Goal: Task Accomplishment & Management: Use online tool/utility

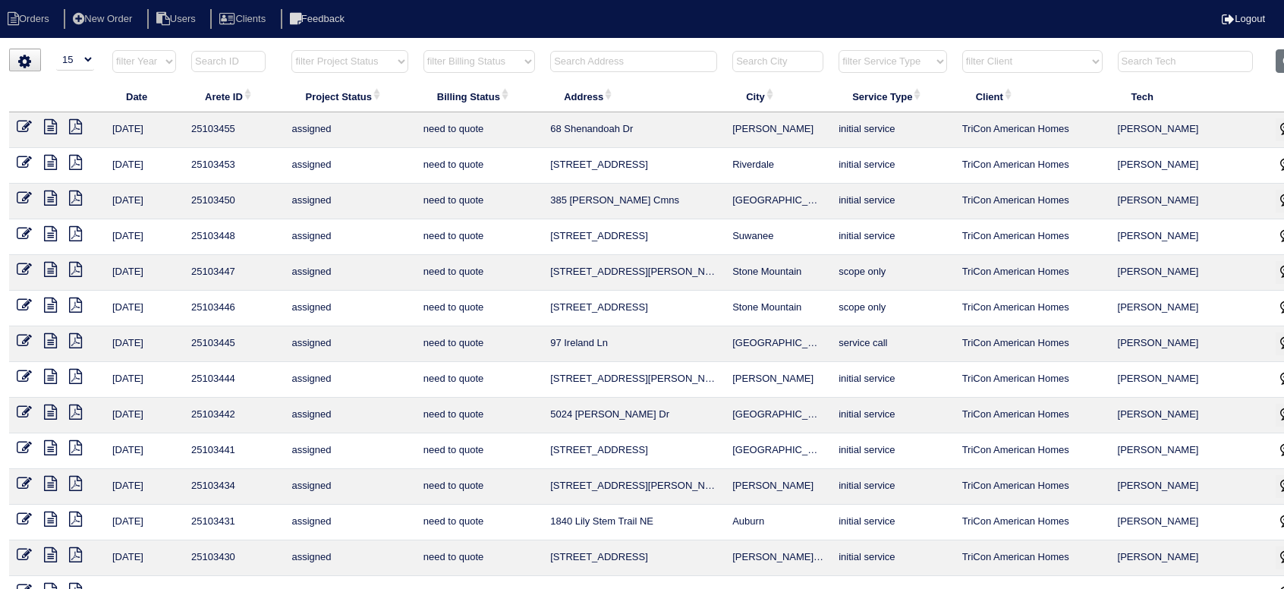
select select "15"
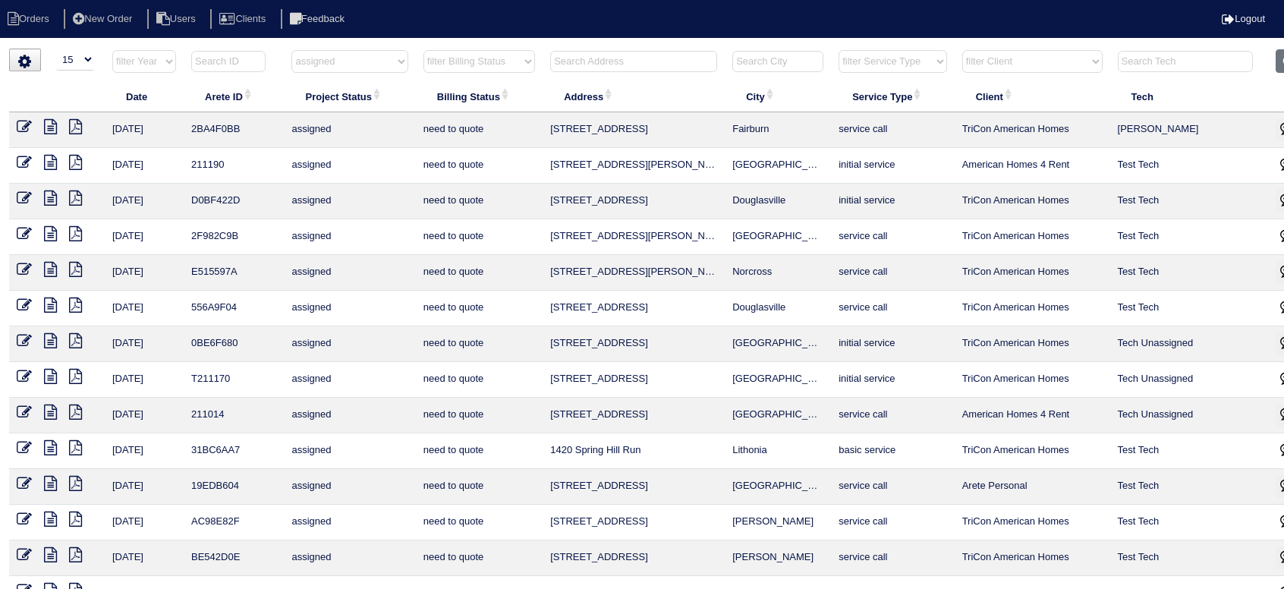
select select "15"
select select "assigned"
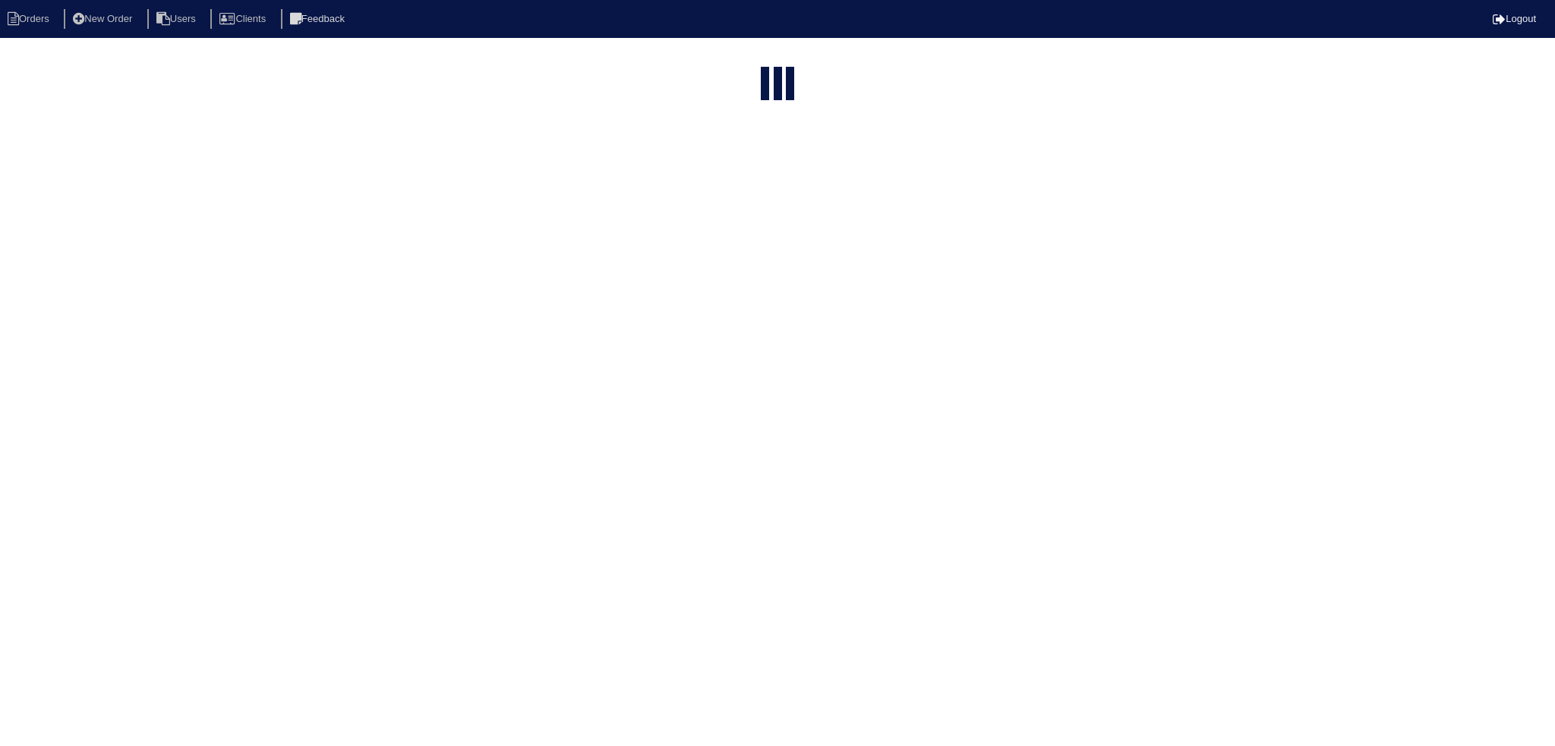
select select "15"
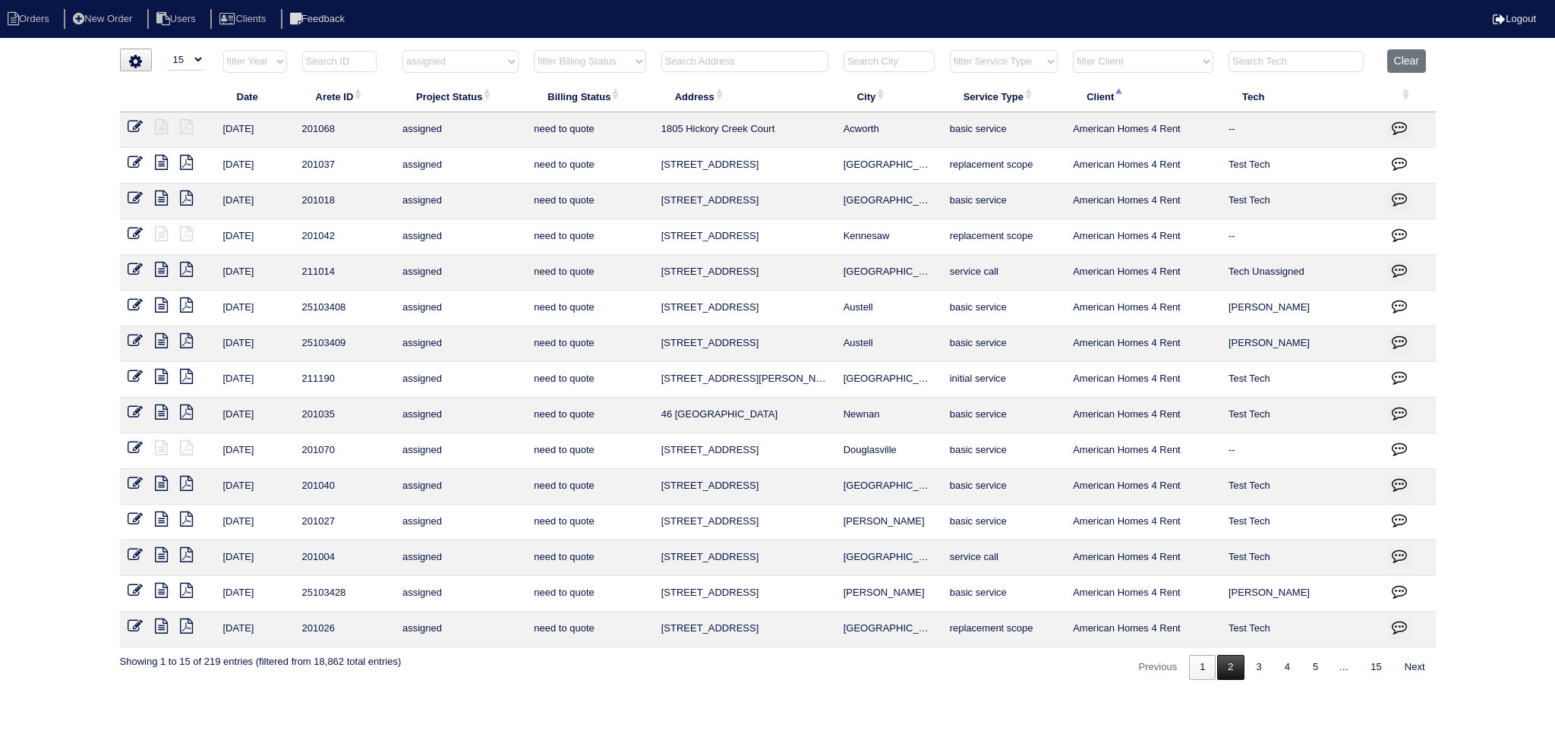
click at [1230, 670] on link "2" at bounding box center [1230, 667] width 27 height 25
select select "assigned"
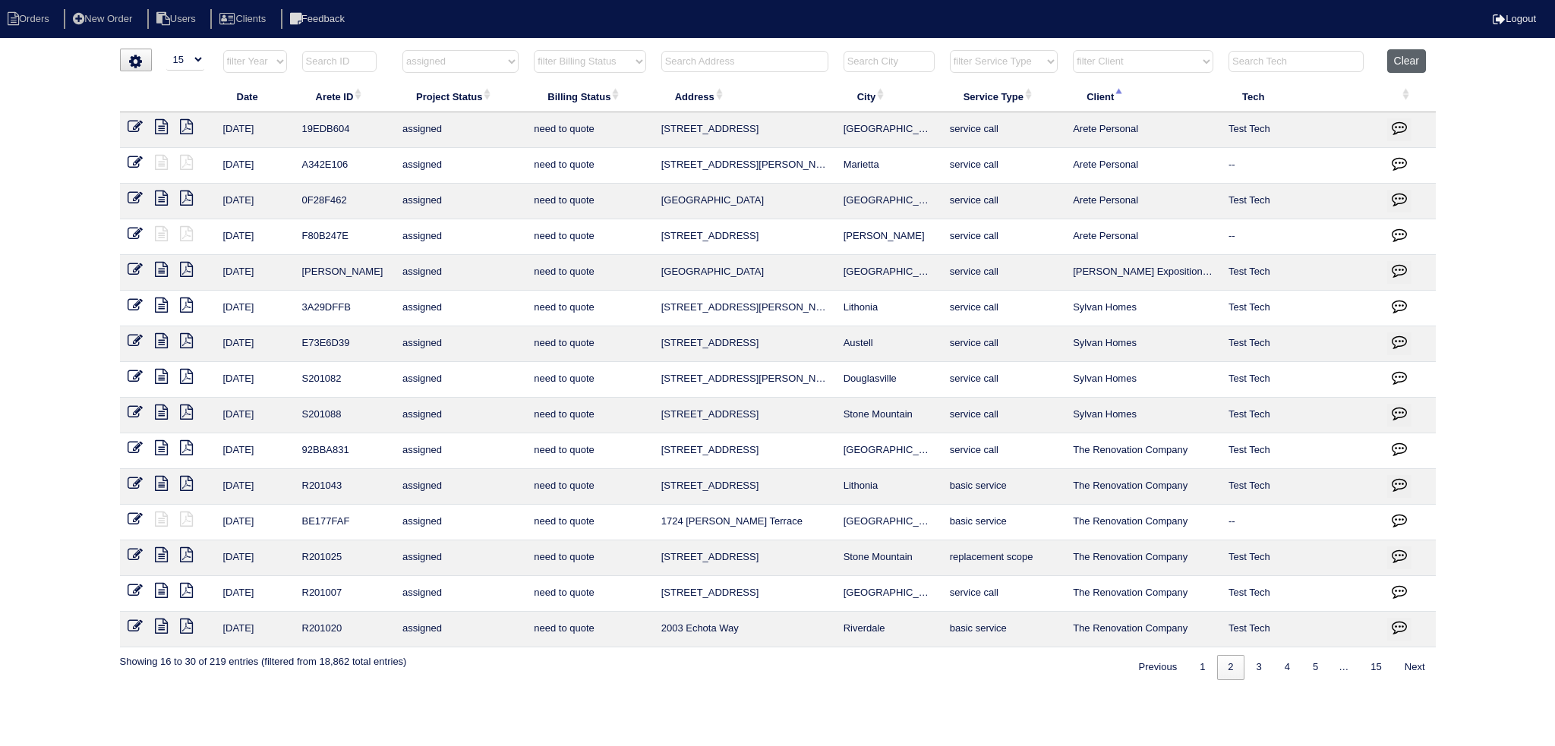
click at [1415, 63] on button "Clear" at bounding box center [1406, 61] width 39 height 24
select select
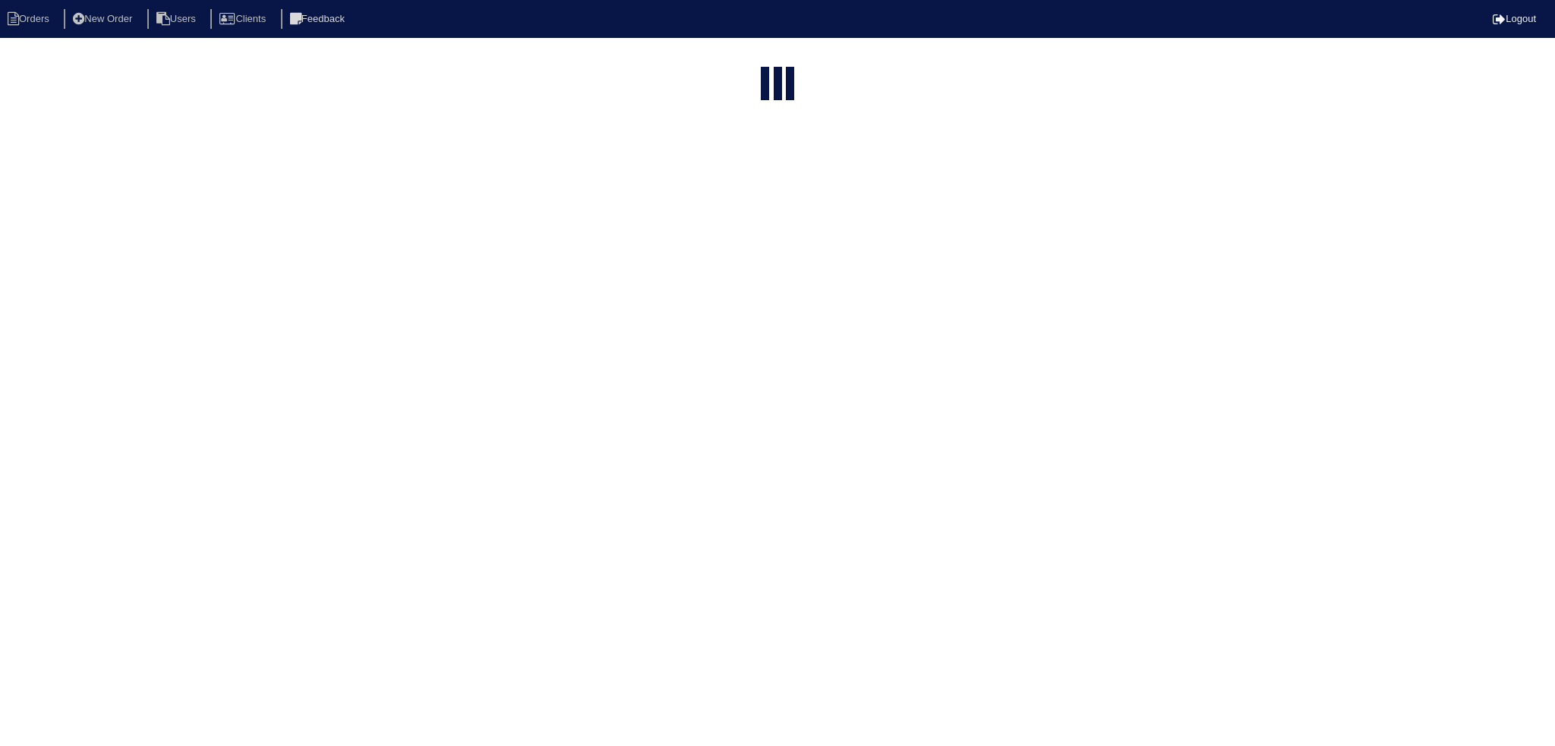
select select "15"
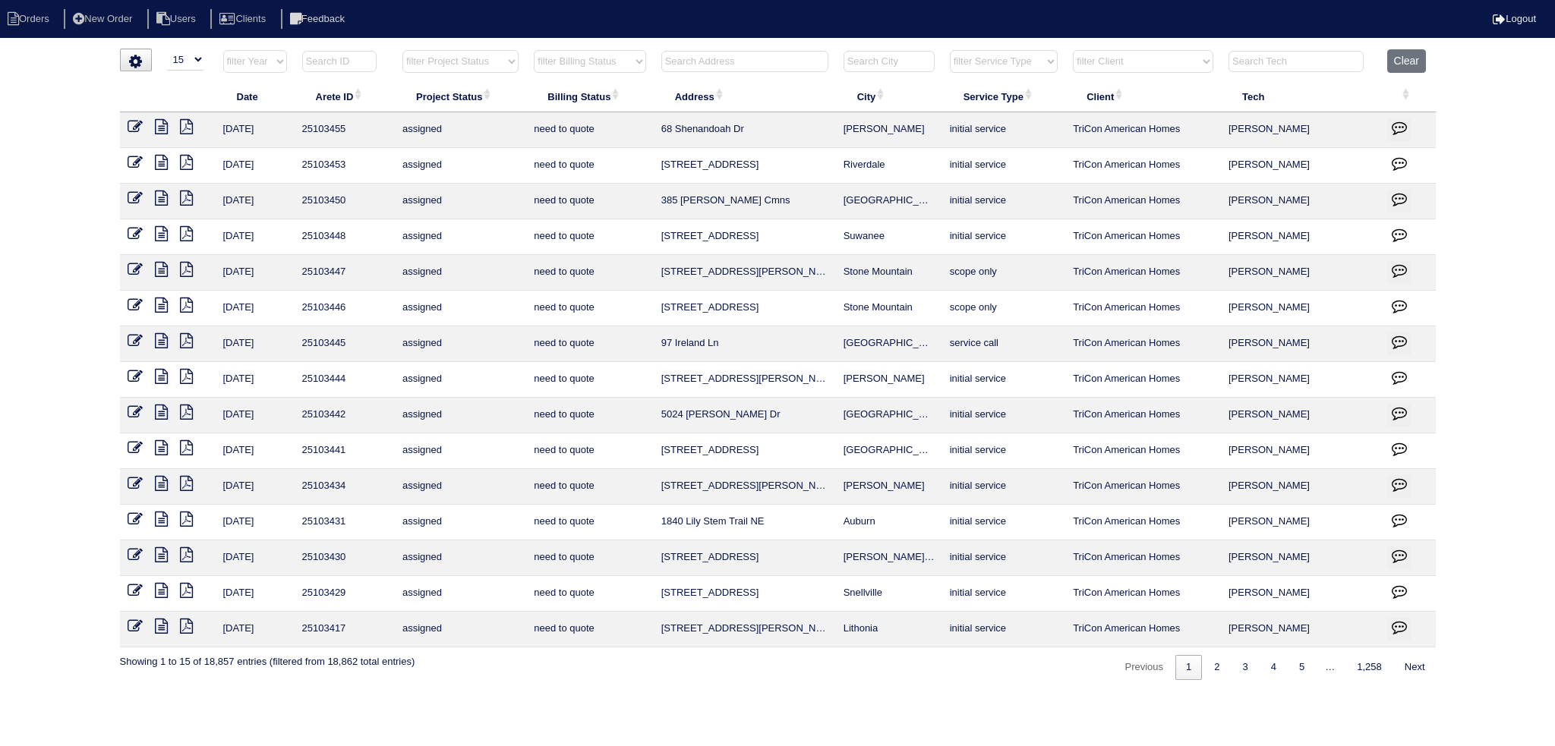
click at [482, 72] on th "filter Project Status -- Any Project Status -- new order assigned in progress f…" at bounding box center [460, 64] width 131 height 31
click at [453, 56] on select "filter Project Status -- Any Project Status -- new order assigned in progress f…" at bounding box center [460, 61] width 116 height 23
click at [402, 50] on select "filter Project Status -- Any Project Status -- new order assigned in progress f…" at bounding box center [460, 61] width 116 height 23
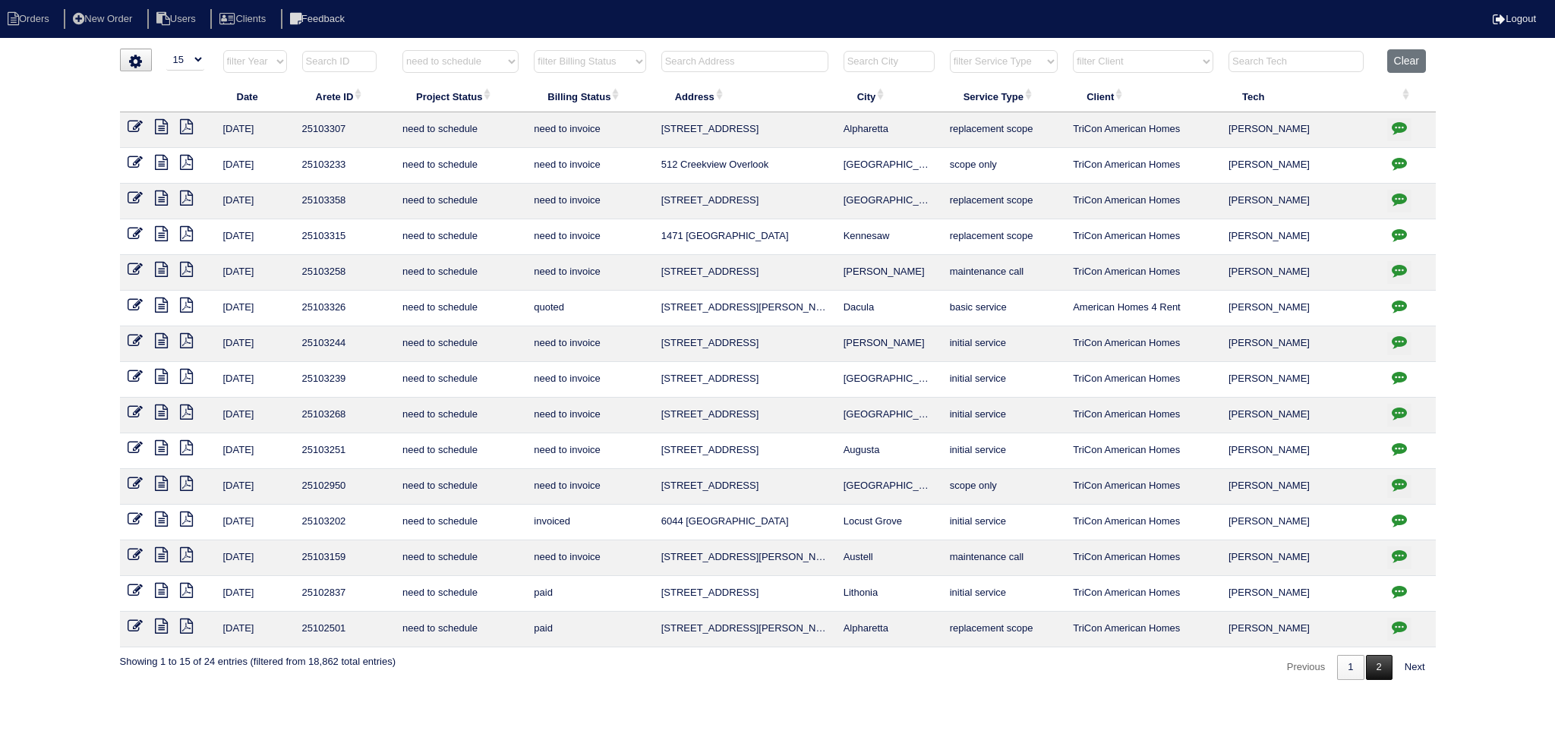
click at [1370, 668] on link "2" at bounding box center [1379, 667] width 27 height 25
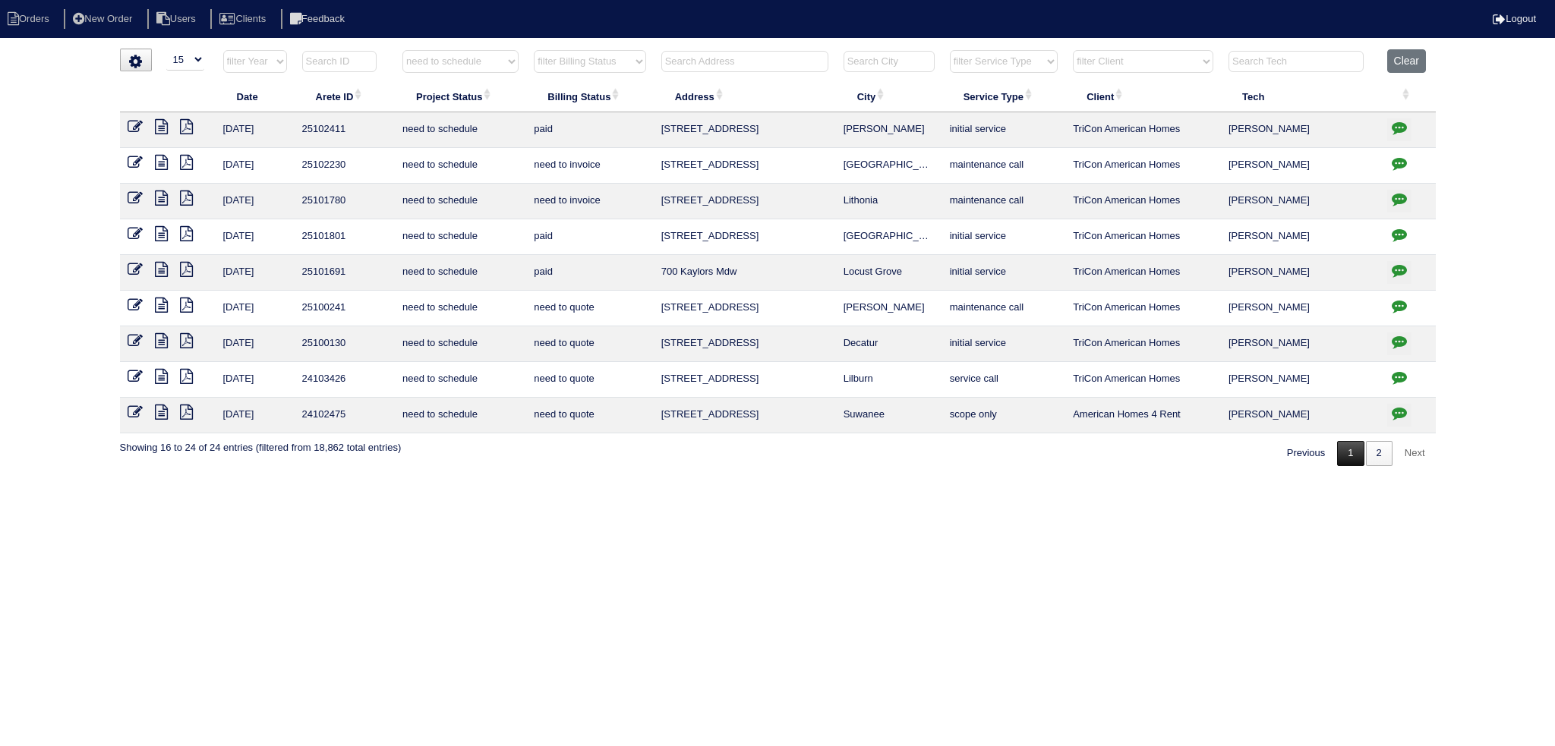
click at [1355, 458] on link "1" at bounding box center [1350, 453] width 27 height 25
select select "need to schedule"
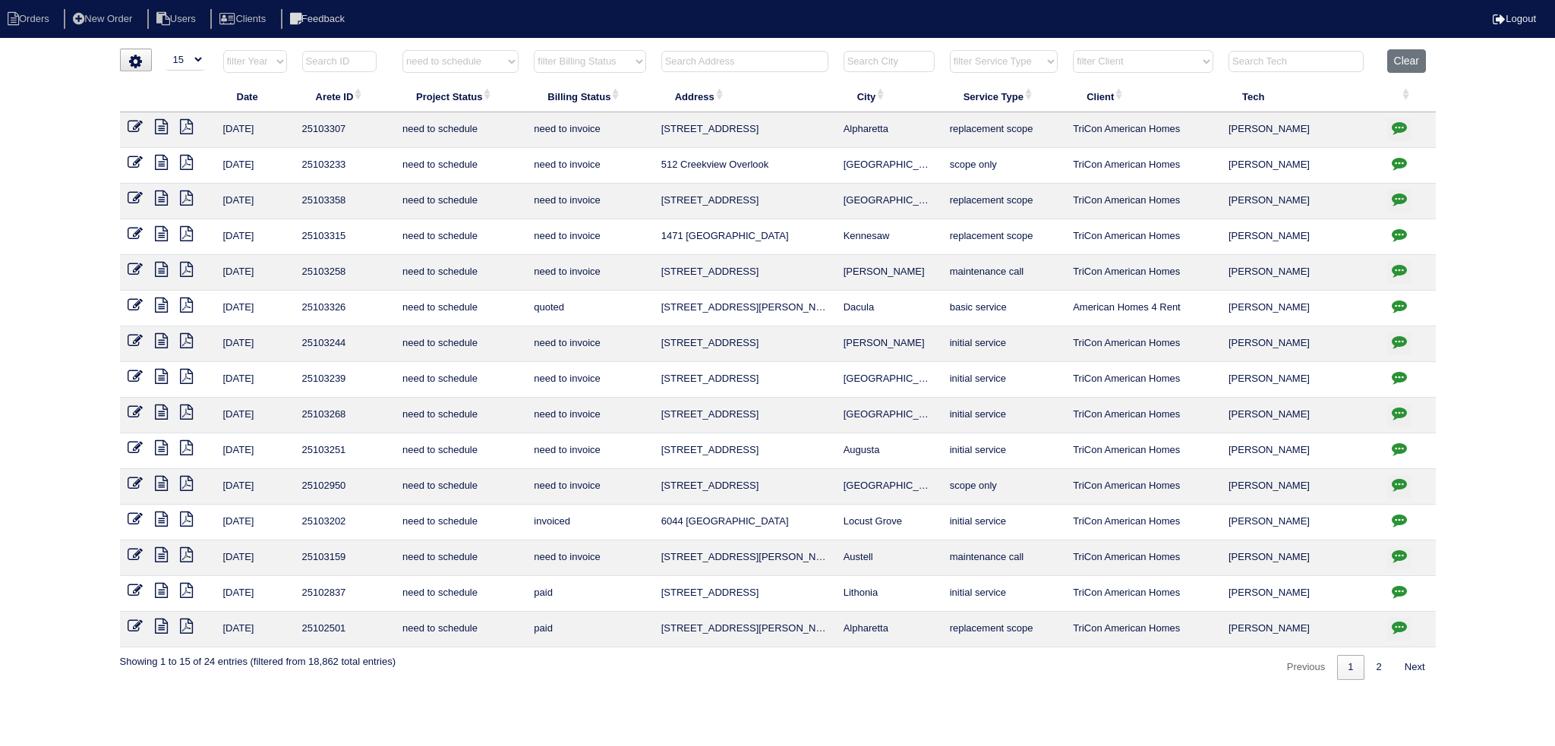
click at [134, 160] on icon at bounding box center [135, 162] width 15 height 15
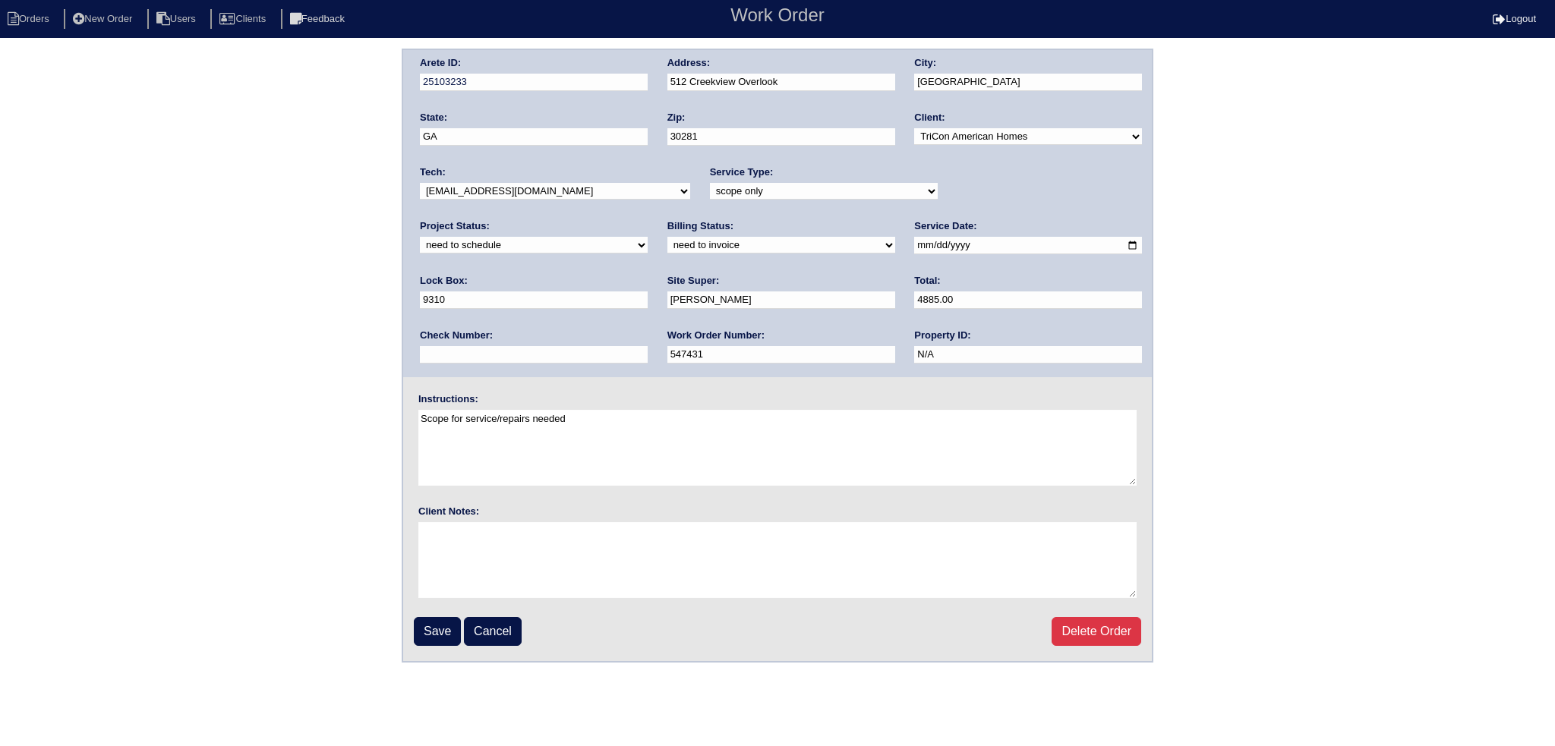
click at [648, 237] on select "new order assigned in progress field complete need to schedule admin review arc…" at bounding box center [534, 245] width 228 height 17
select select "completed"
click at [648, 237] on select "new order assigned in progress field complete need to schedule admin review arc…" at bounding box center [534, 245] width 228 height 17
click at [408, 631] on fieldset "Arete ID: 25103233 Address: 512 Creekview Overlook City: Stockbridge State: GA …" at bounding box center [777, 355] width 748 height 611
click at [449, 650] on fieldset "Arete ID: 25103233 Address: 512 Creekview Overlook City: Stockbridge State: GA …" at bounding box center [777, 355] width 748 height 611
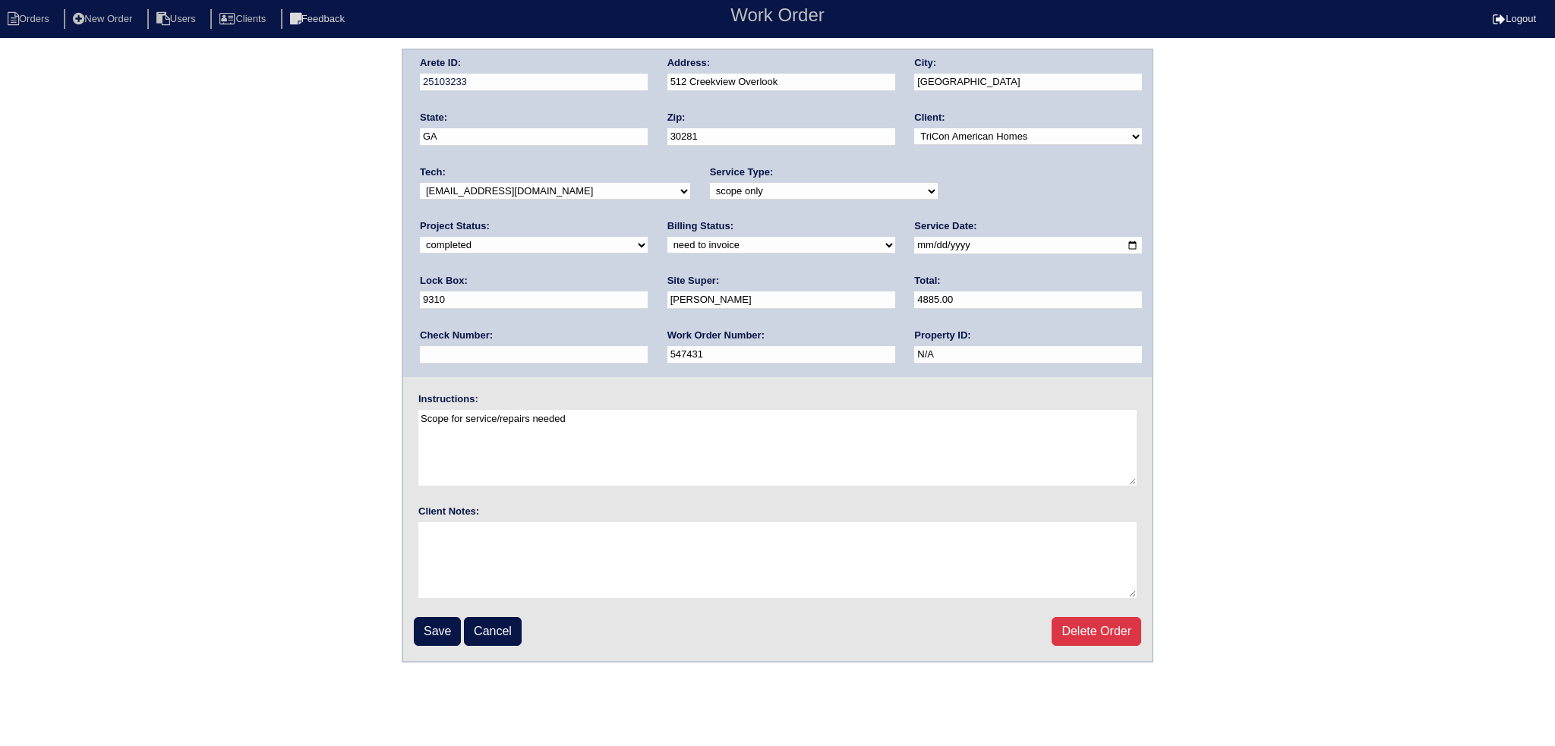
click at [442, 643] on fieldset "Arete ID: 25103233 Address: 512 Creekview Overlook City: Stockbridge State: GA …" at bounding box center [777, 355] width 748 height 611
click at [442, 637] on input "Save" at bounding box center [437, 631] width 47 height 29
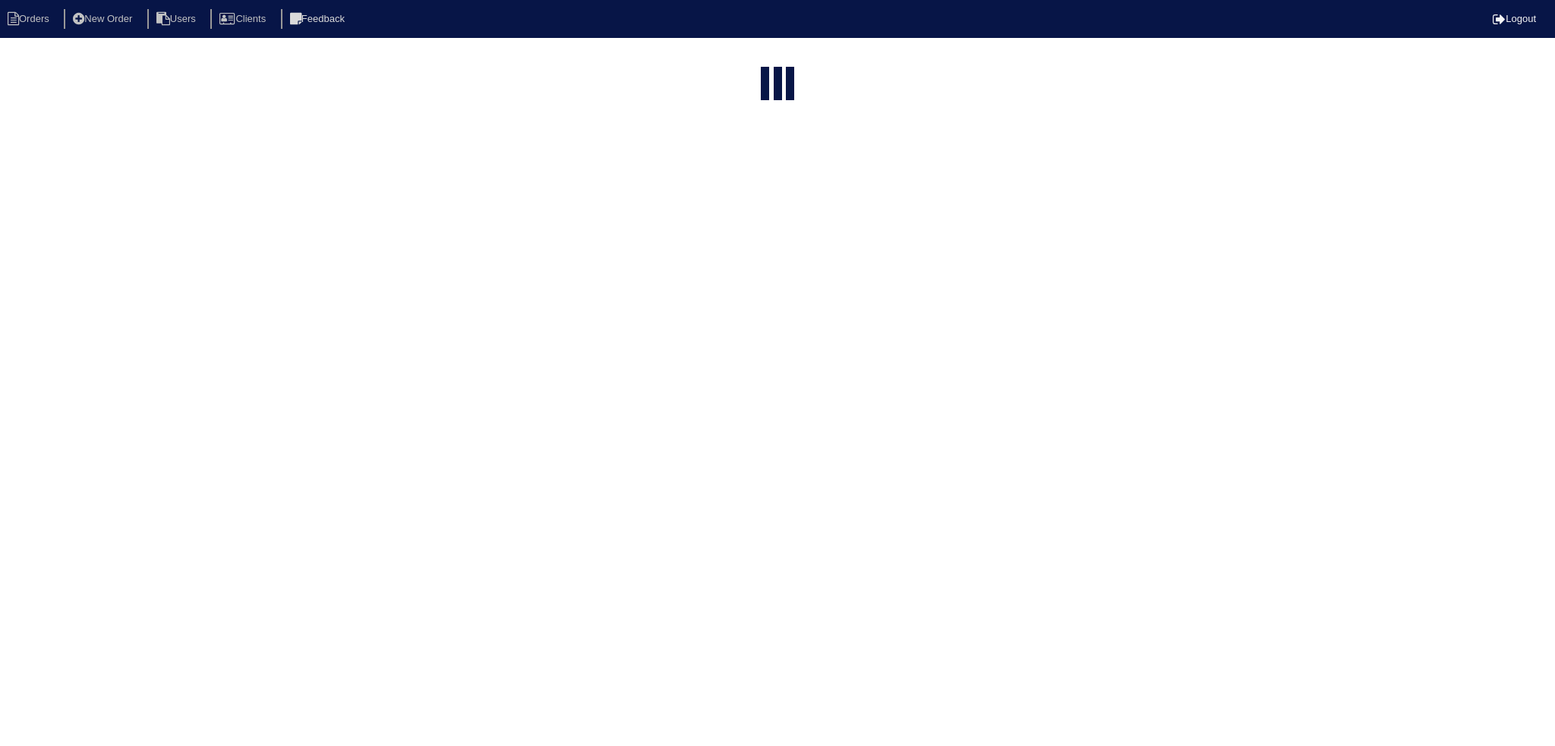
select select "15"
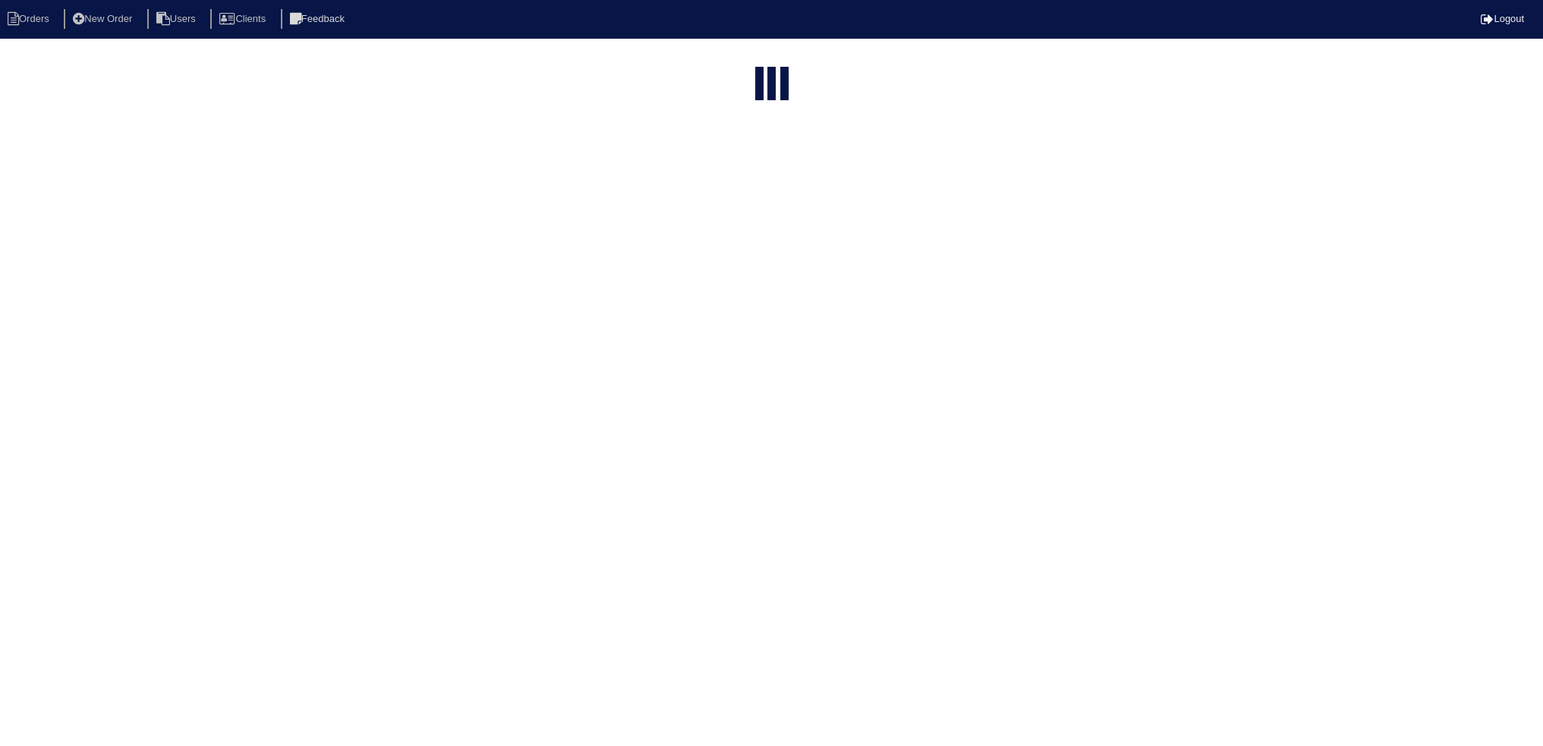
select select "need to schedule"
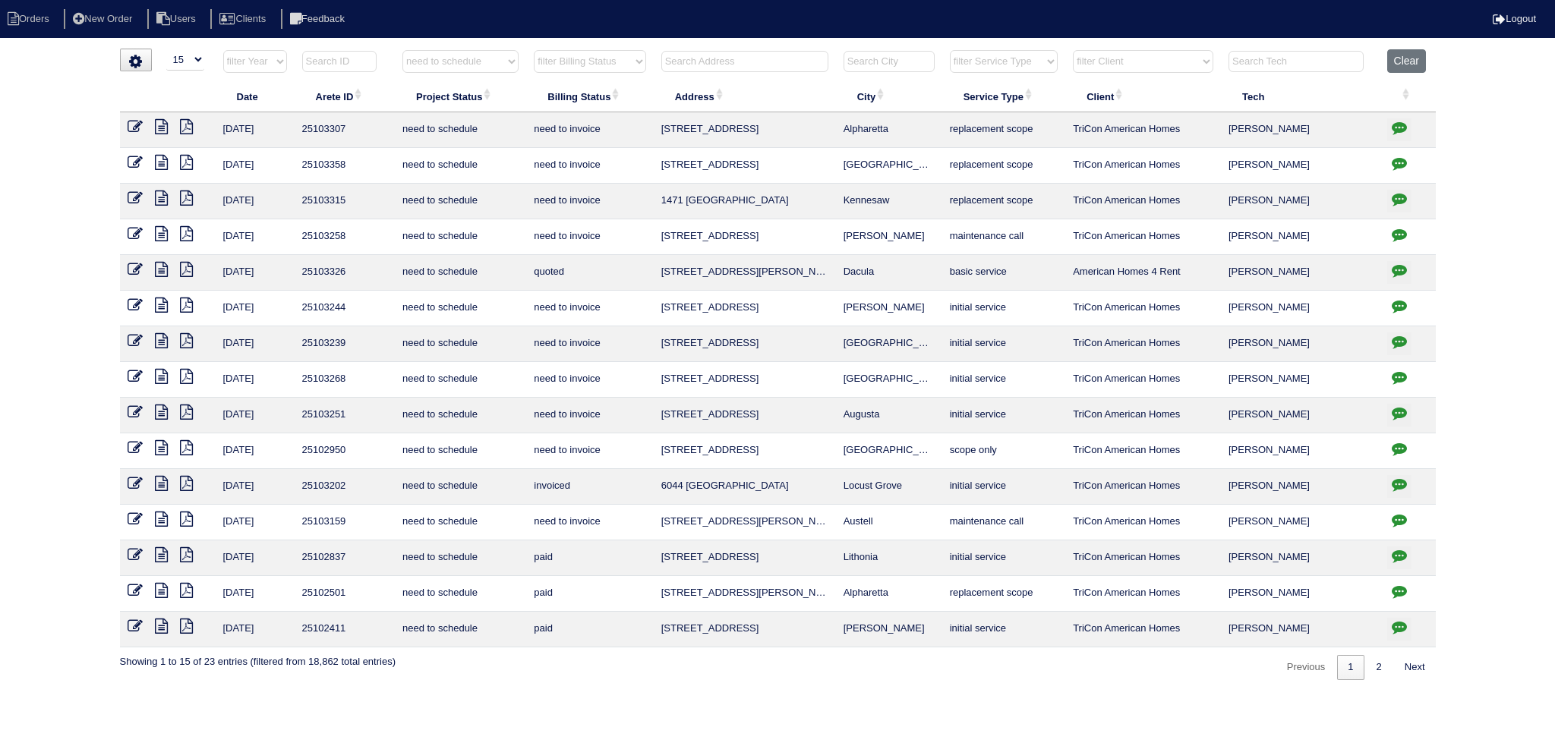
click at [473, 58] on select "filter Project Status -- Any Project Status -- new order assigned in progress f…" at bounding box center [460, 61] width 116 height 23
click at [402, 50] on select "filter Project Status -- Any Project Status -- new order assigned in progress f…" at bounding box center [460, 61] width 116 height 23
click at [757, 65] on input "text" at bounding box center [744, 61] width 167 height 21
type input "185"
select select "need to schedule"
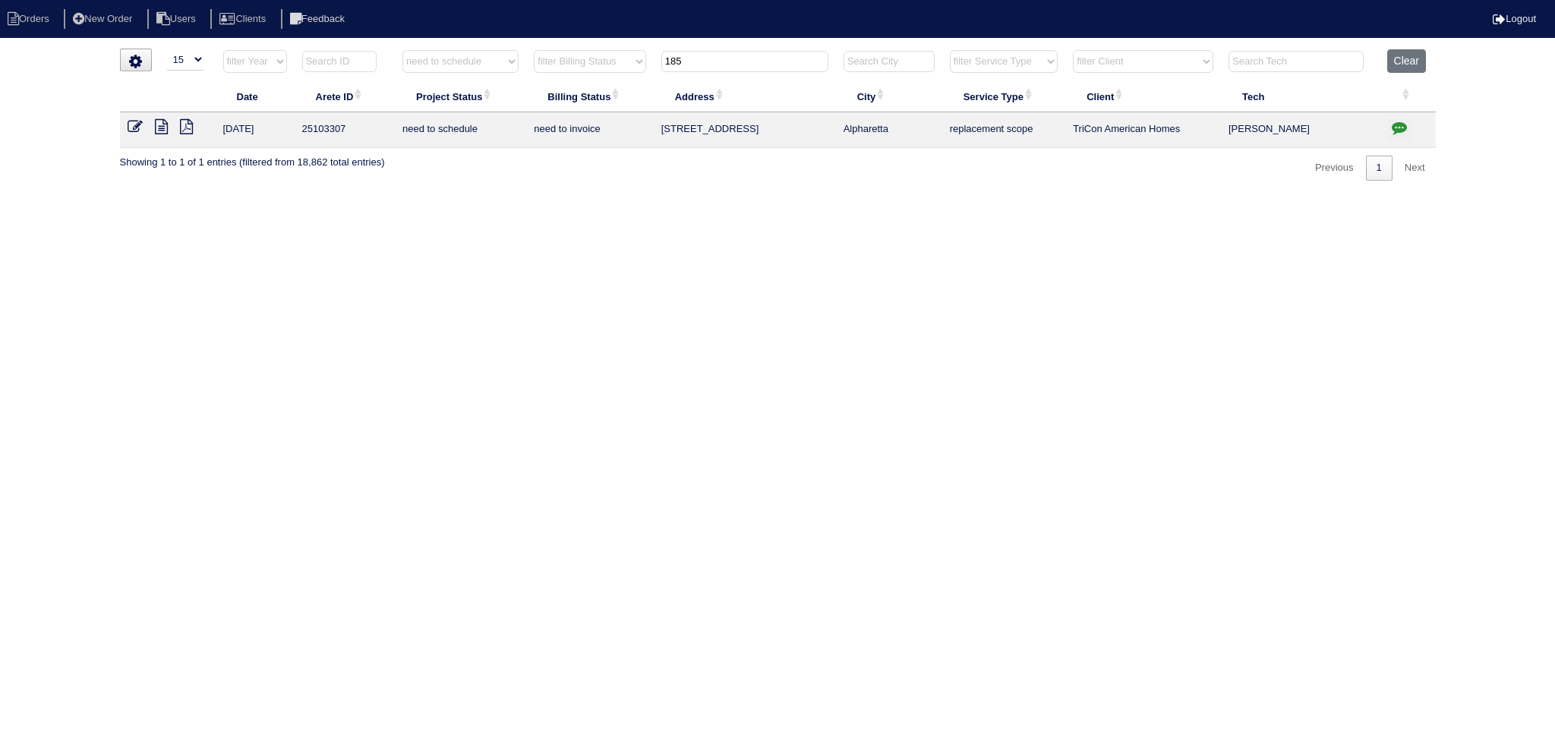
type input "185"
click at [134, 124] on icon at bounding box center [135, 126] width 15 height 15
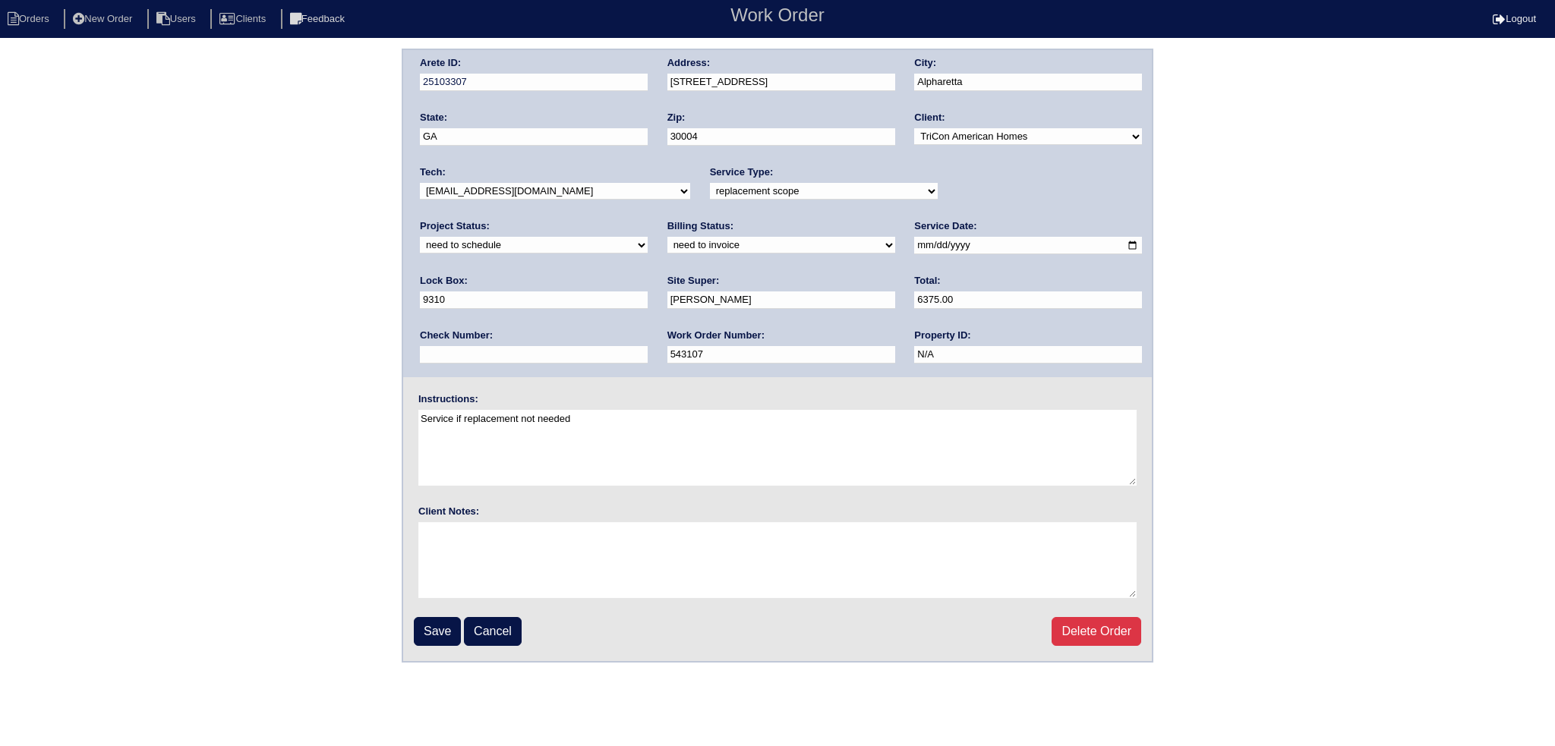
click at [648, 237] on select "new order assigned in progress field complete need to schedule admin review arc…" at bounding box center [534, 245] width 228 height 17
select select "completed"
click at [648, 237] on select "new order assigned in progress field complete need to schedule admin review arc…" at bounding box center [534, 245] width 228 height 17
click at [415, 635] on input "Save" at bounding box center [437, 631] width 47 height 29
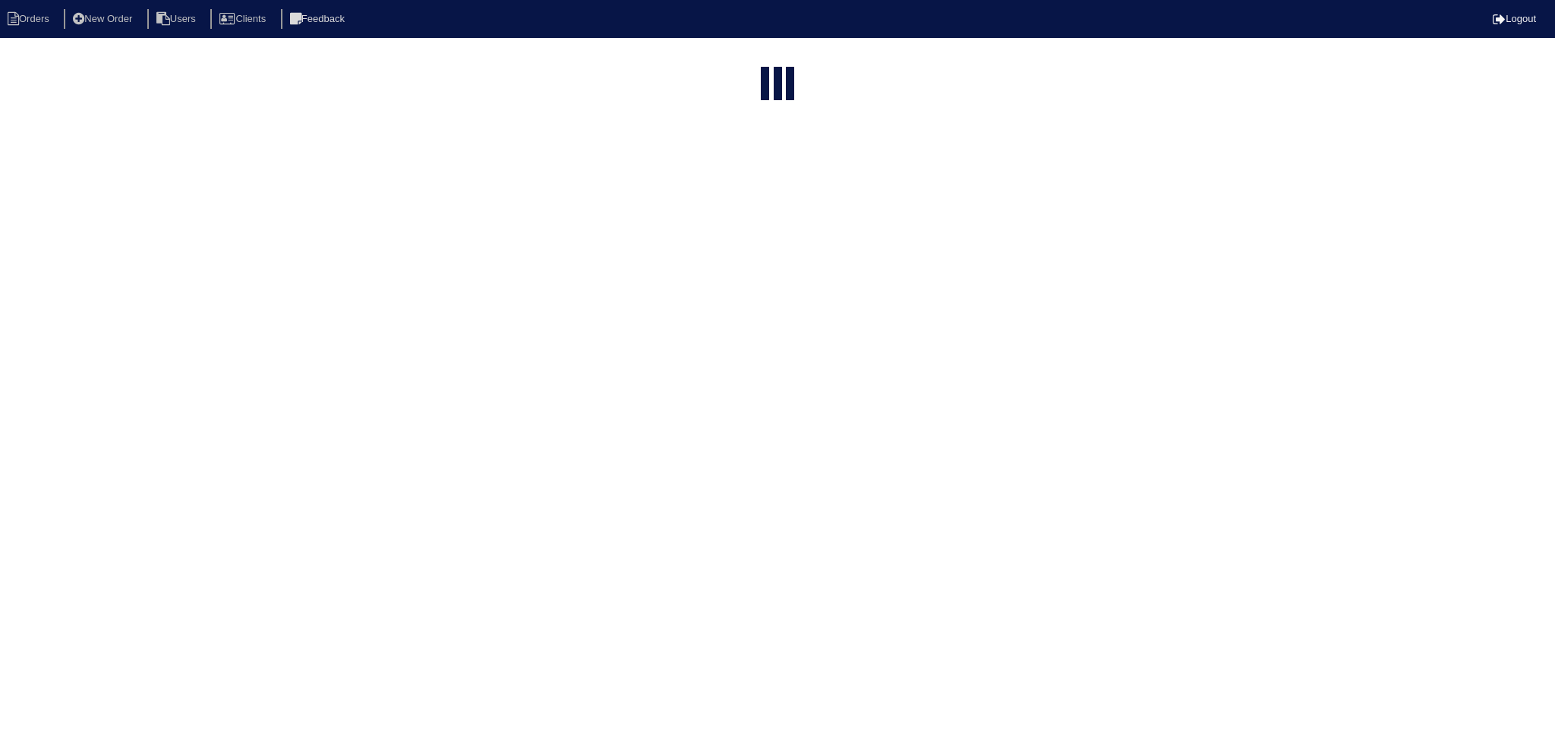
select select "15"
type input "185"
select select "need to schedule"
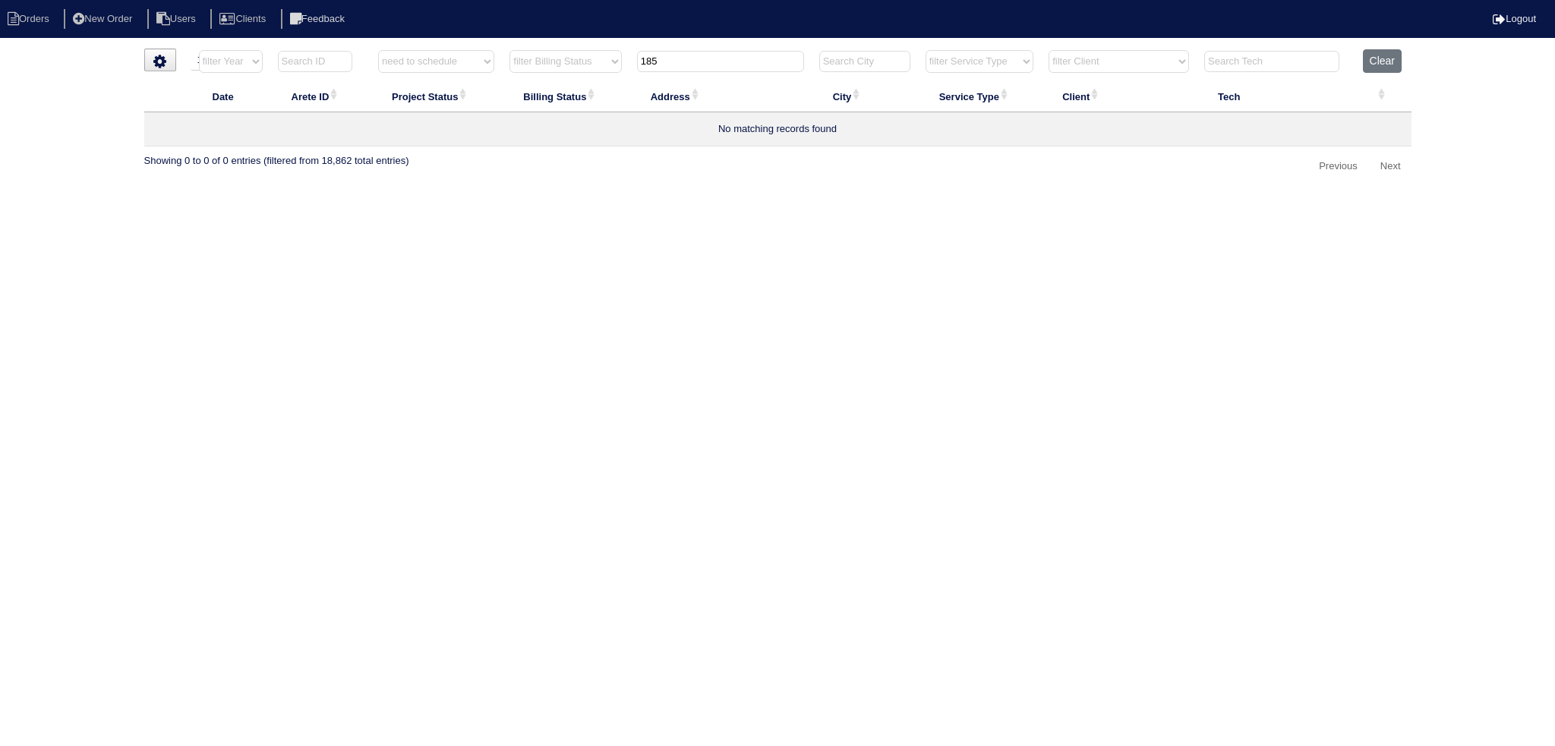
drag, startPoint x: 684, startPoint y: 67, endPoint x: 583, endPoint y: 63, distance: 101.0
click at [582, 63] on tr "filter Year -- Any Year -- 2025 2024 2023 2022 2021 2020 2019 filter Project St…" at bounding box center [777, 64] width 1267 height 31
type input "1471"
select select "need to schedule"
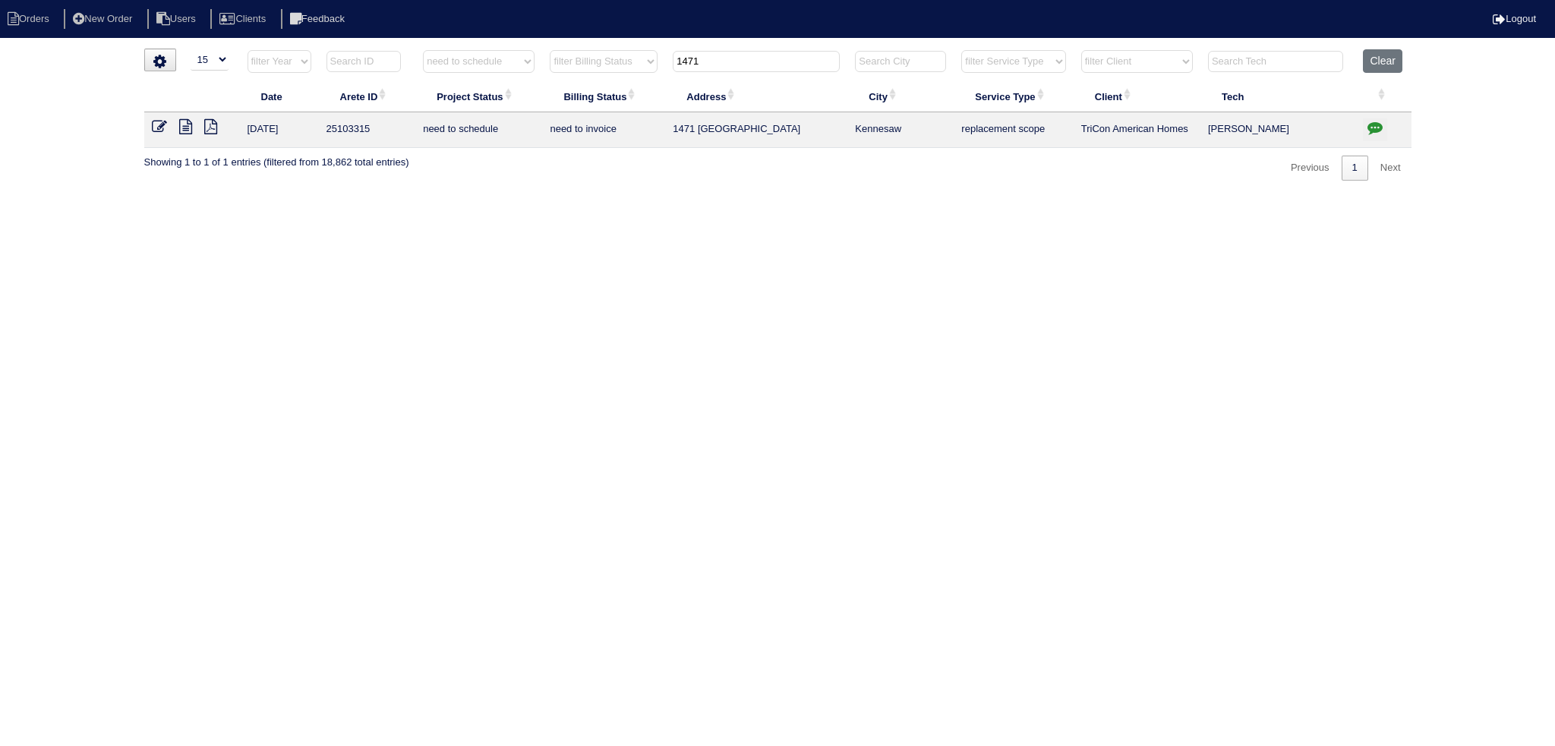
type input "1471"
click at [162, 118] on td at bounding box center [192, 130] width 96 height 36
click at [158, 119] on icon at bounding box center [159, 126] width 15 height 15
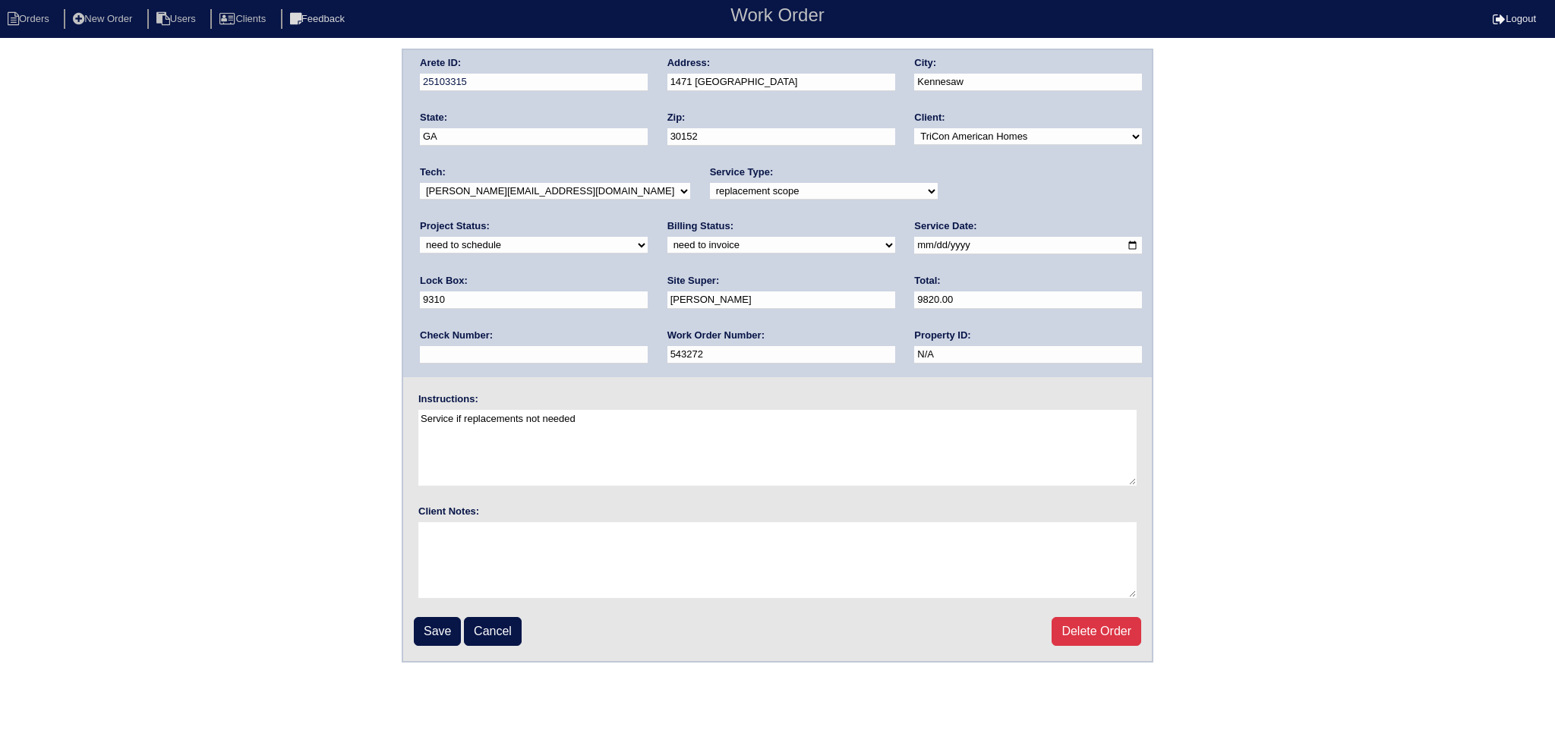
click at [648, 219] on div "Project Status: new order assigned in progress field complete need to schedule …" at bounding box center [534, 240] width 228 height 42
click at [648, 237] on select "new order assigned in progress field complete need to schedule admin review arc…" at bounding box center [534, 245] width 228 height 17
click at [1028, 324] on div "Arete ID: 25103315 Address: [STREET_ADDRESS] City: [GEOGRAPHIC_DATA] State: [GE…" at bounding box center [777, 213] width 748 height 327
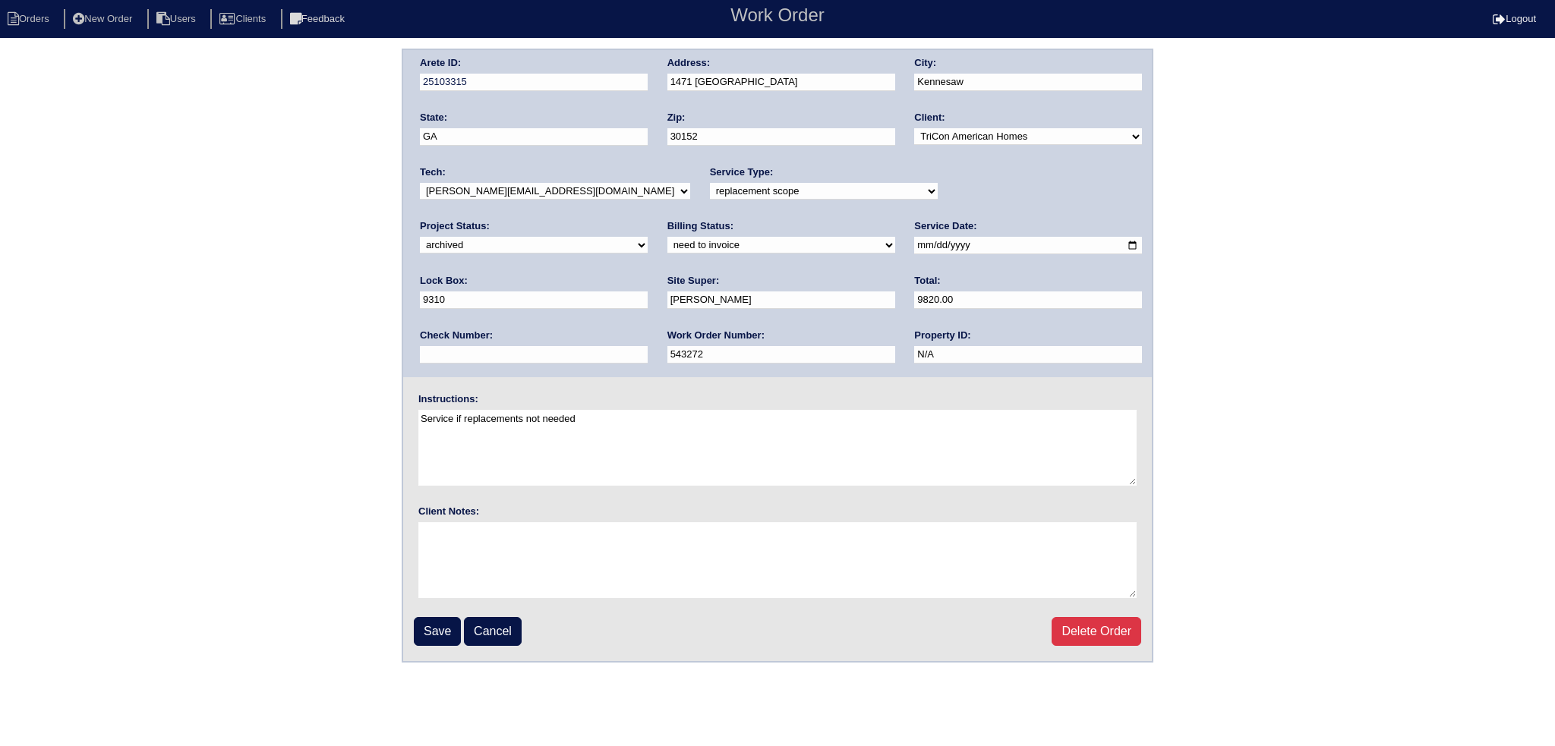
click at [648, 237] on select "new order assigned in progress field complete need to schedule admin review arc…" at bounding box center [534, 245] width 228 height 17
select select "completed"
click at [648, 237] on select "new order assigned in progress field complete need to schedule admin review arc…" at bounding box center [534, 245] width 228 height 17
click at [444, 622] on input "Save" at bounding box center [437, 631] width 47 height 29
click at [32, 27] on li "Orders" at bounding box center [30, 19] width 61 height 20
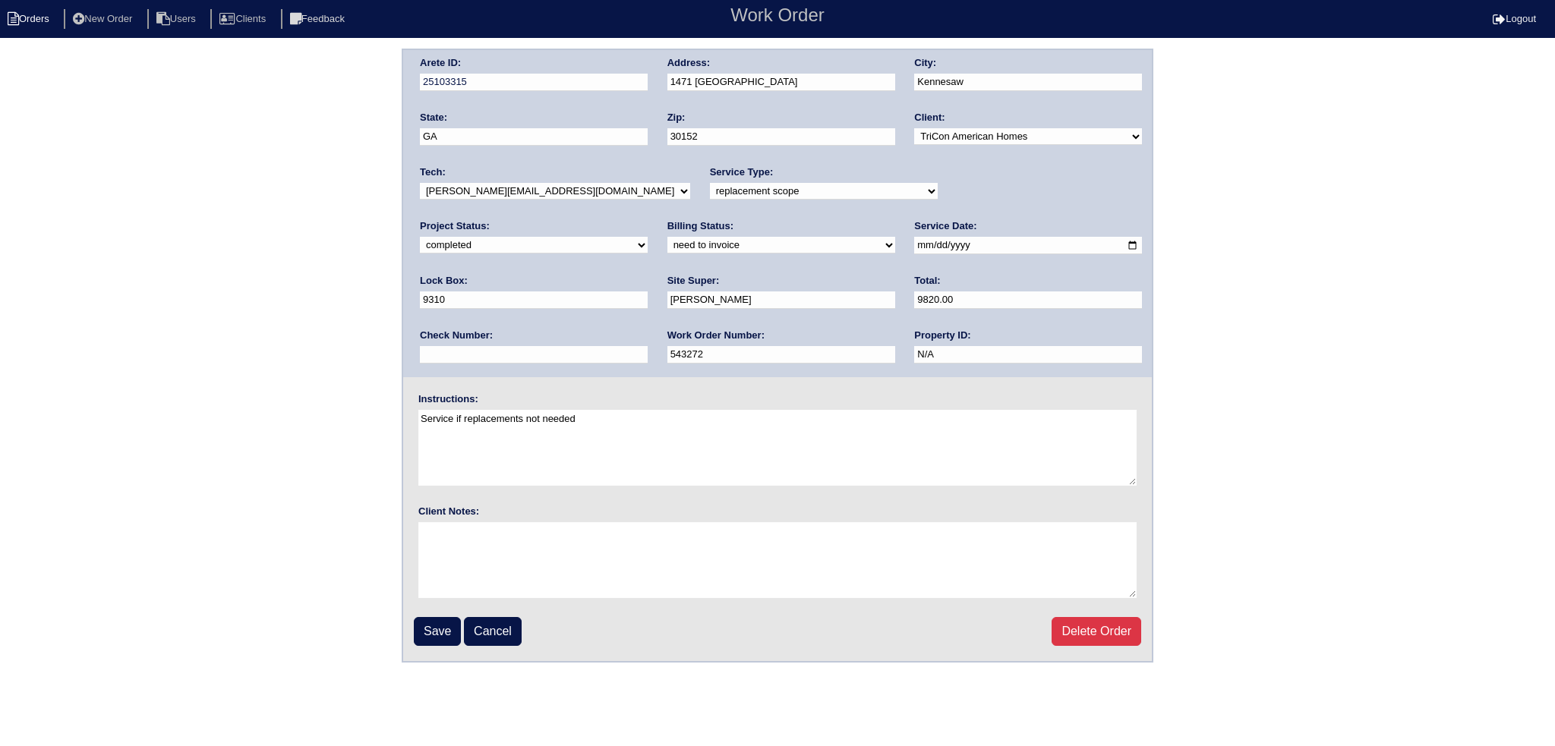
select select "15"
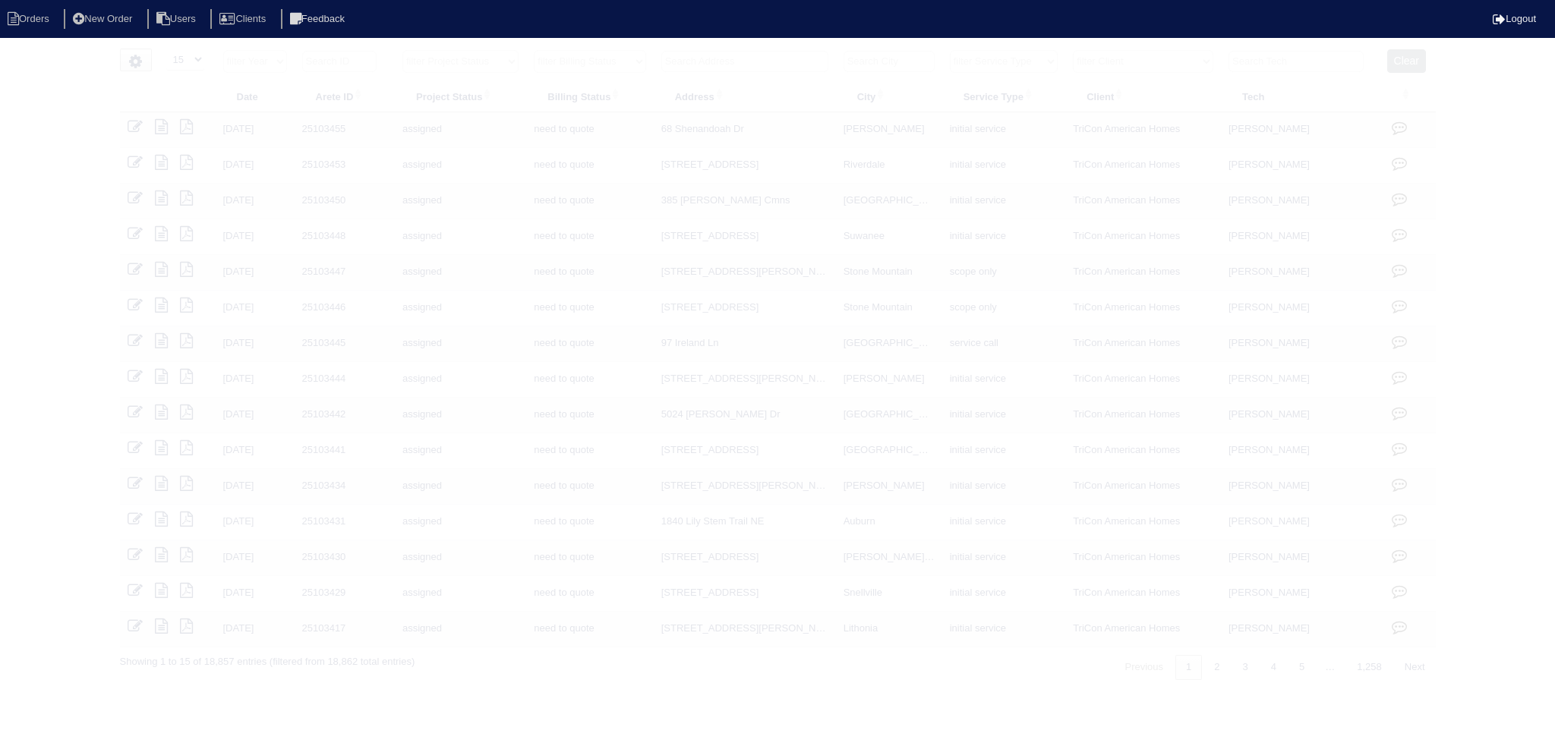
click at [738, 63] on input "text" at bounding box center [744, 61] width 167 height 21
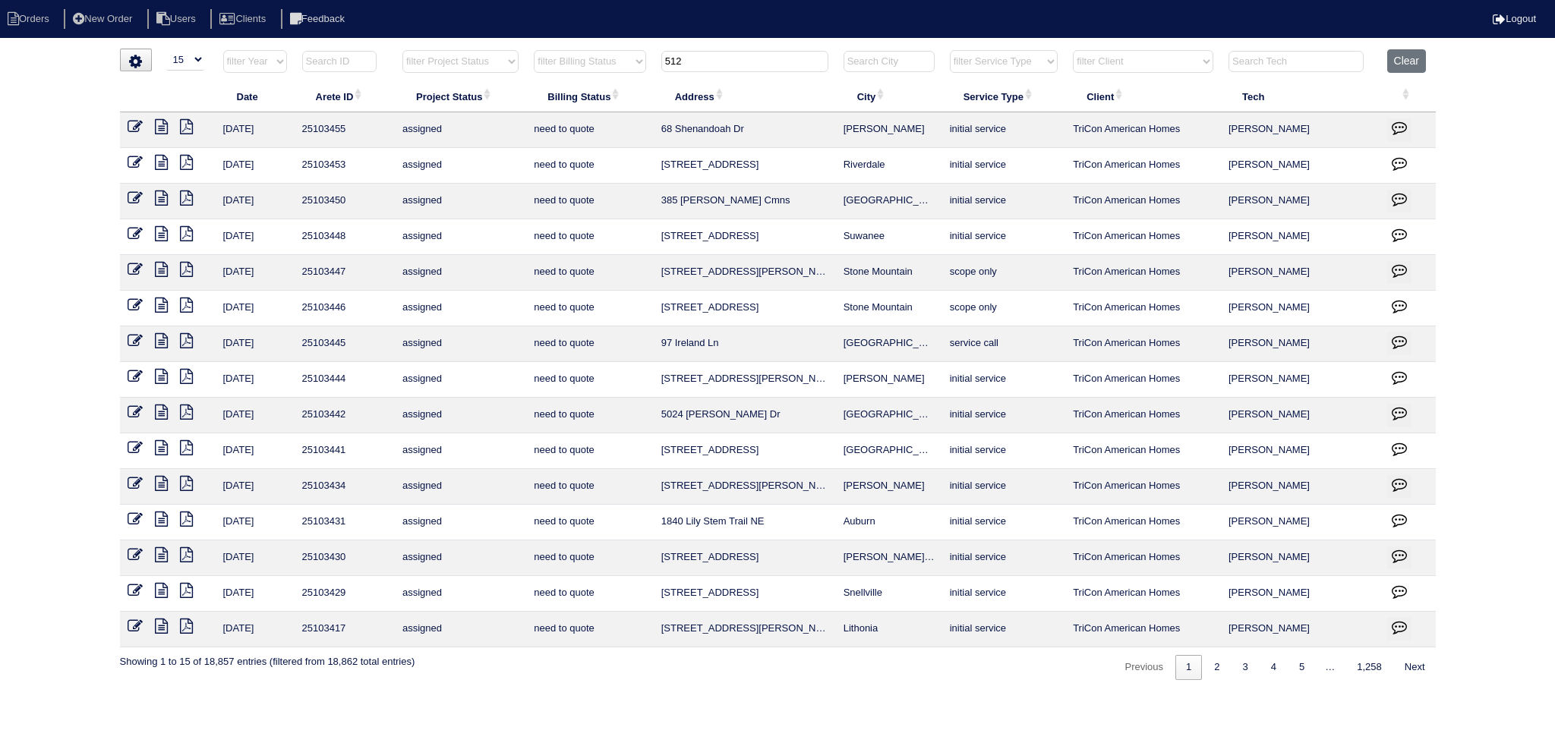
type input "512"
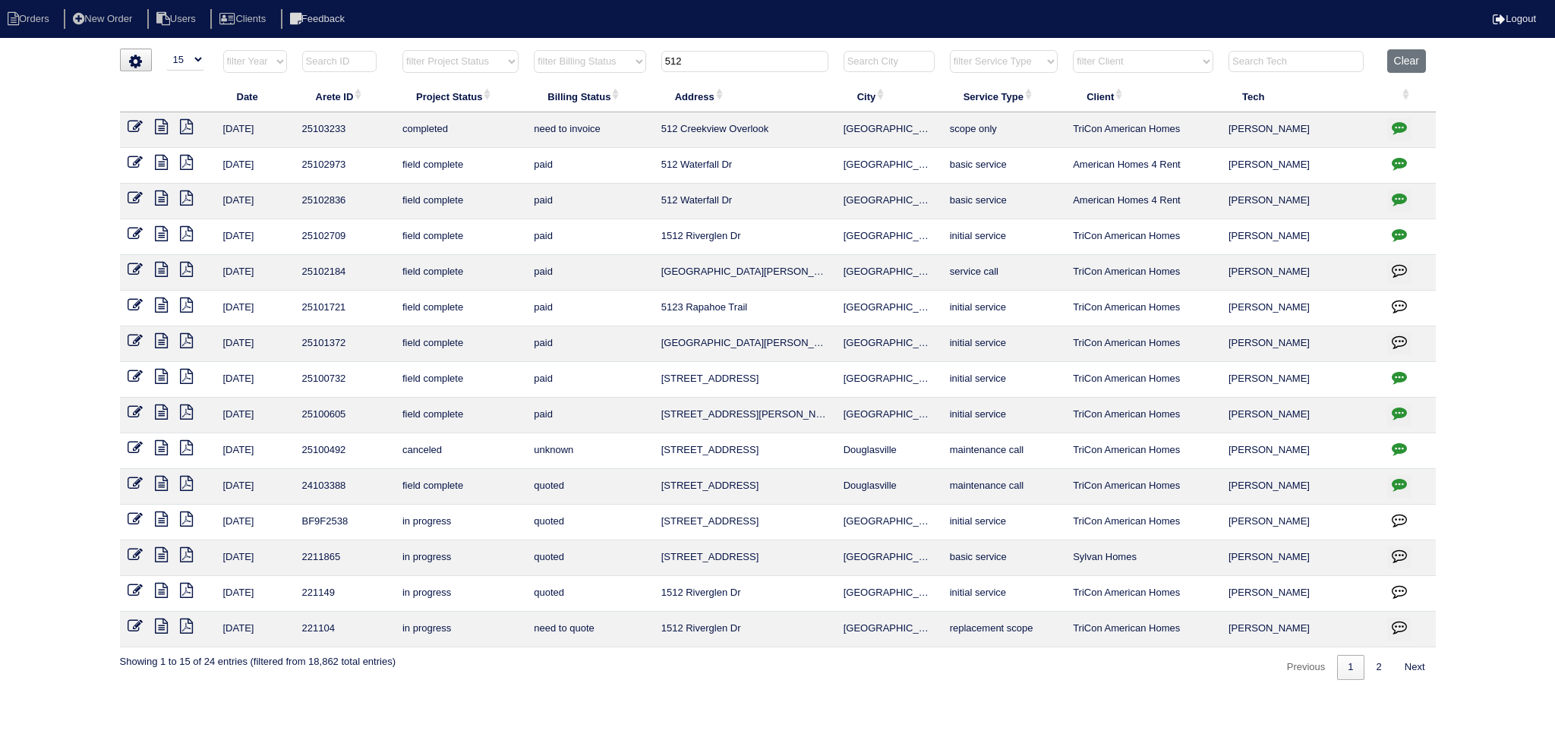
drag, startPoint x: 674, startPoint y: 62, endPoint x: 614, endPoint y: 64, distance: 60.0
click at [614, 64] on tr "filter Year -- Any Year -- 2025 2024 2023 2022 2021 2020 2019 filter Project St…" at bounding box center [778, 64] width 1316 height 31
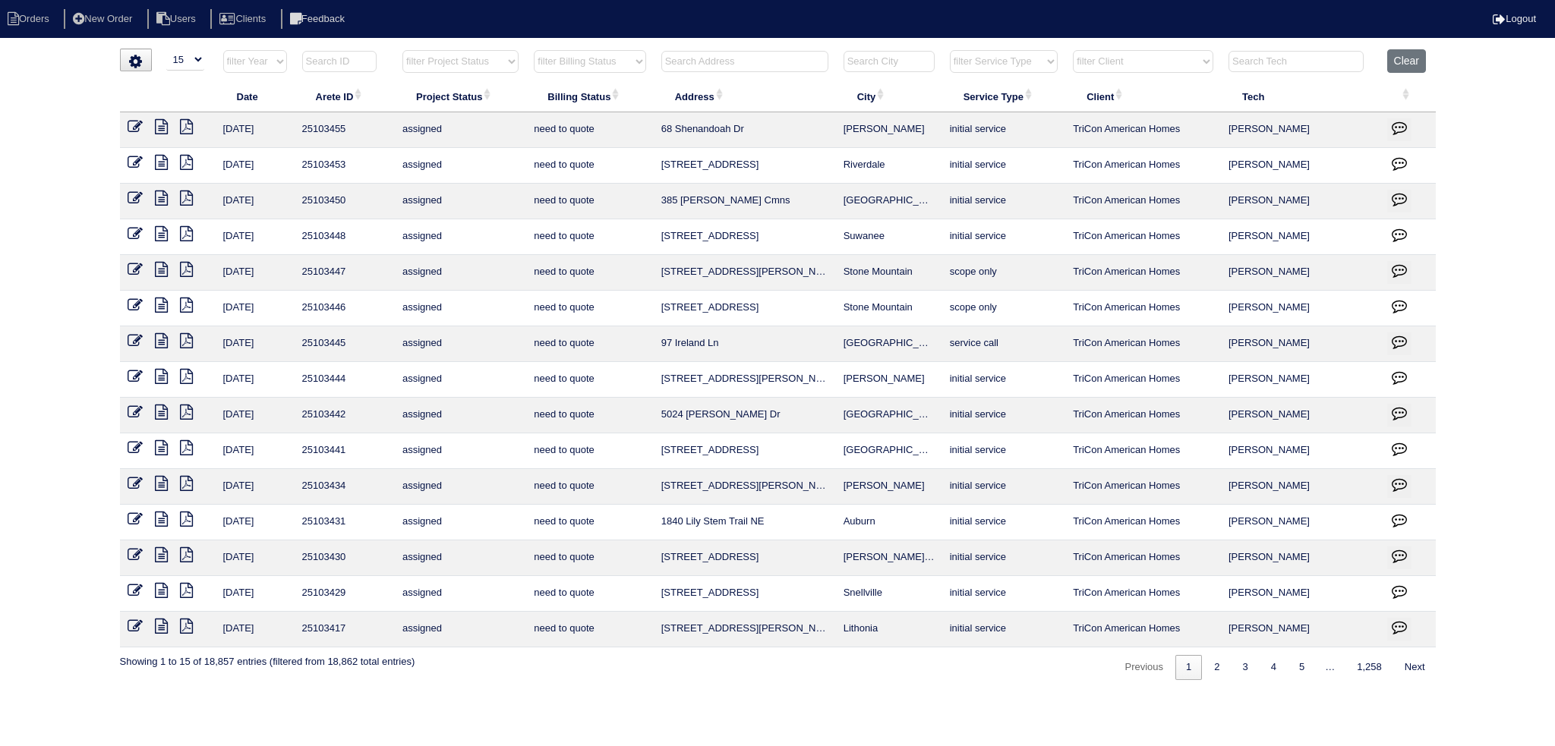
click at [466, 54] on select "filter Project Status -- Any Project Status -- new order assigned in progress f…" at bounding box center [460, 61] width 116 height 23
click at [402, 50] on select "filter Project Status -- Any Project Status -- new order assigned in progress f…" at bounding box center [460, 61] width 116 height 23
select select "need to schedule"
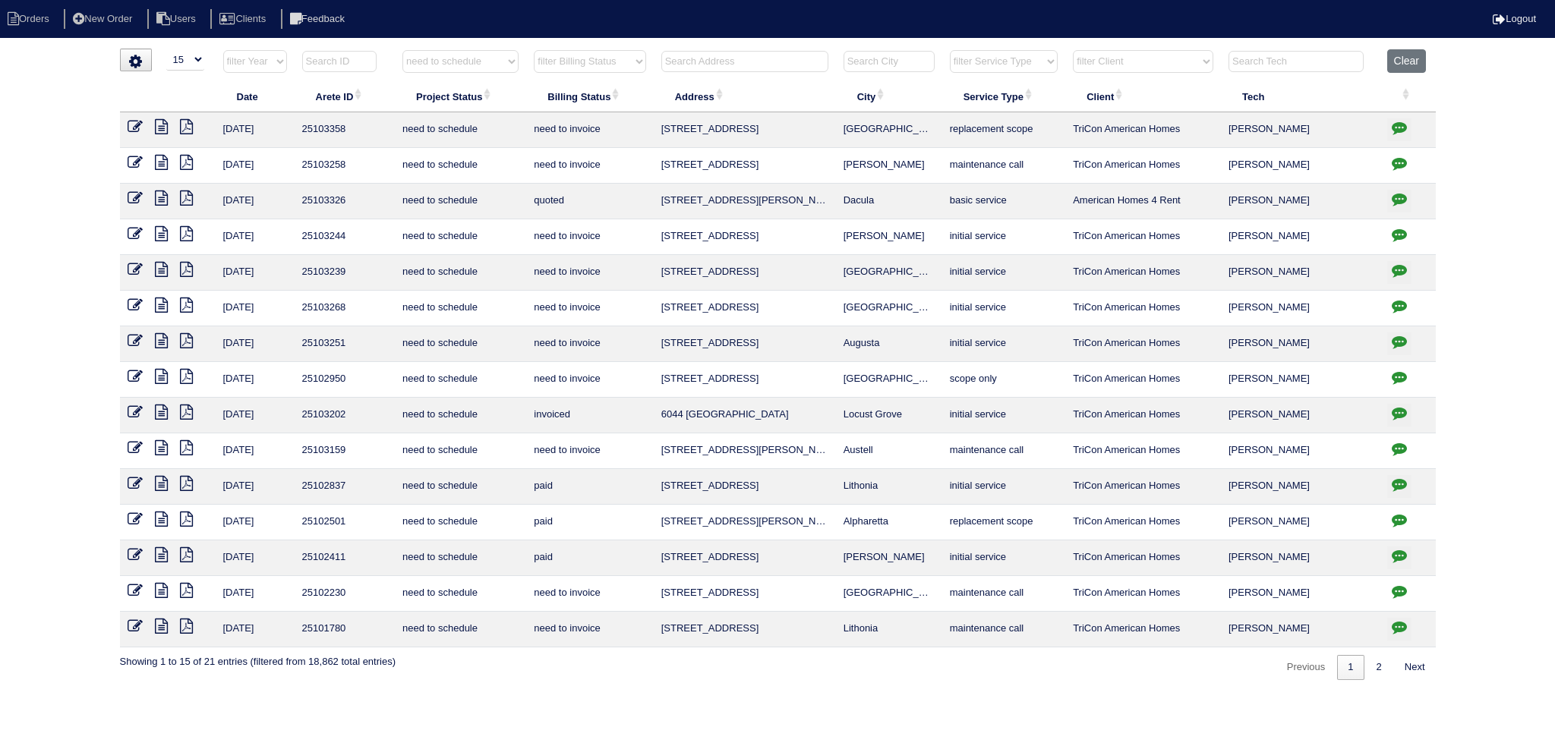
click at [1397, 449] on icon "button" at bounding box center [1398, 448] width 15 height 15
type textarea "[DATE] - texted [PERSON_NAME] to review quote - rk [DATE] - Replace Main Furn/R…"
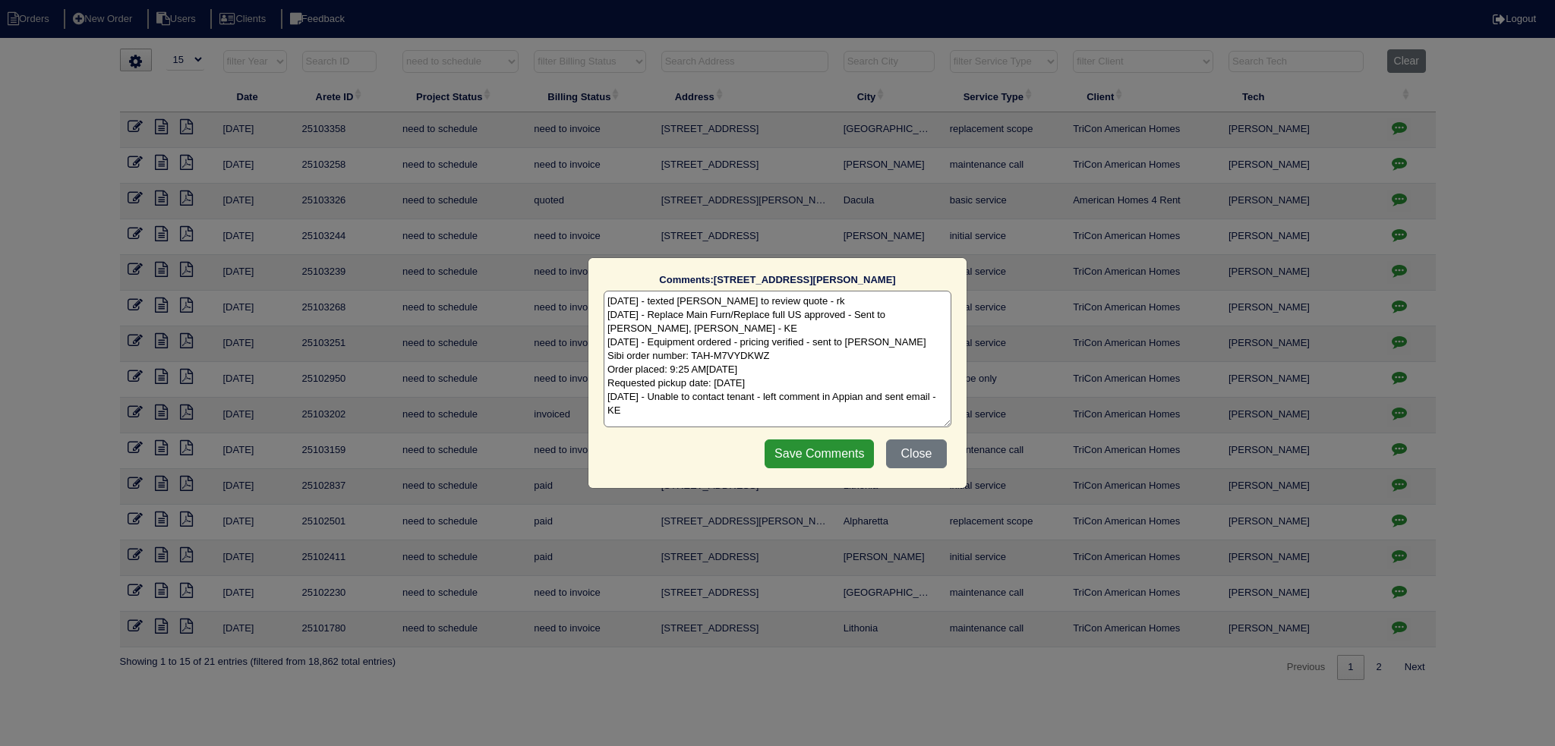
click at [1394, 449] on div "Comments: [STREET_ADDRESS][PERSON_NAME] The comments on file have changed since…" at bounding box center [777, 373] width 1555 height 746
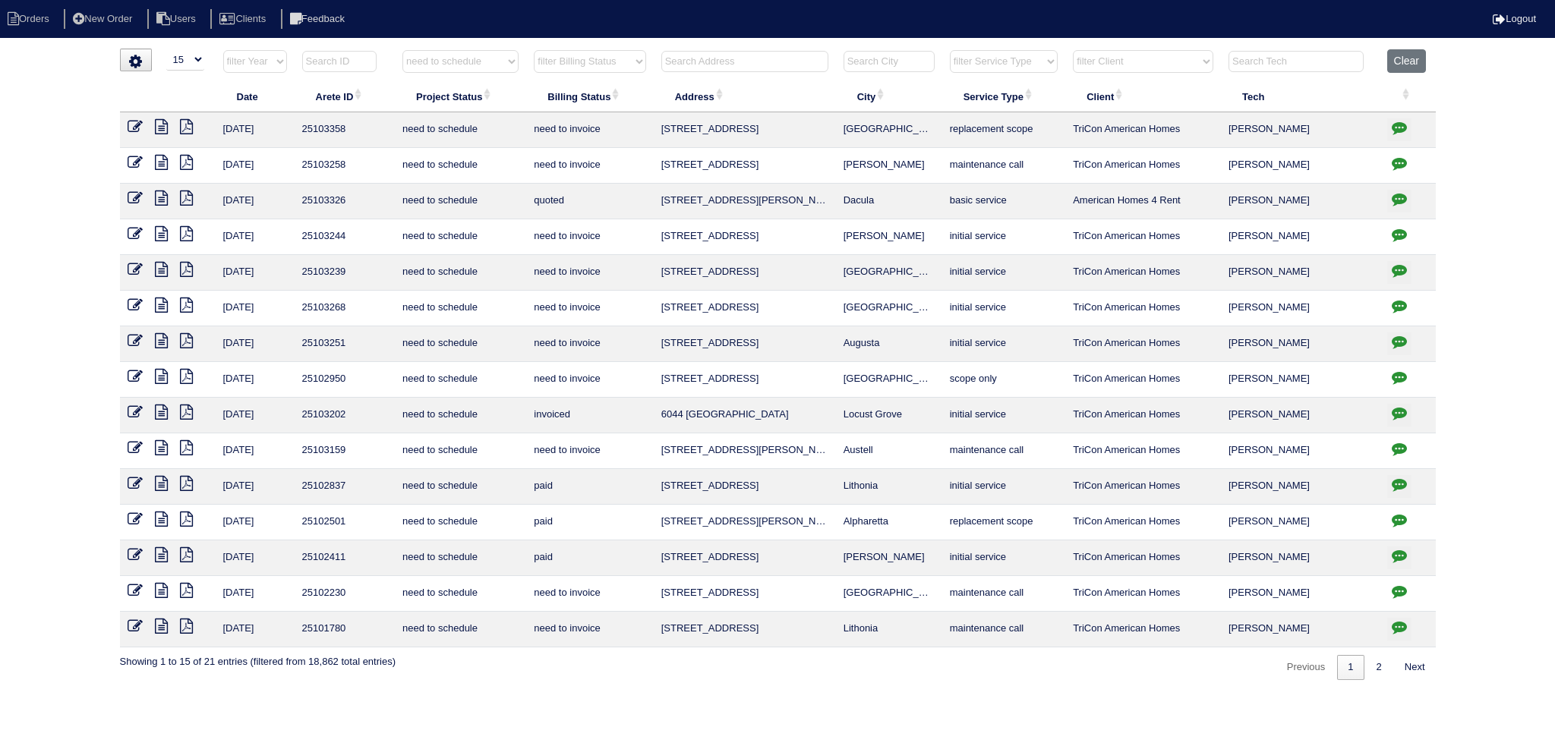
click at [165, 447] on icon at bounding box center [161, 447] width 13 height 15
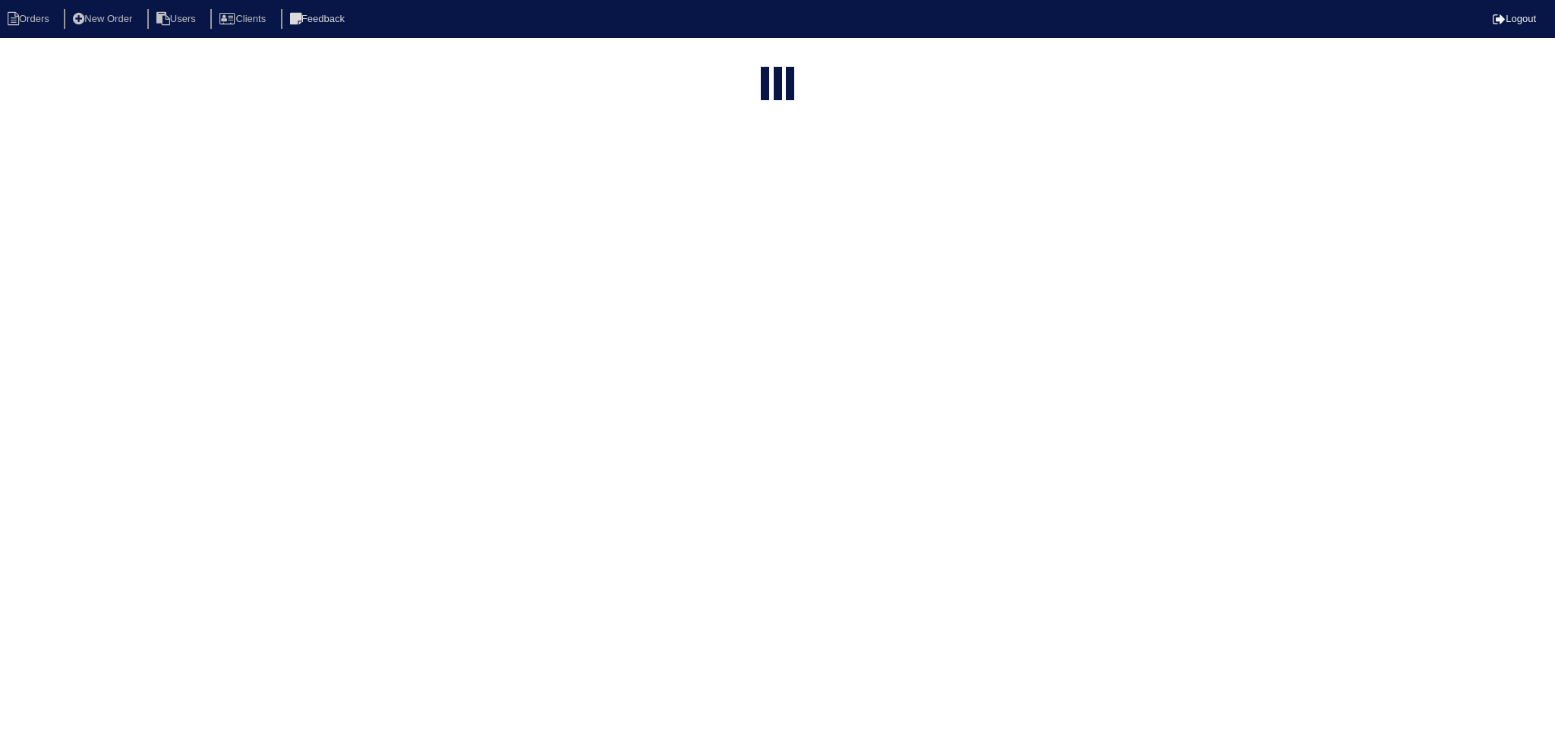
select select "15"
type input "1471"
select select "need to schedule"
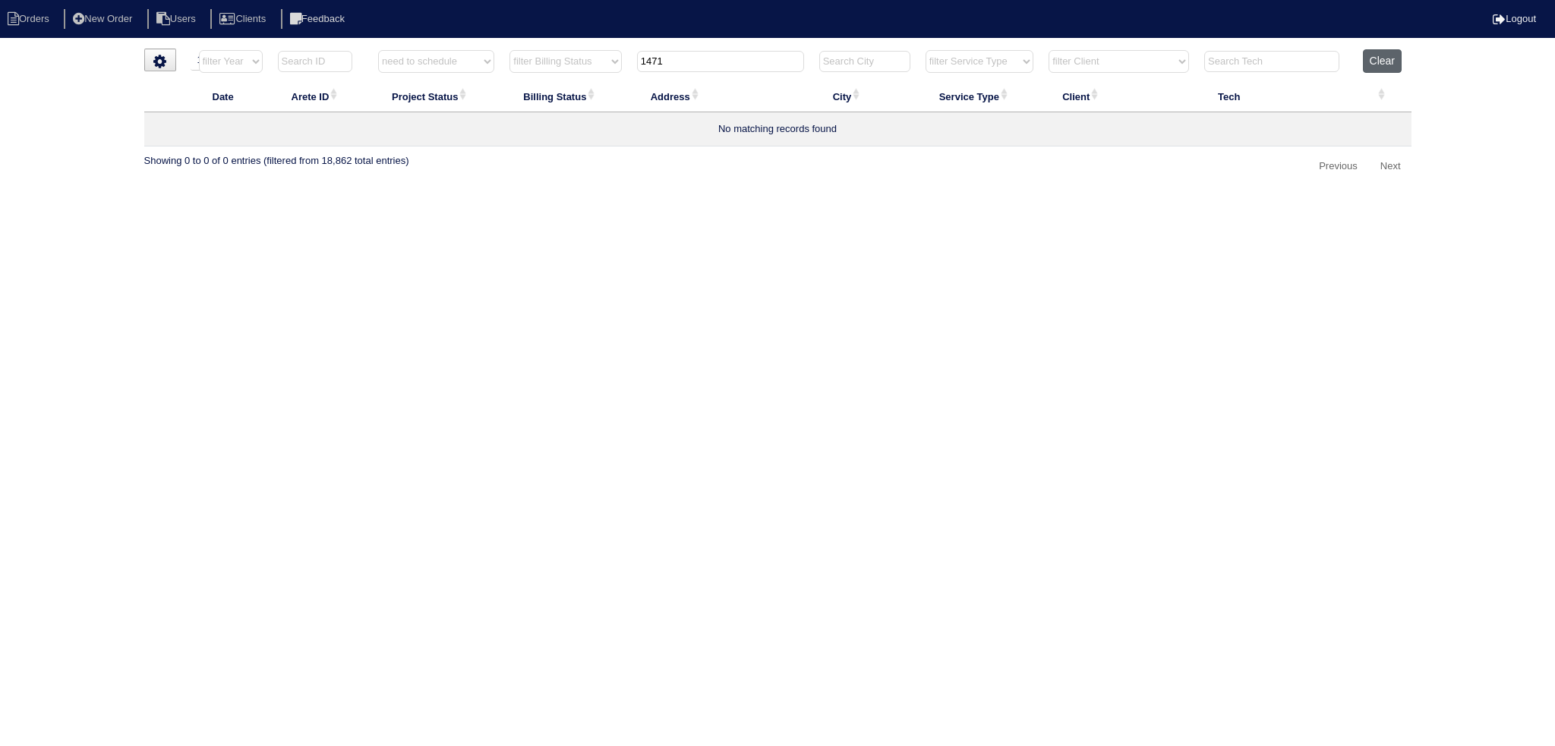
click at [1371, 65] on button "Clear" at bounding box center [1382, 61] width 39 height 24
select select
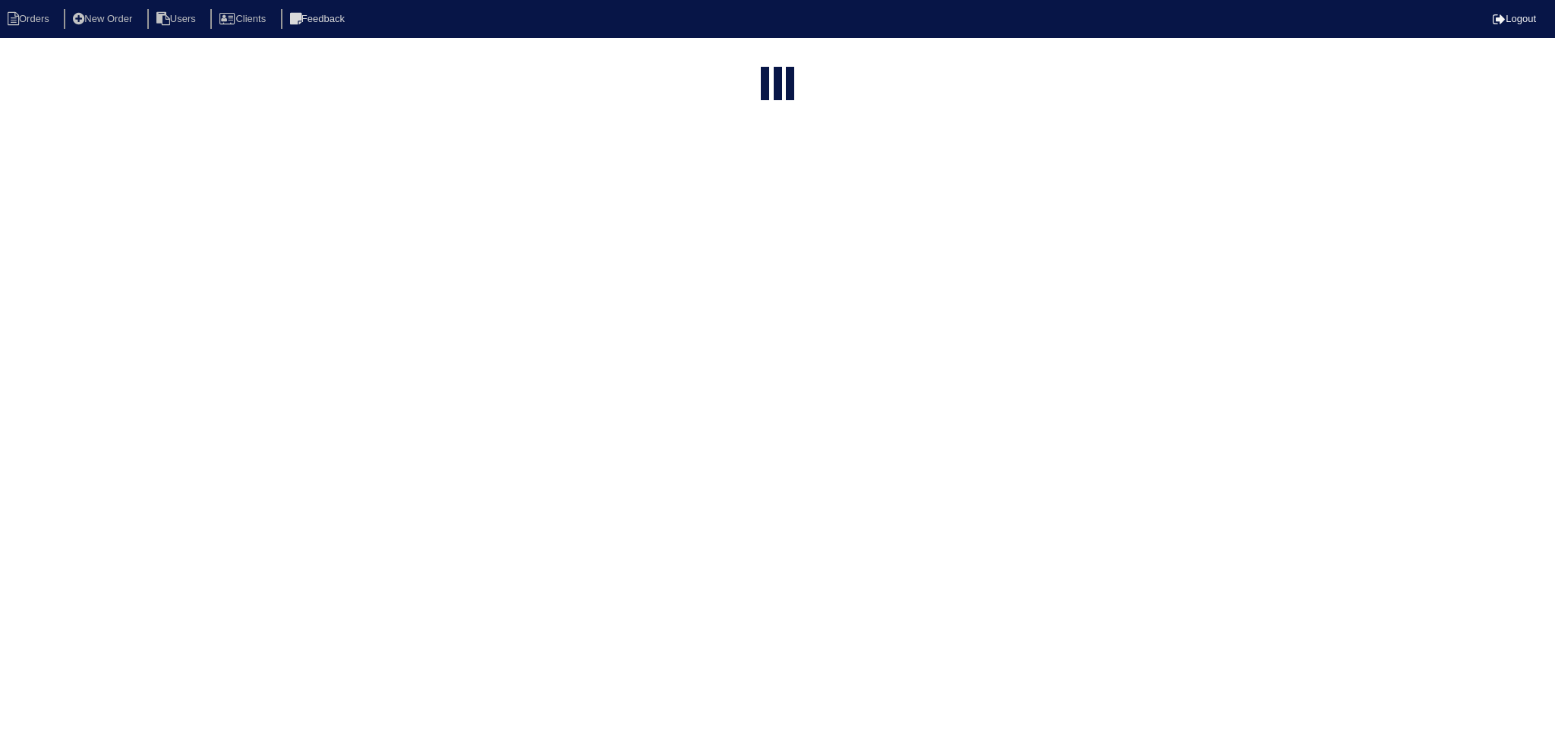
select select "15"
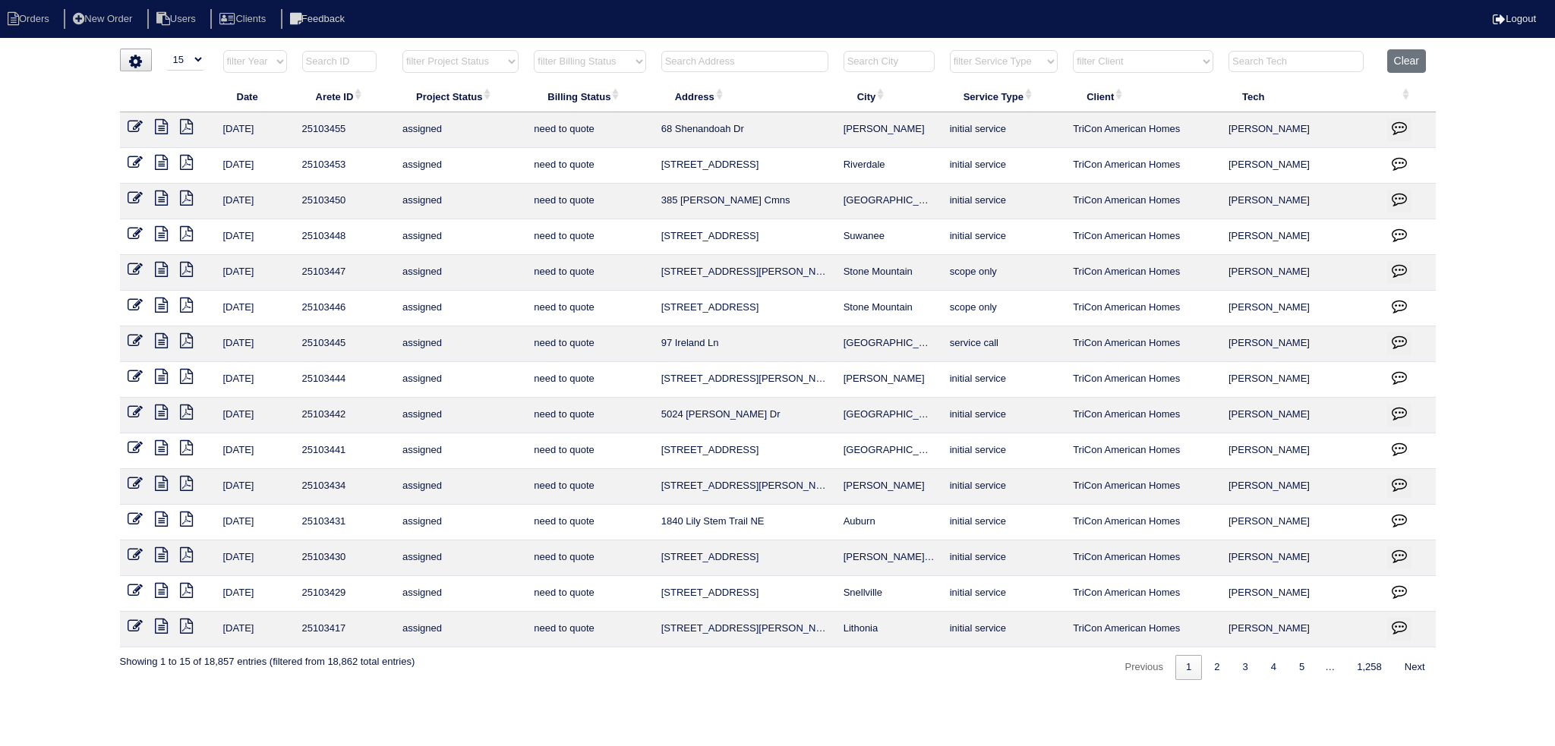
drag, startPoint x: 434, startPoint y: 61, endPoint x: 440, endPoint y: 71, distance: 11.6
click at [434, 61] on select "filter Project Status -- Any Project Status -- new order assigned in progress f…" at bounding box center [460, 61] width 116 height 23
click at [402, 50] on select "filter Project Status -- Any Project Status -- new order assigned in progress f…" at bounding box center [460, 61] width 116 height 23
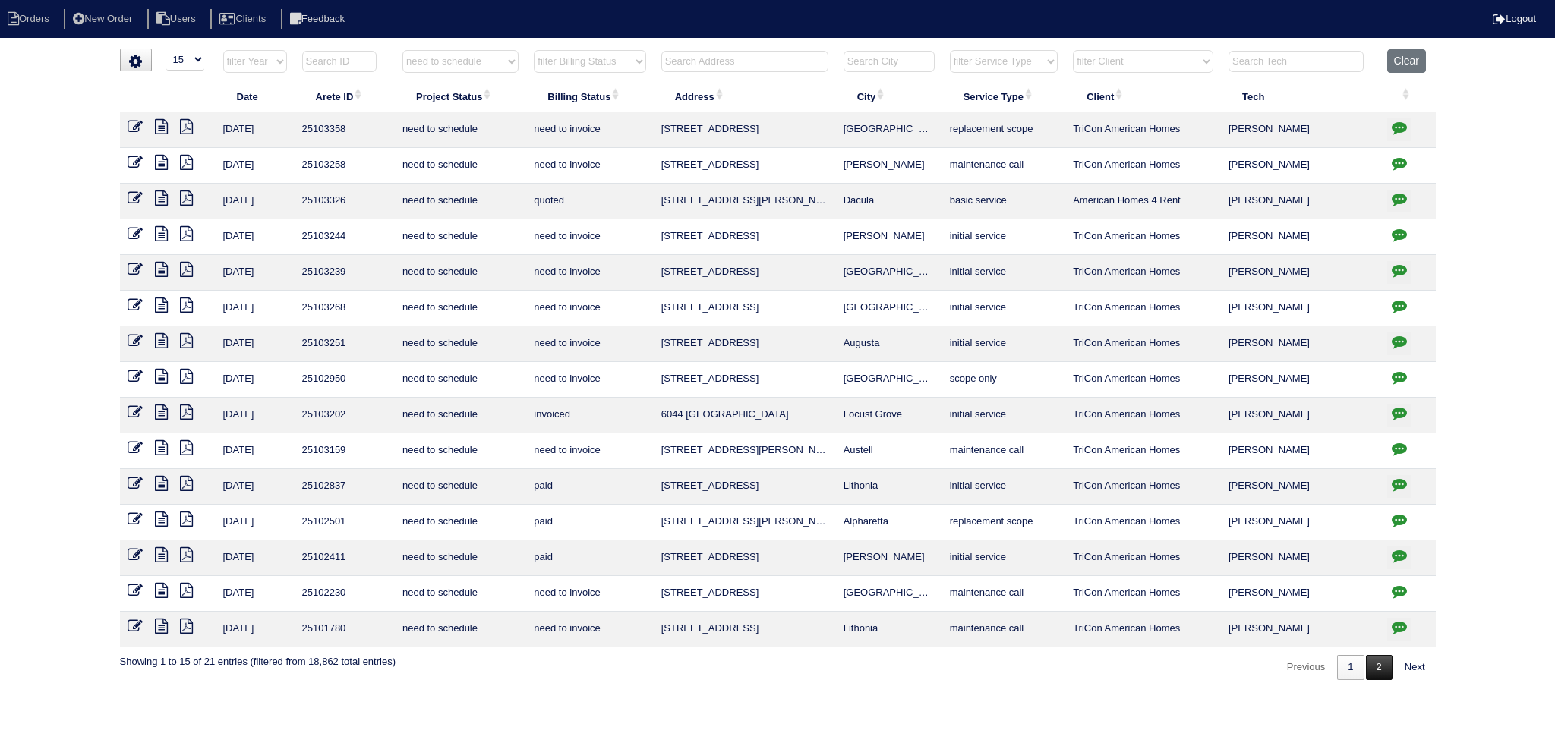
click at [1384, 664] on link "2" at bounding box center [1379, 667] width 27 height 25
select select "need to schedule"
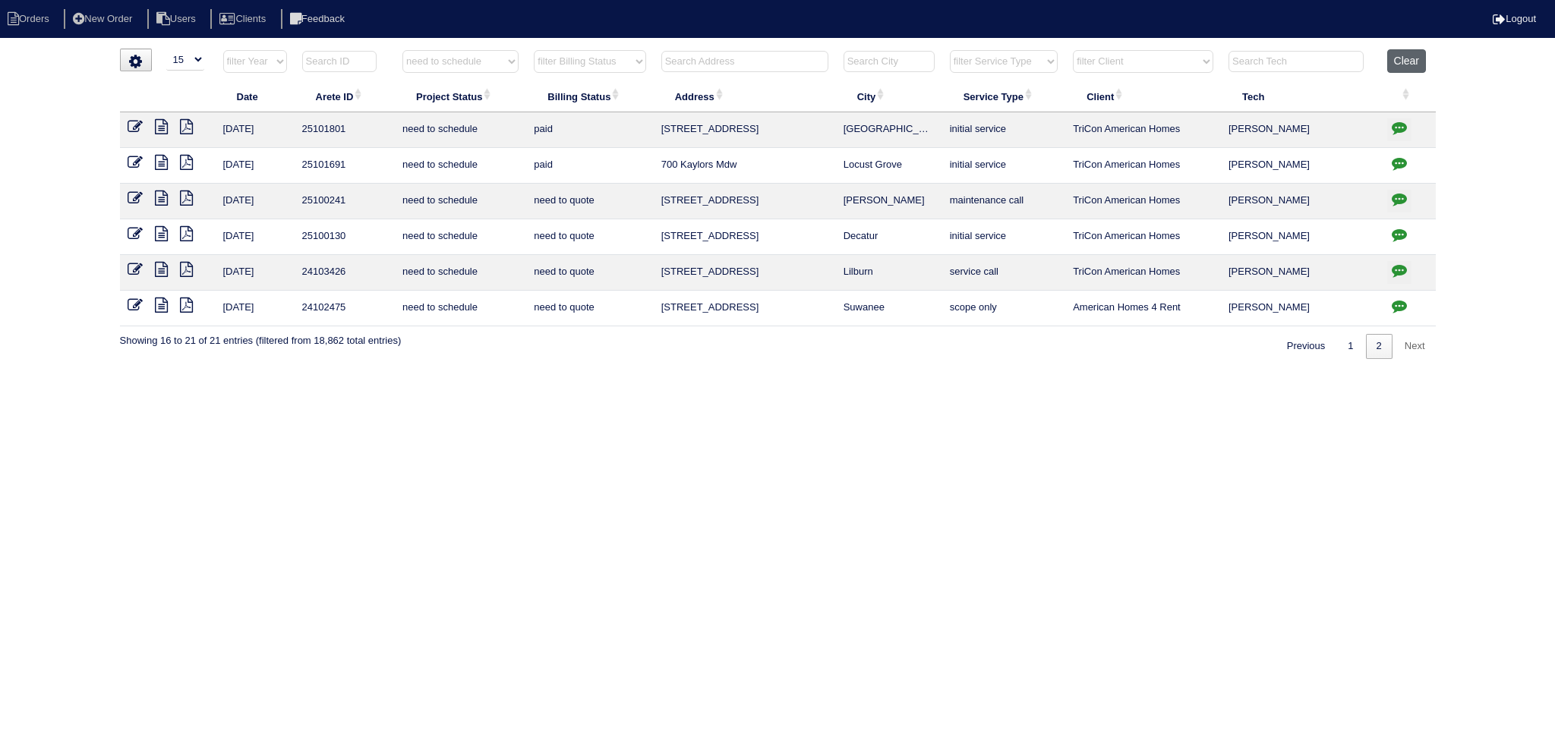
click at [1407, 63] on button "Clear" at bounding box center [1406, 61] width 39 height 24
select select
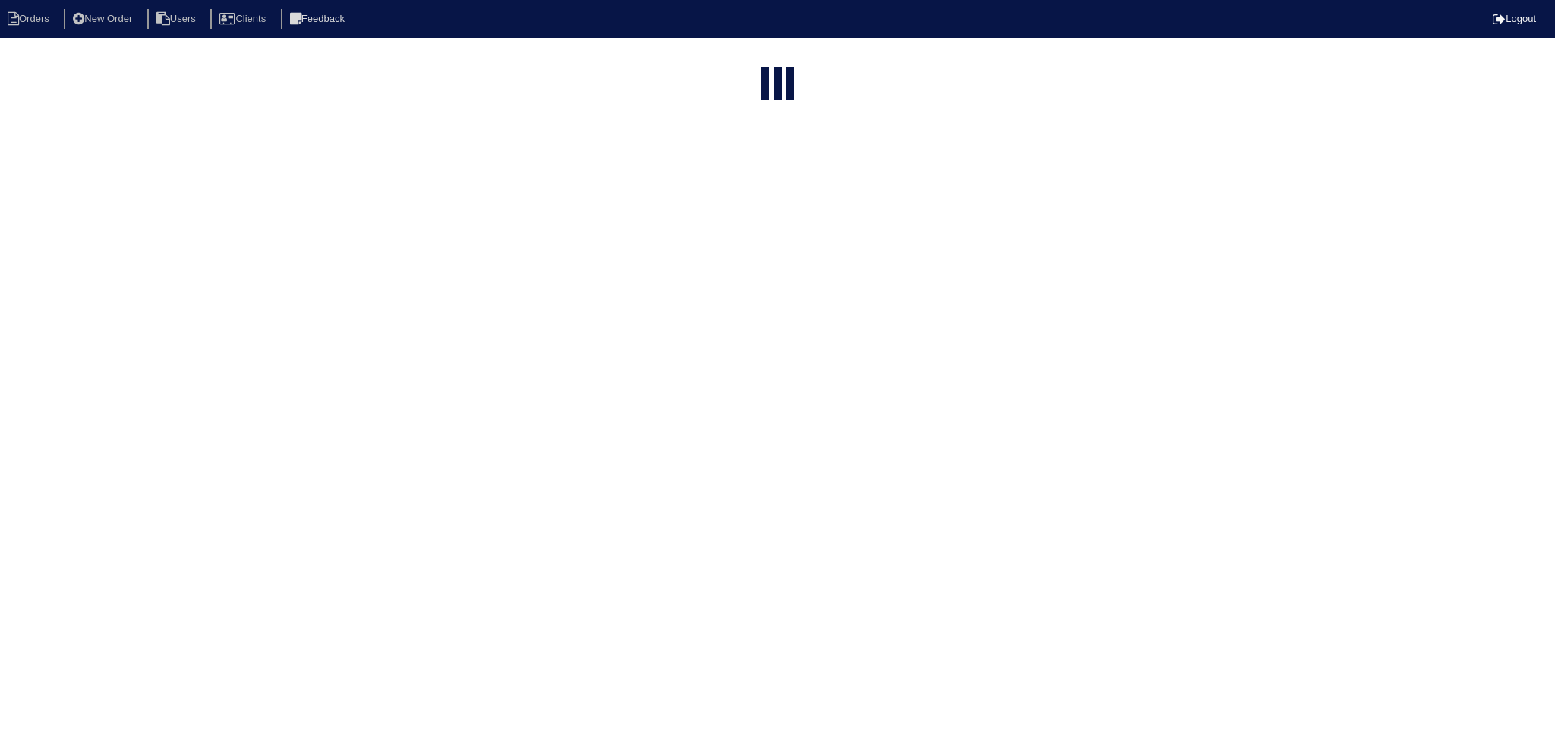
select select "15"
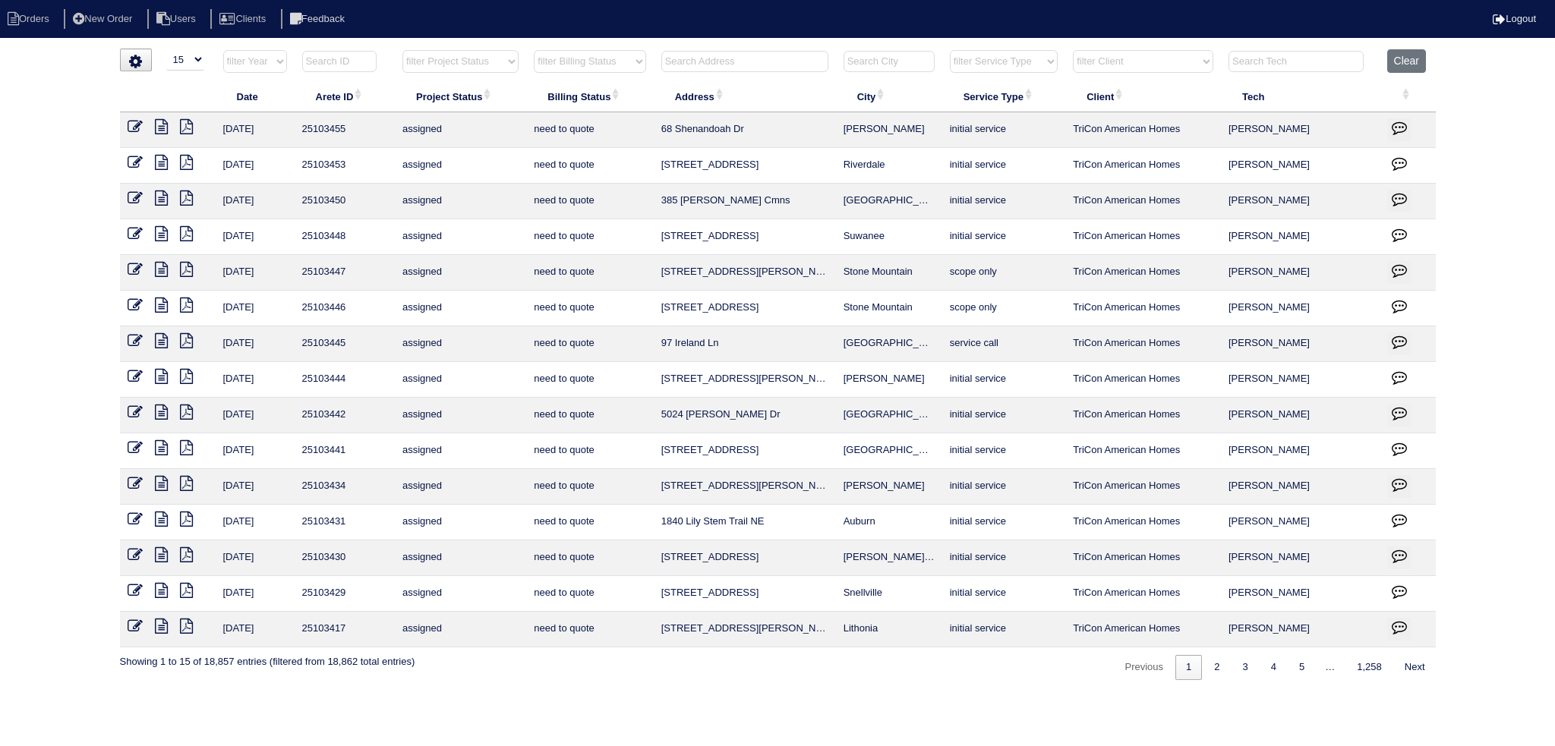
click at [716, 65] on input "text" at bounding box center [744, 61] width 167 height 21
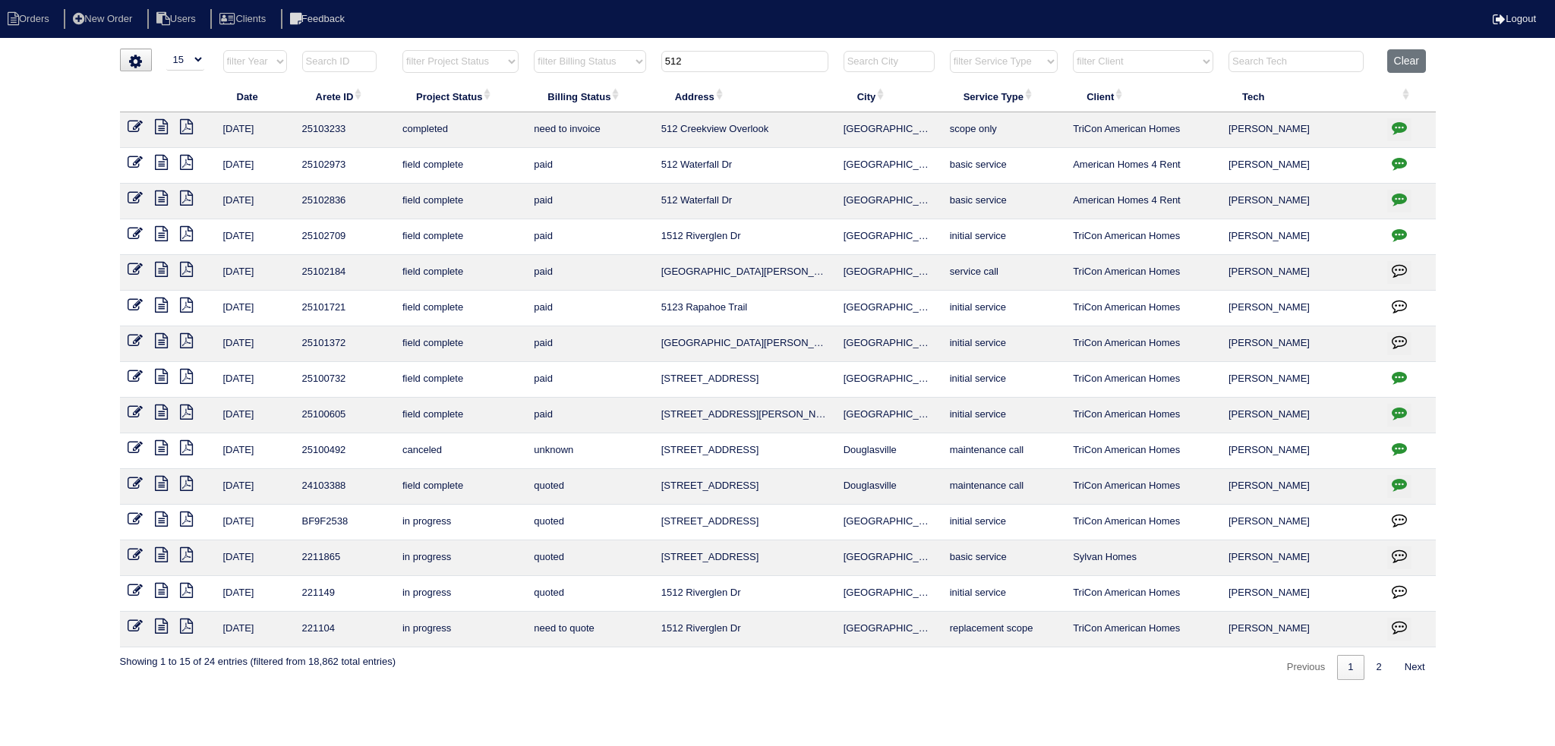
type input "512"
click at [480, 72] on th "filter Project Status -- Any Project Status -- new order assigned in progress f…" at bounding box center [460, 64] width 131 height 31
click at [1407, 64] on button "Clear" at bounding box center [1406, 61] width 39 height 24
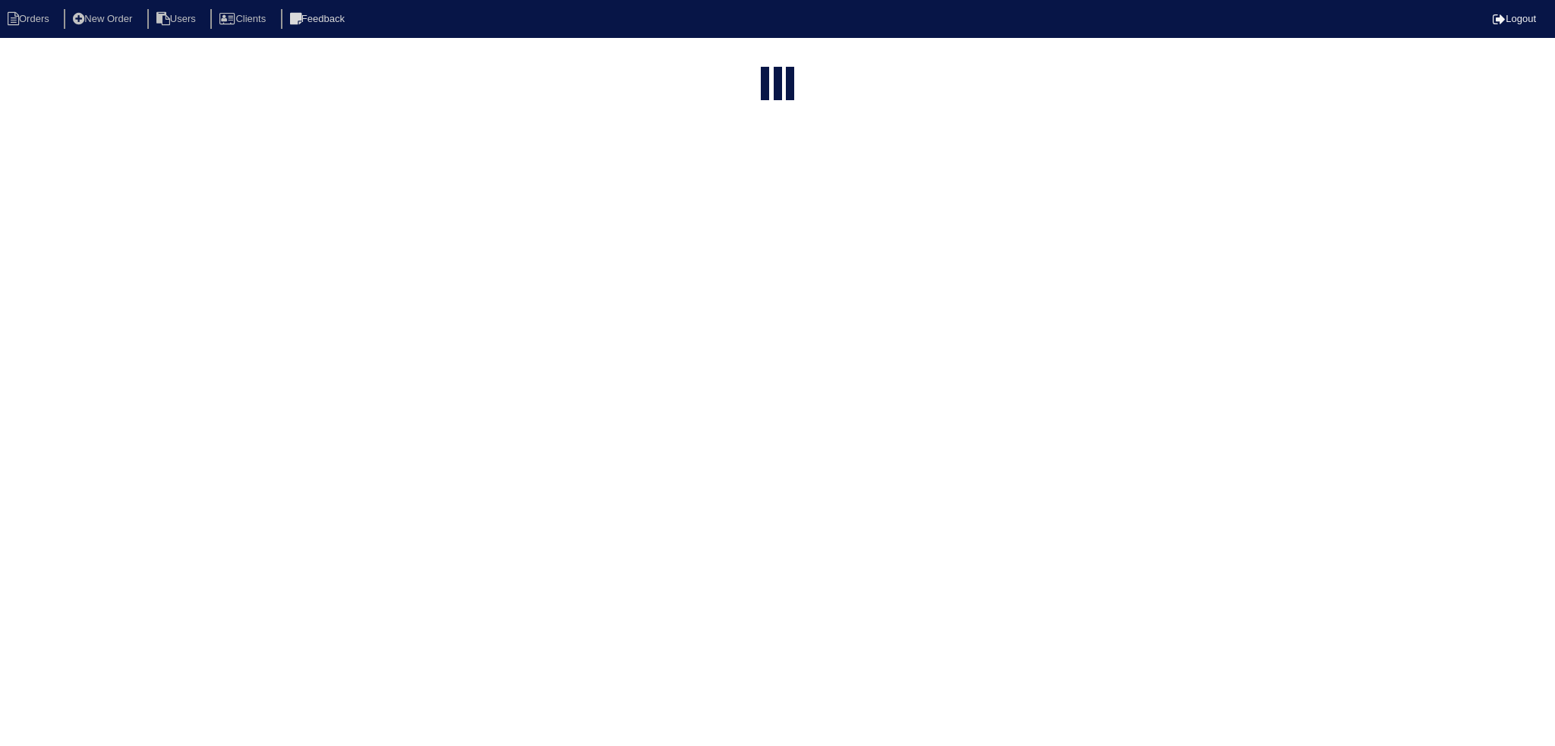
select select "15"
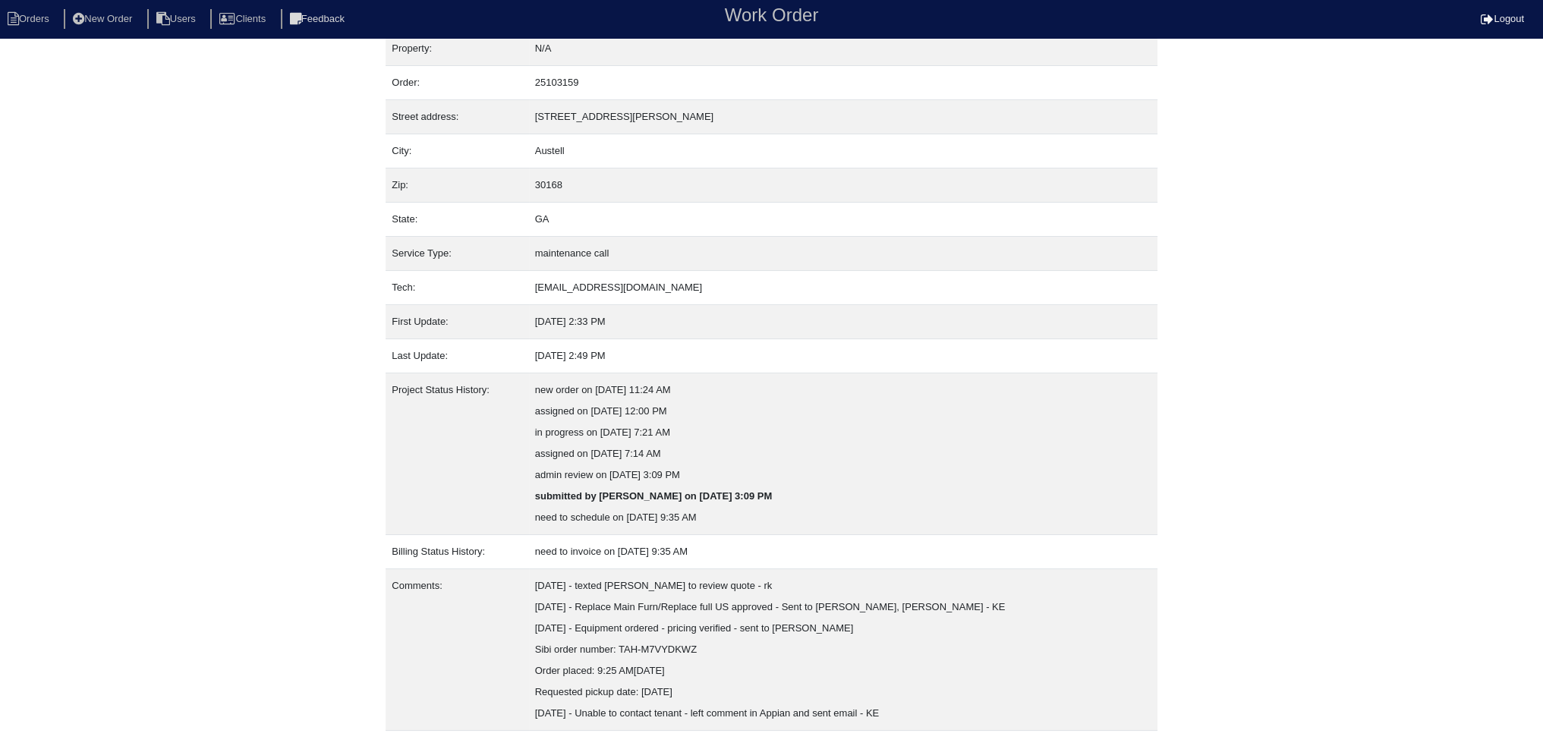
scroll to position [51, 0]
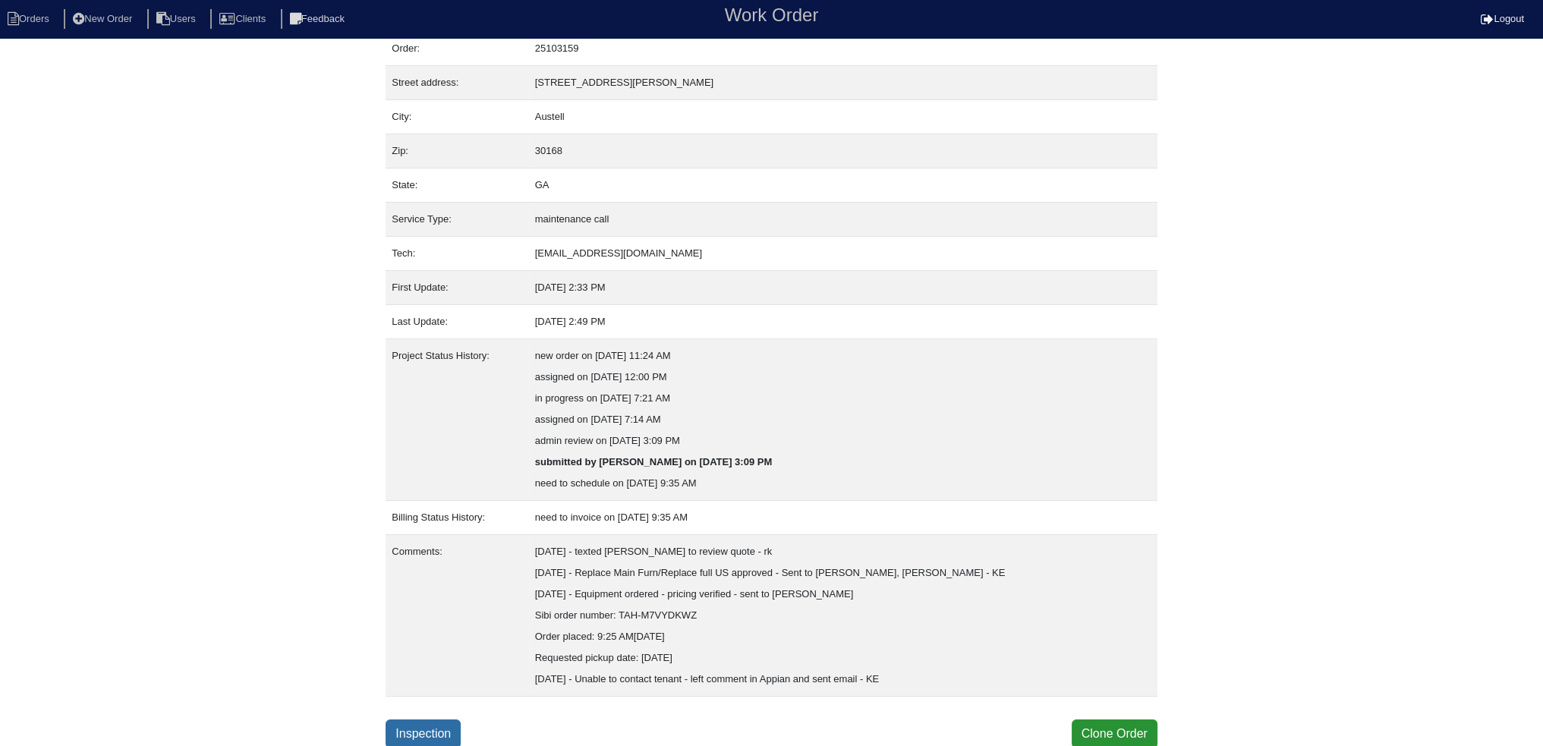
click at [442, 732] on link "Inspection" at bounding box center [423, 734] width 75 height 29
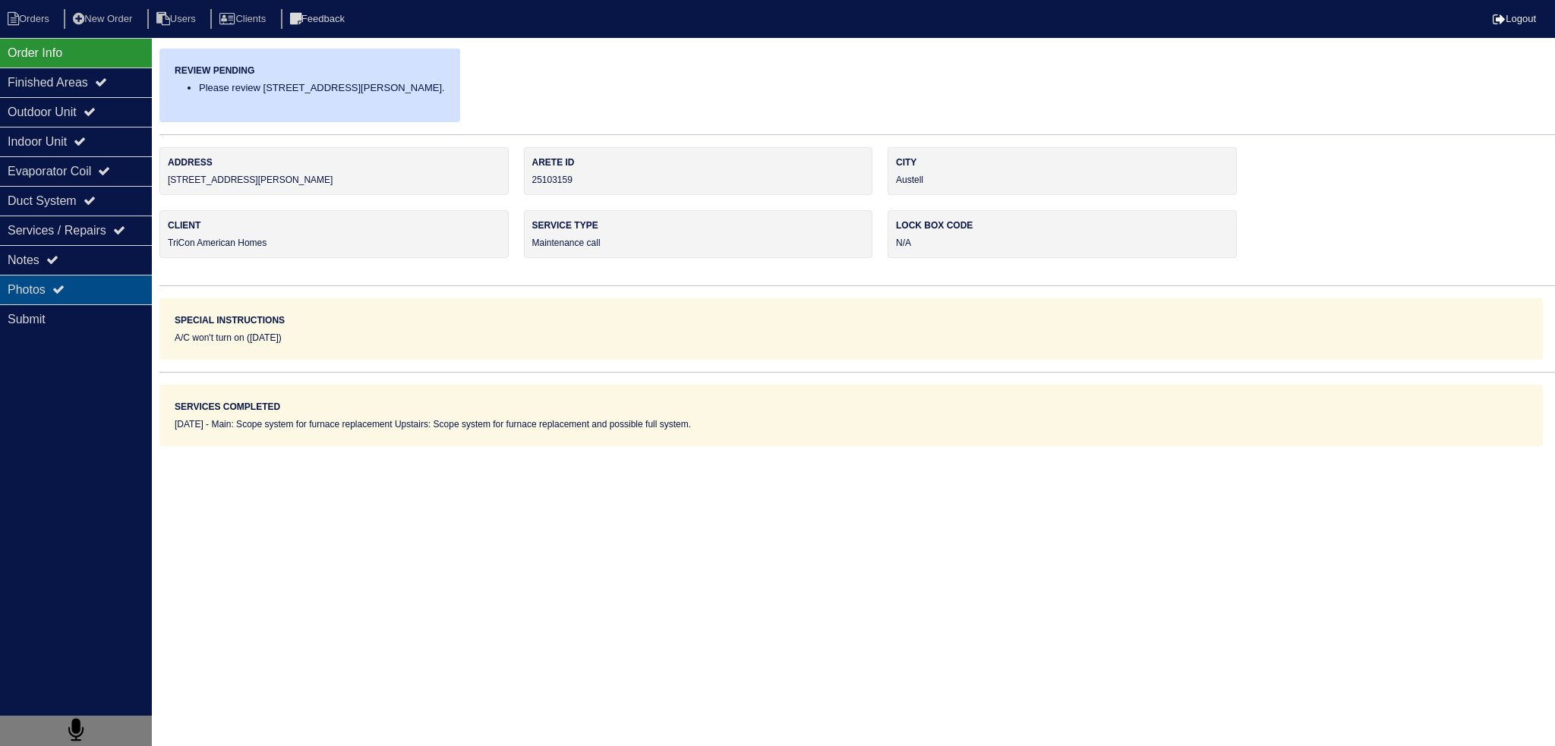
click at [88, 295] on div "Photos" at bounding box center [76, 290] width 152 height 30
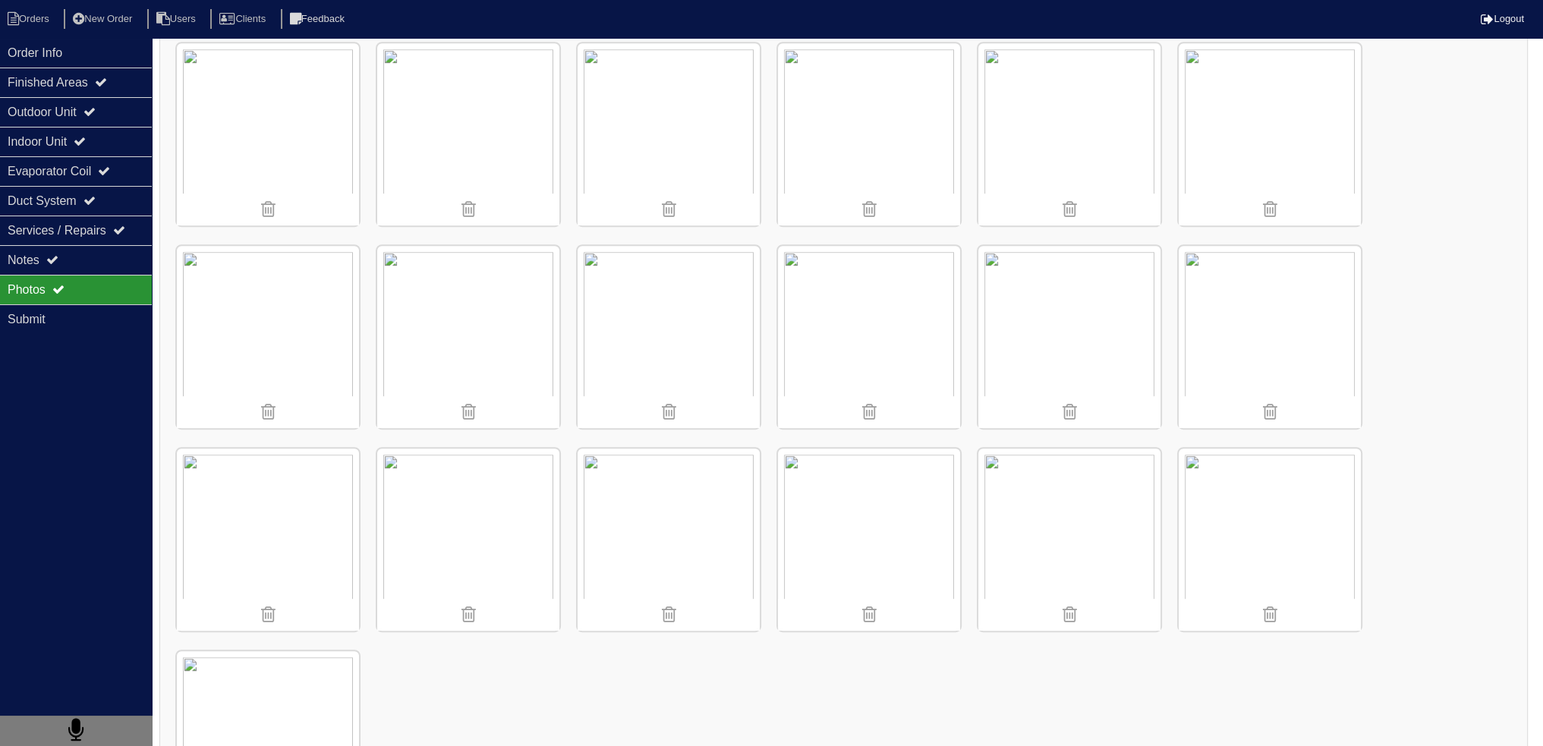
scroll to position [1139, 0]
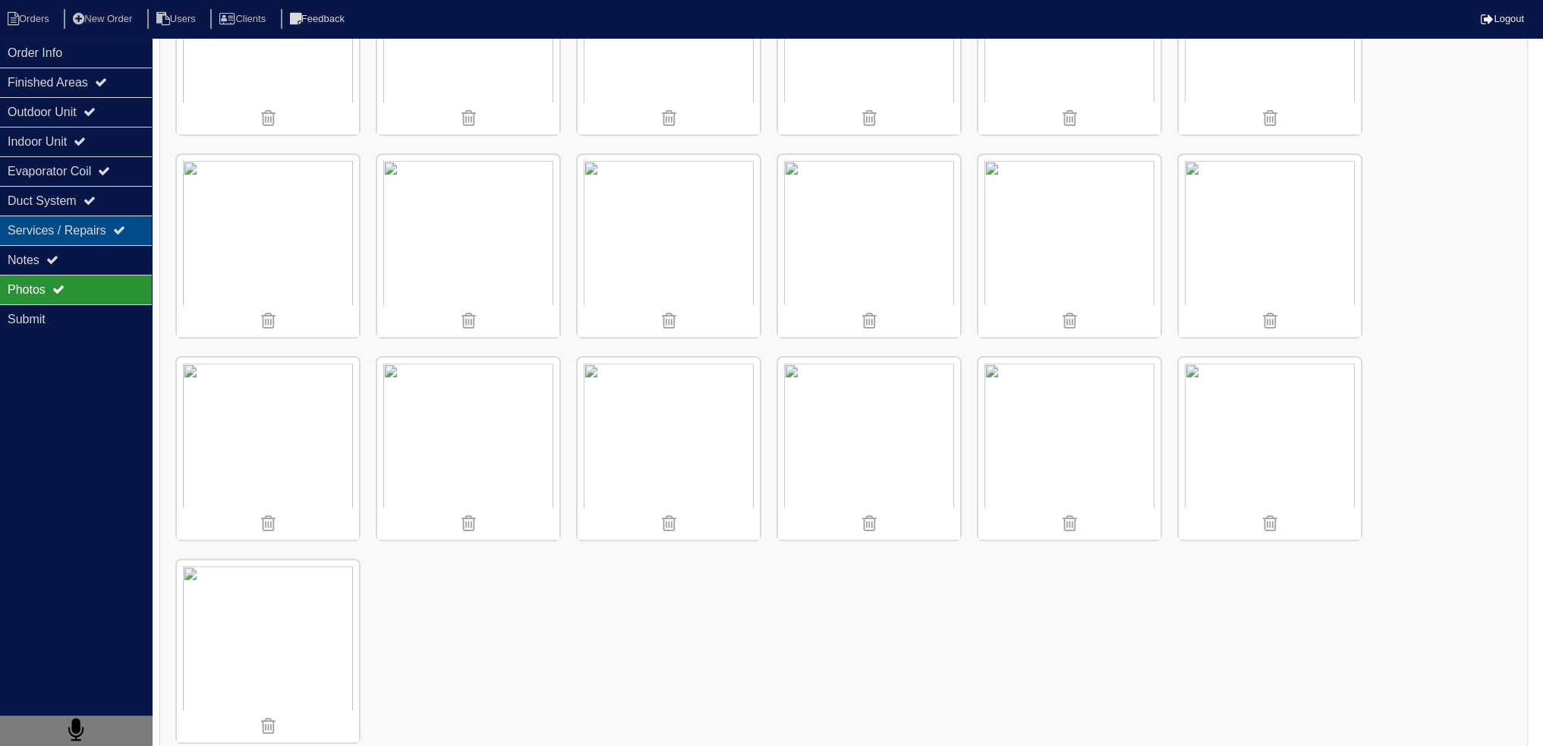
click at [35, 241] on div "Services / Repairs" at bounding box center [76, 231] width 152 height 30
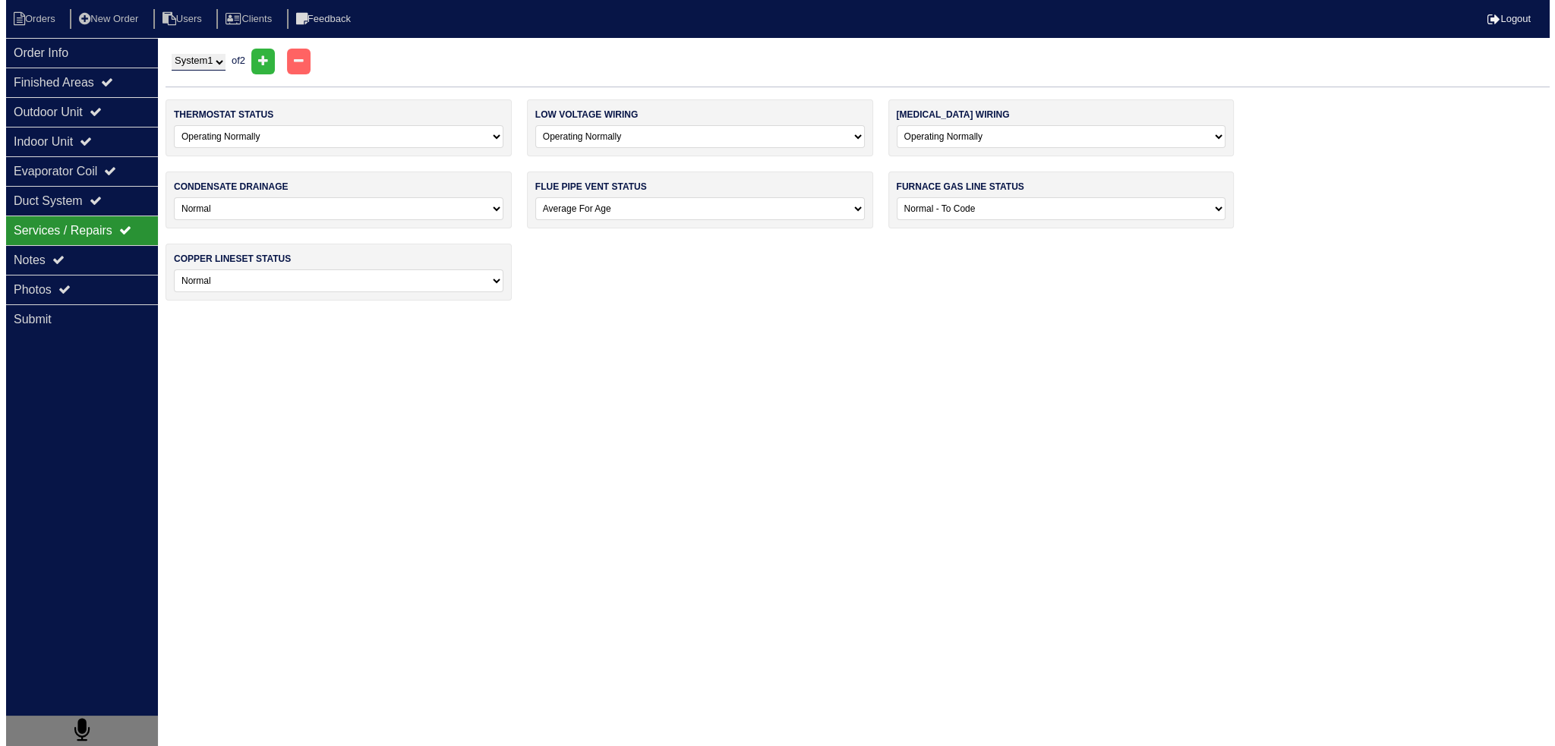
scroll to position [0, 0]
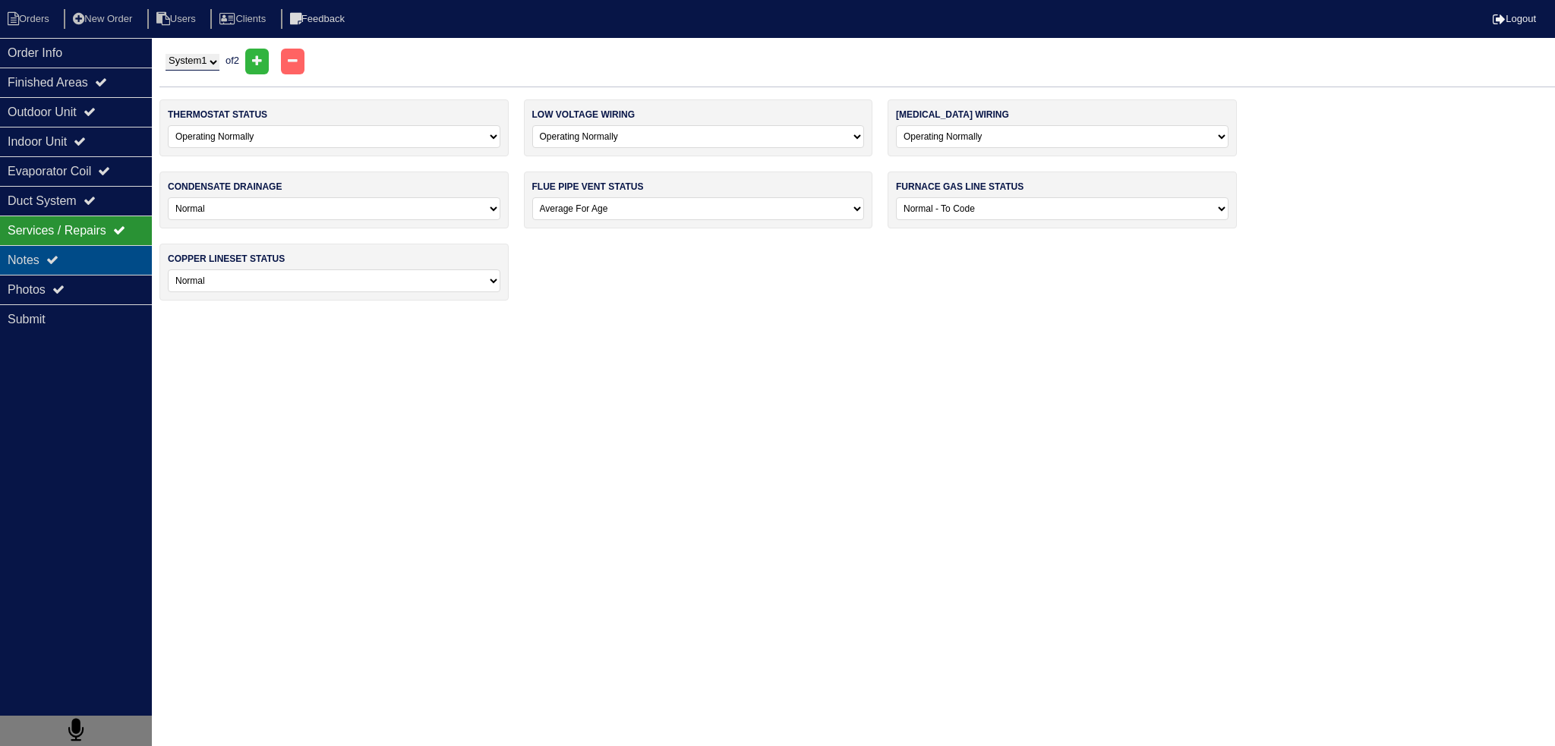
click at [40, 247] on div "Notes" at bounding box center [76, 260] width 152 height 30
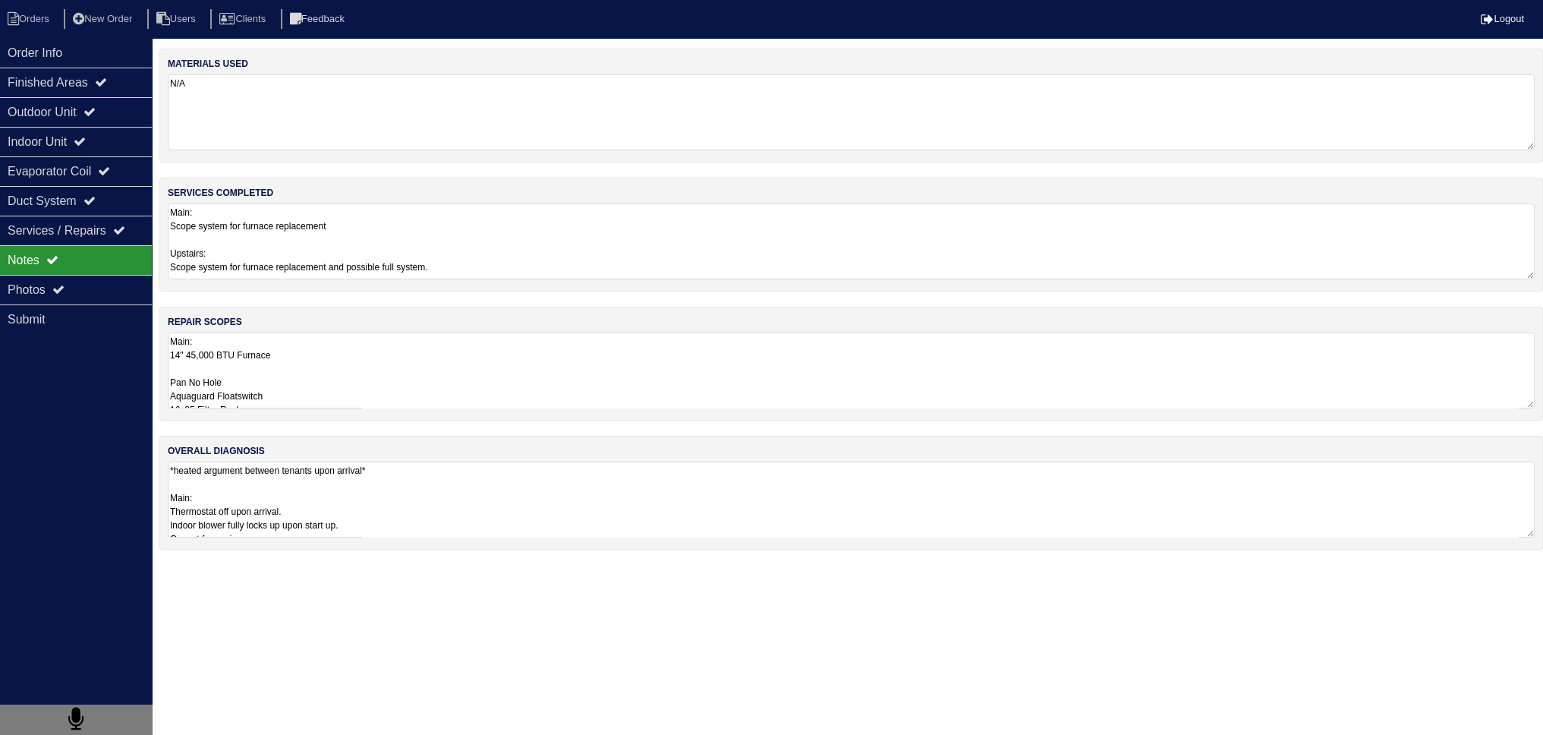
click at [291, 391] on textarea "Main: 14" 45,000 BTU Furnace Pan No Hole Aquaguard Floatswitch 16x25 Filter Rac…" at bounding box center [851, 370] width 1367 height 76
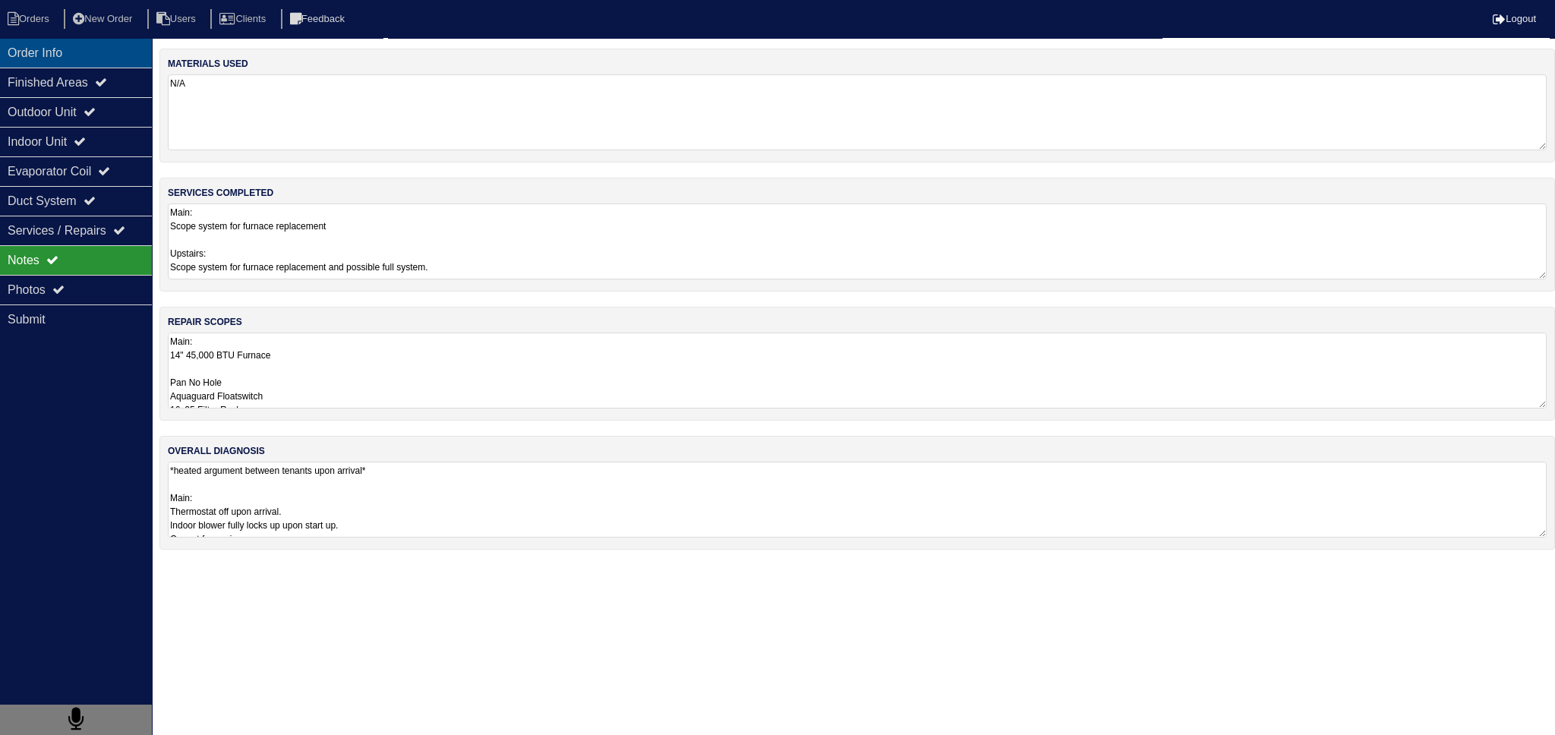
drag, startPoint x: 49, startPoint y: 33, endPoint x: 46, endPoint y: 46, distance: 14.2
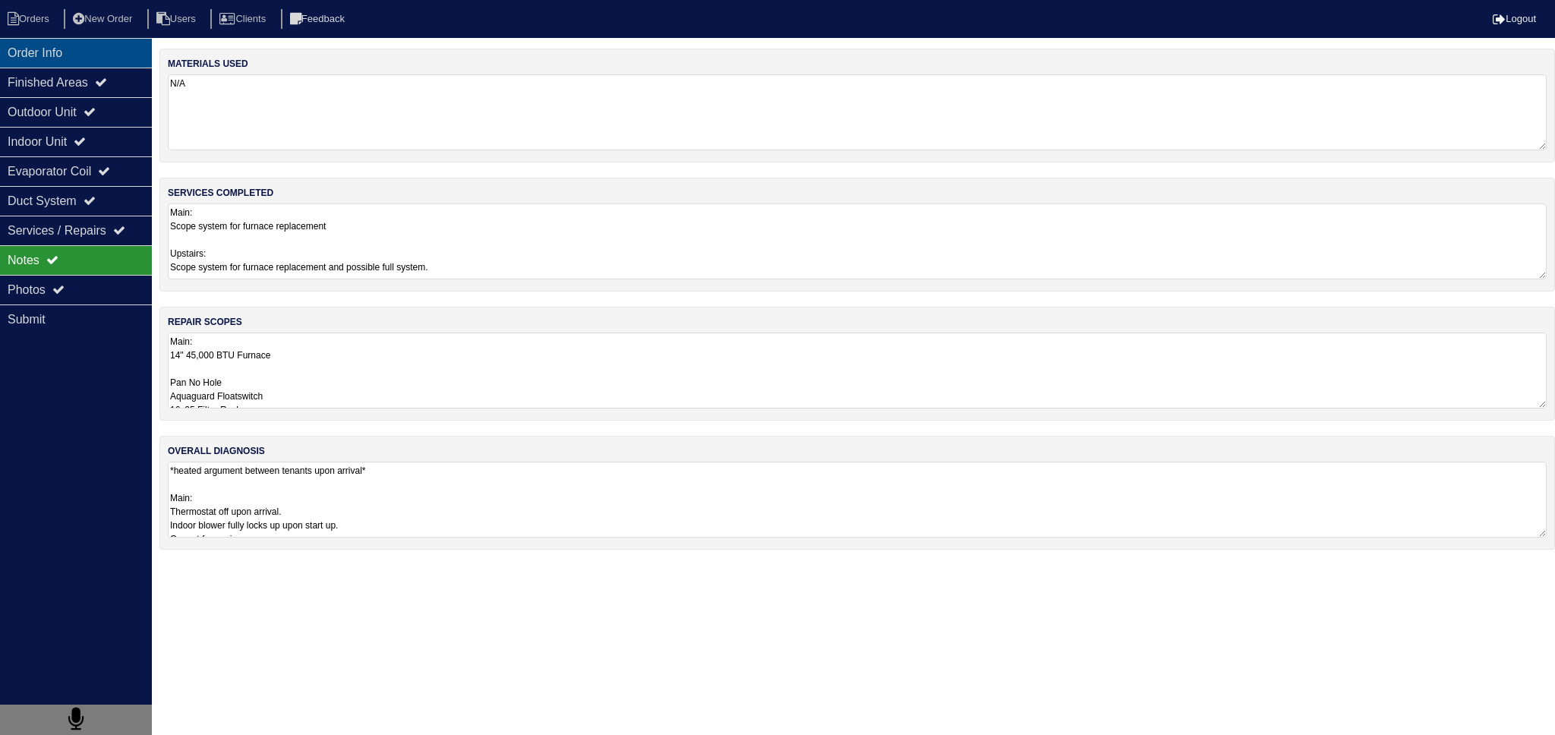
click at [49, 33] on nav "Orders New Order Users Clients Feedback Logout" at bounding box center [777, 19] width 1555 height 38
click at [46, 51] on div "Order Info" at bounding box center [76, 53] width 152 height 30
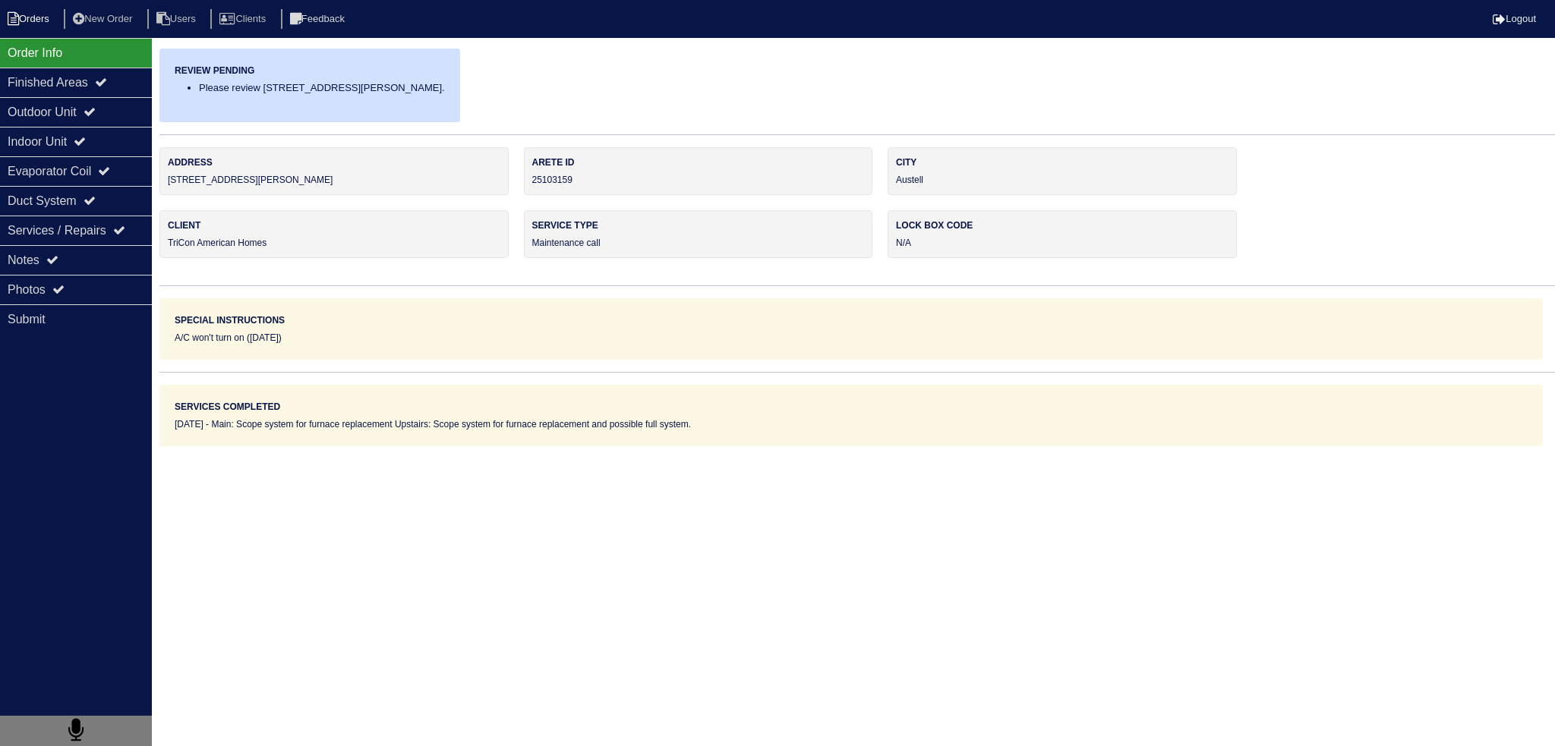
click at [46, 22] on li "Orders" at bounding box center [30, 19] width 61 height 20
select select "15"
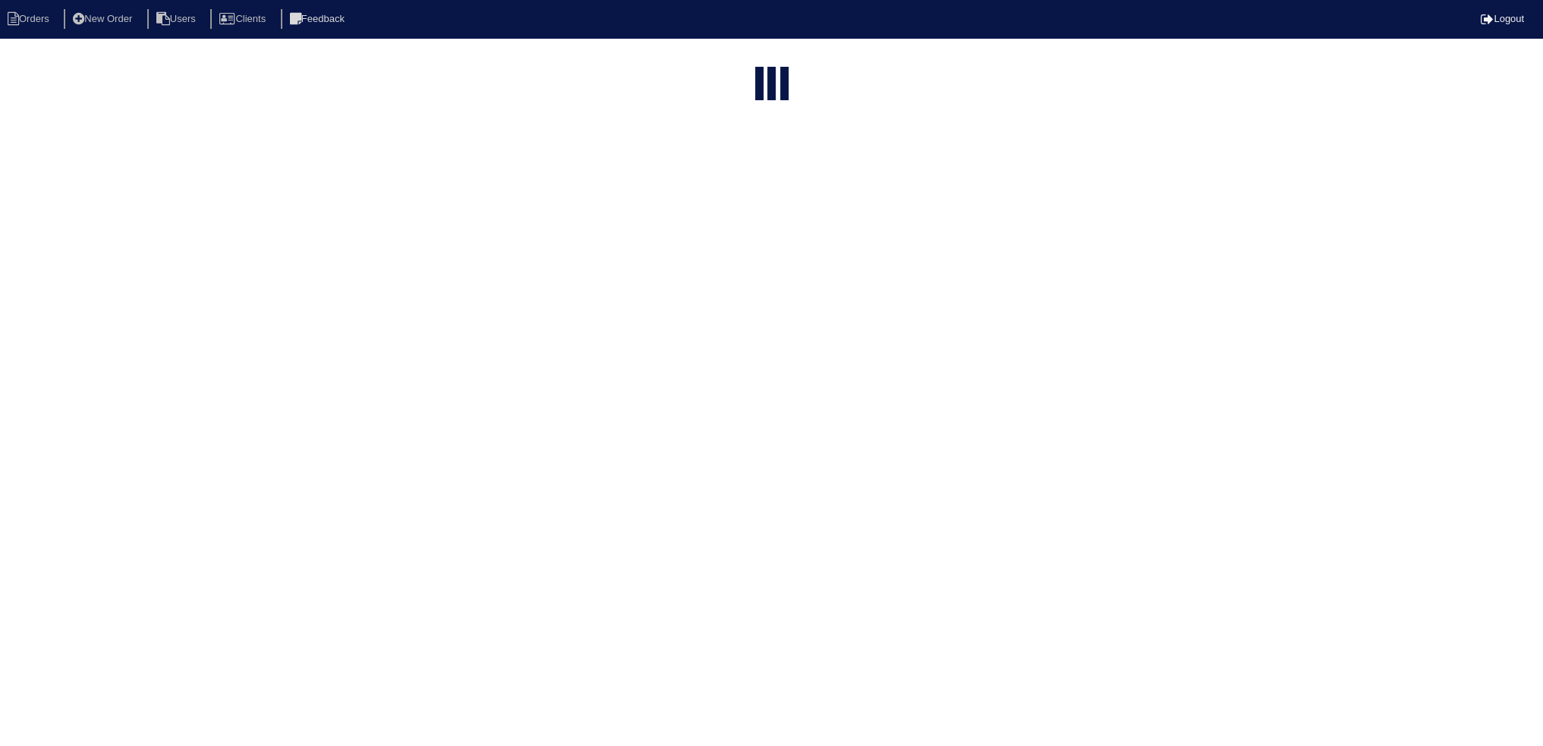
select select "need to schedule"
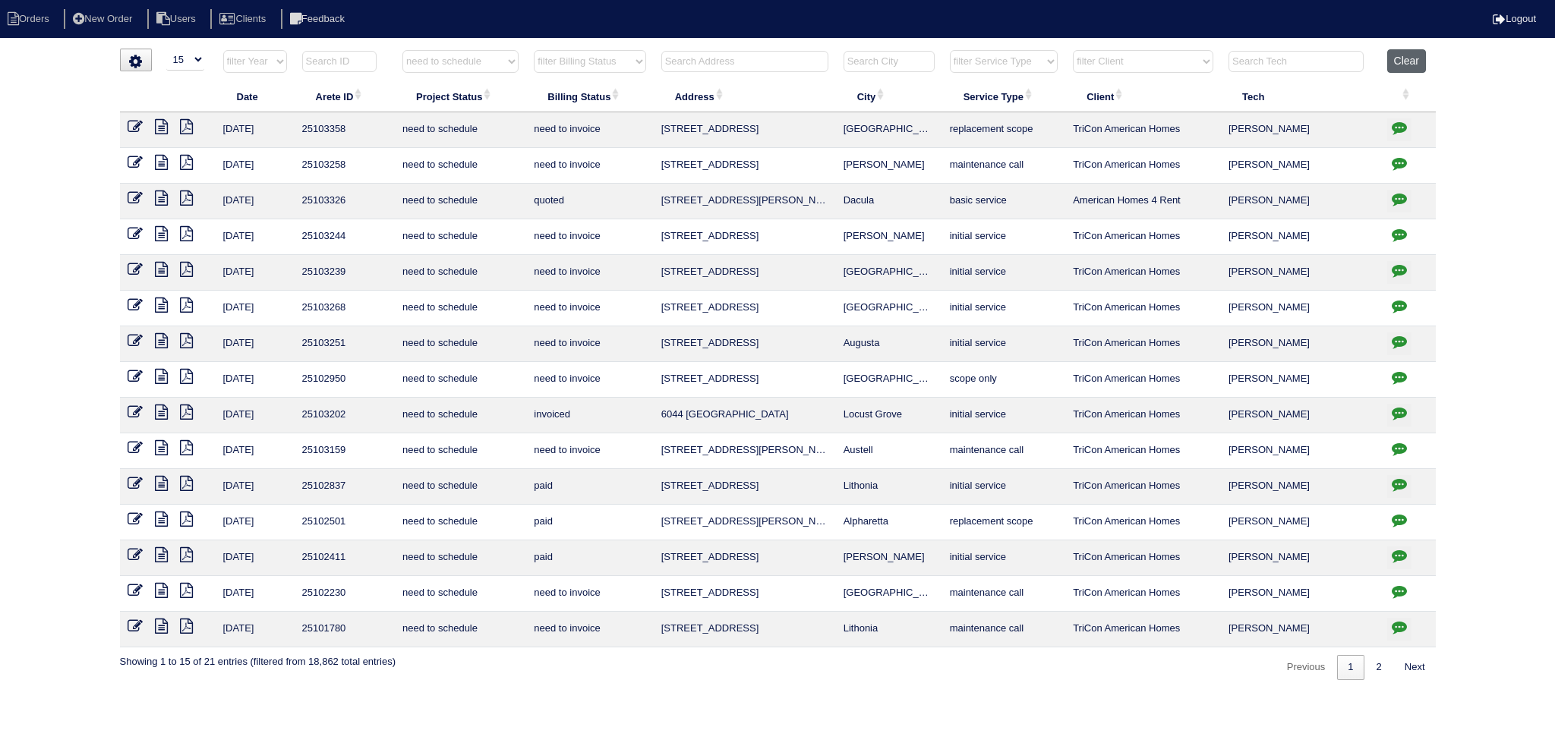
click at [1400, 65] on button "Clear" at bounding box center [1406, 61] width 39 height 24
select select
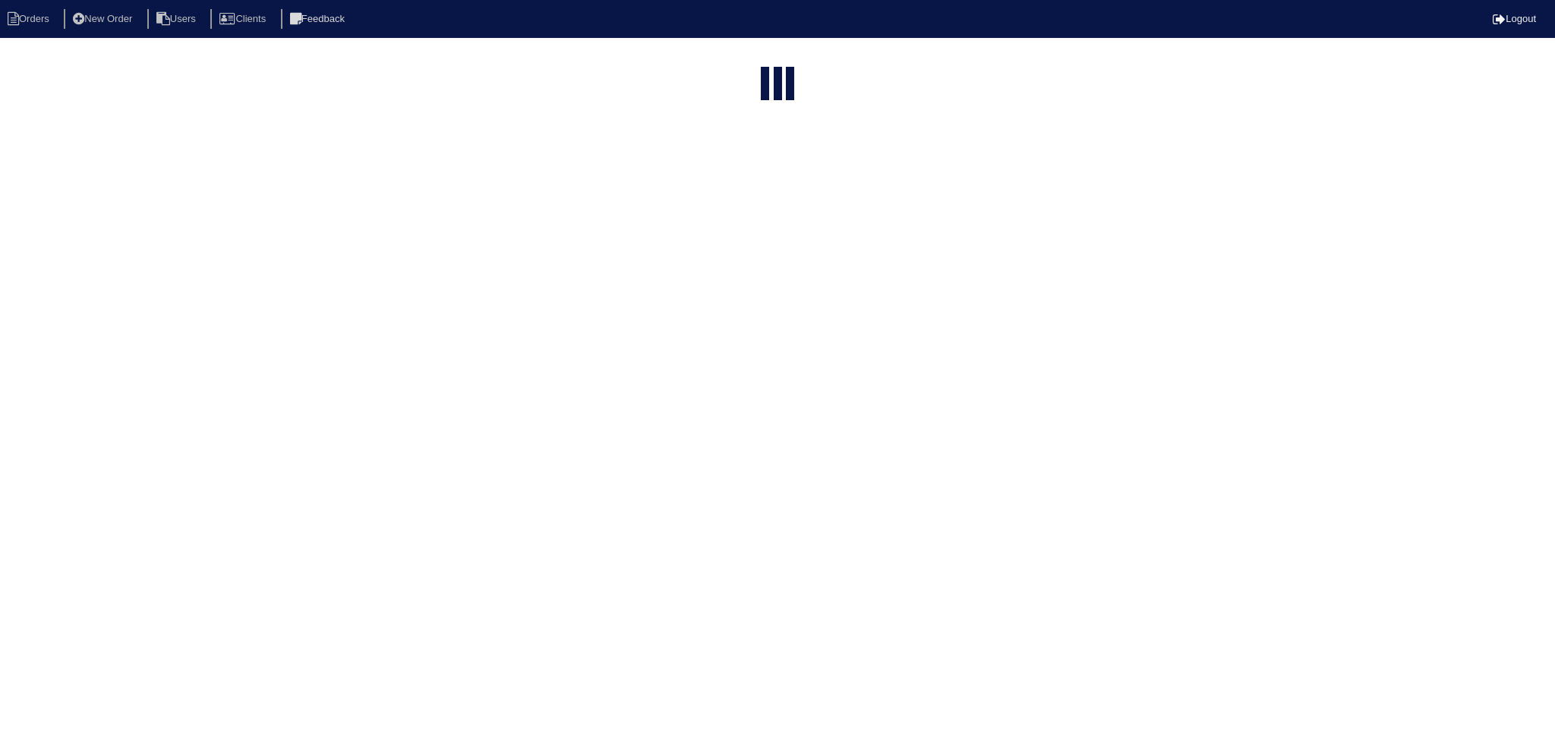
select select "15"
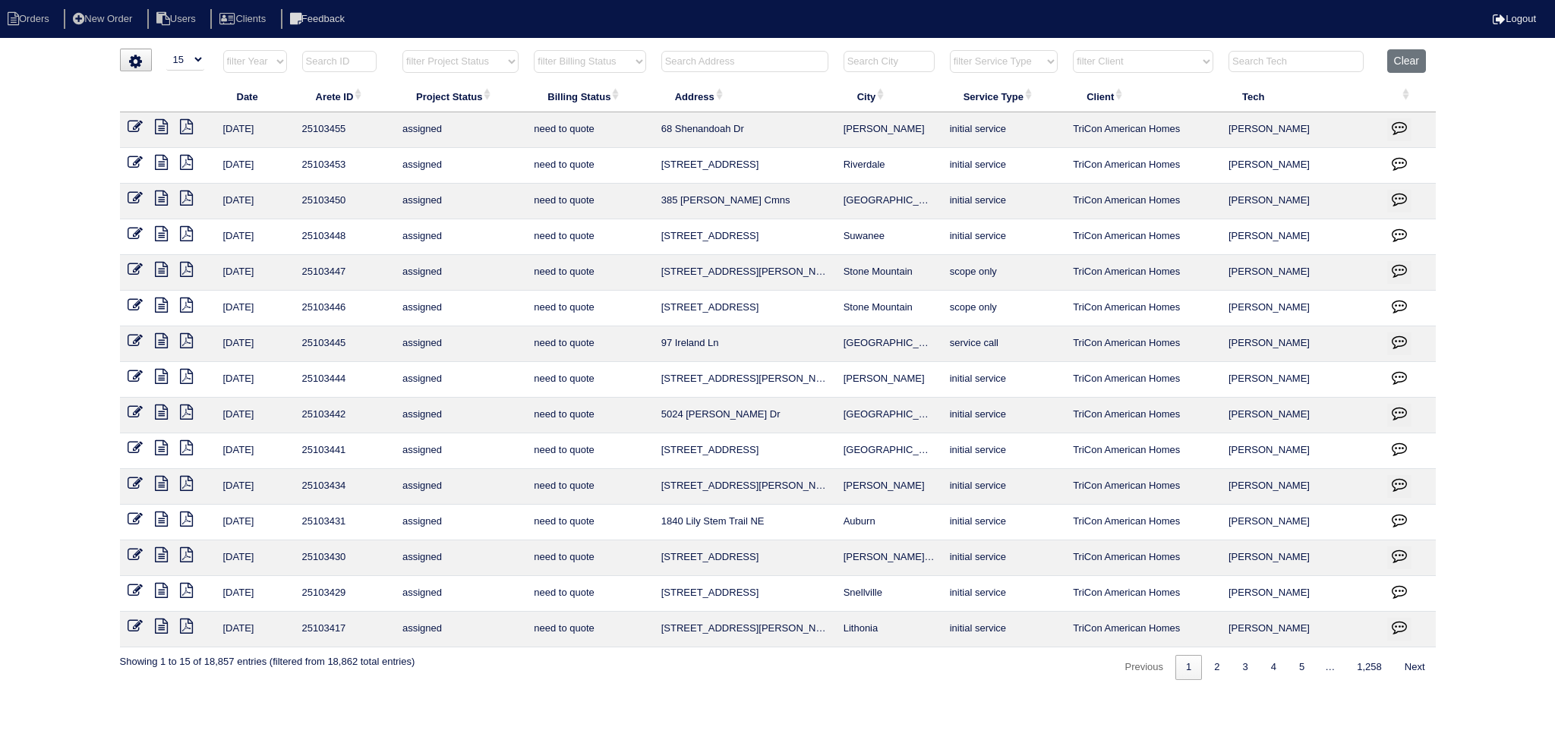
click at [162, 124] on icon at bounding box center [161, 126] width 13 height 15
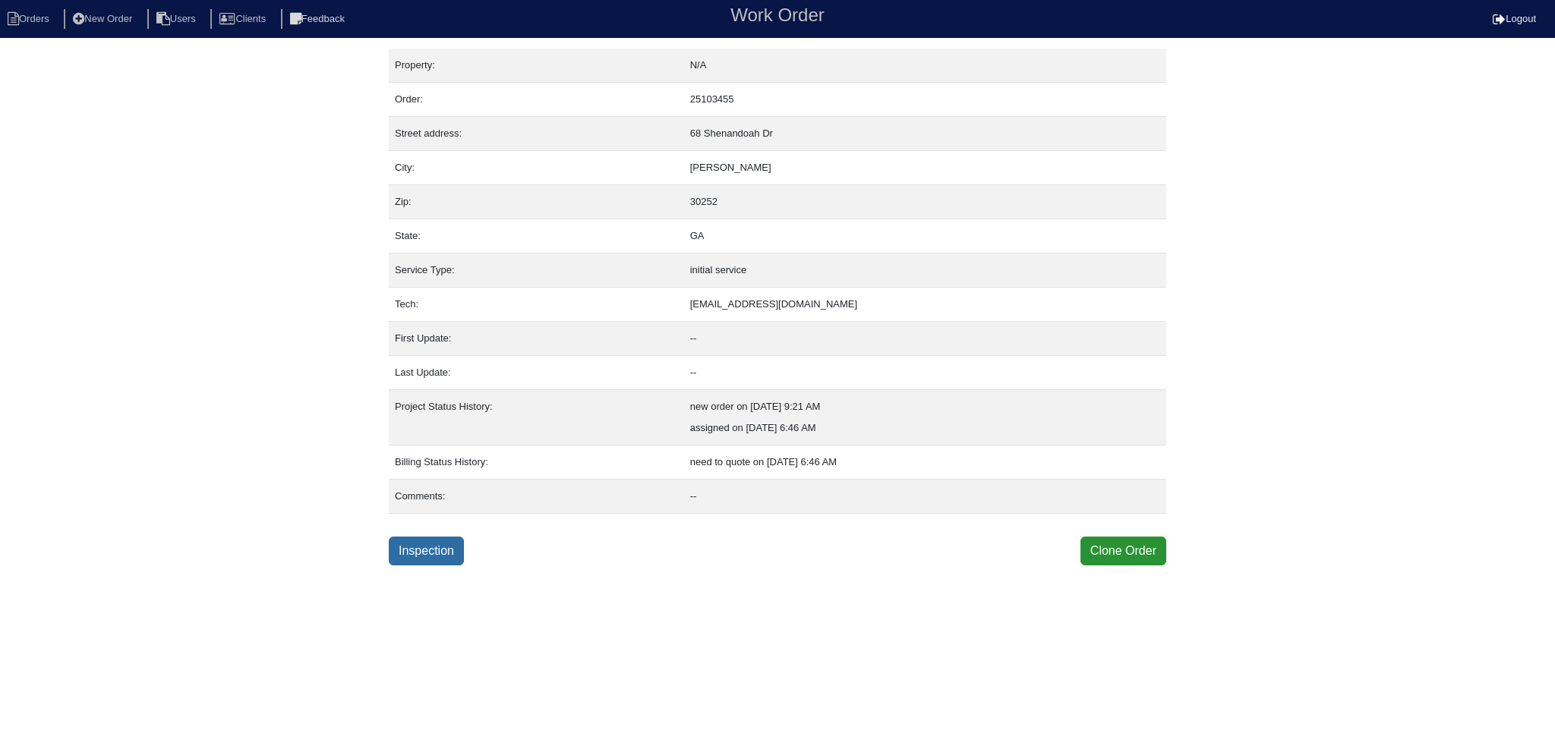
click at [424, 550] on link "Inspection" at bounding box center [426, 551] width 75 height 29
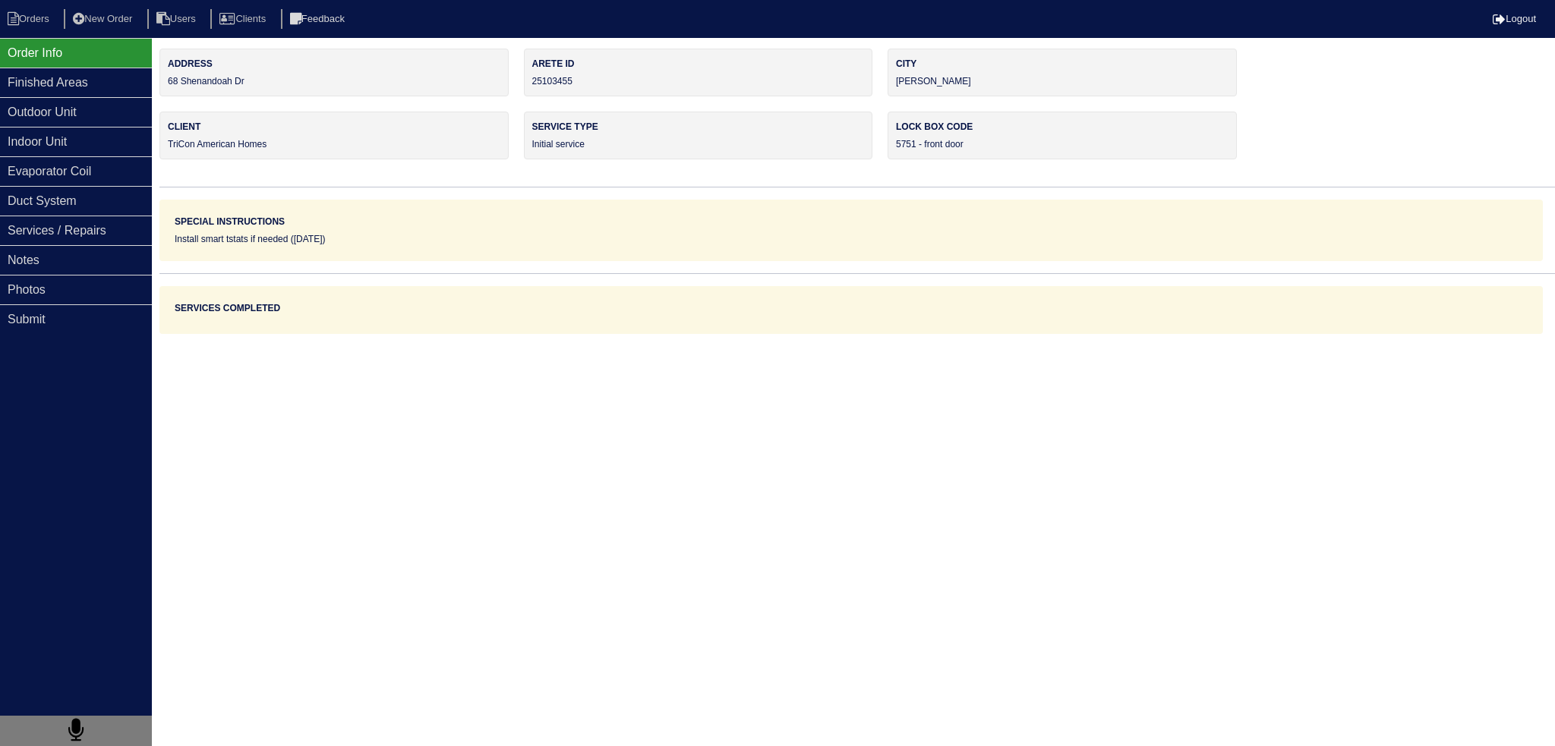
drag, startPoint x: 379, startPoint y: 237, endPoint x: 175, endPoint y: 247, distance: 203.7
click at [175, 247] on div "Special Instructions Install smart tstats if needed (09/17/25)" at bounding box center [850, 230] width 1383 height 61
click at [55, 25] on li "Orders" at bounding box center [30, 19] width 61 height 20
select select "15"
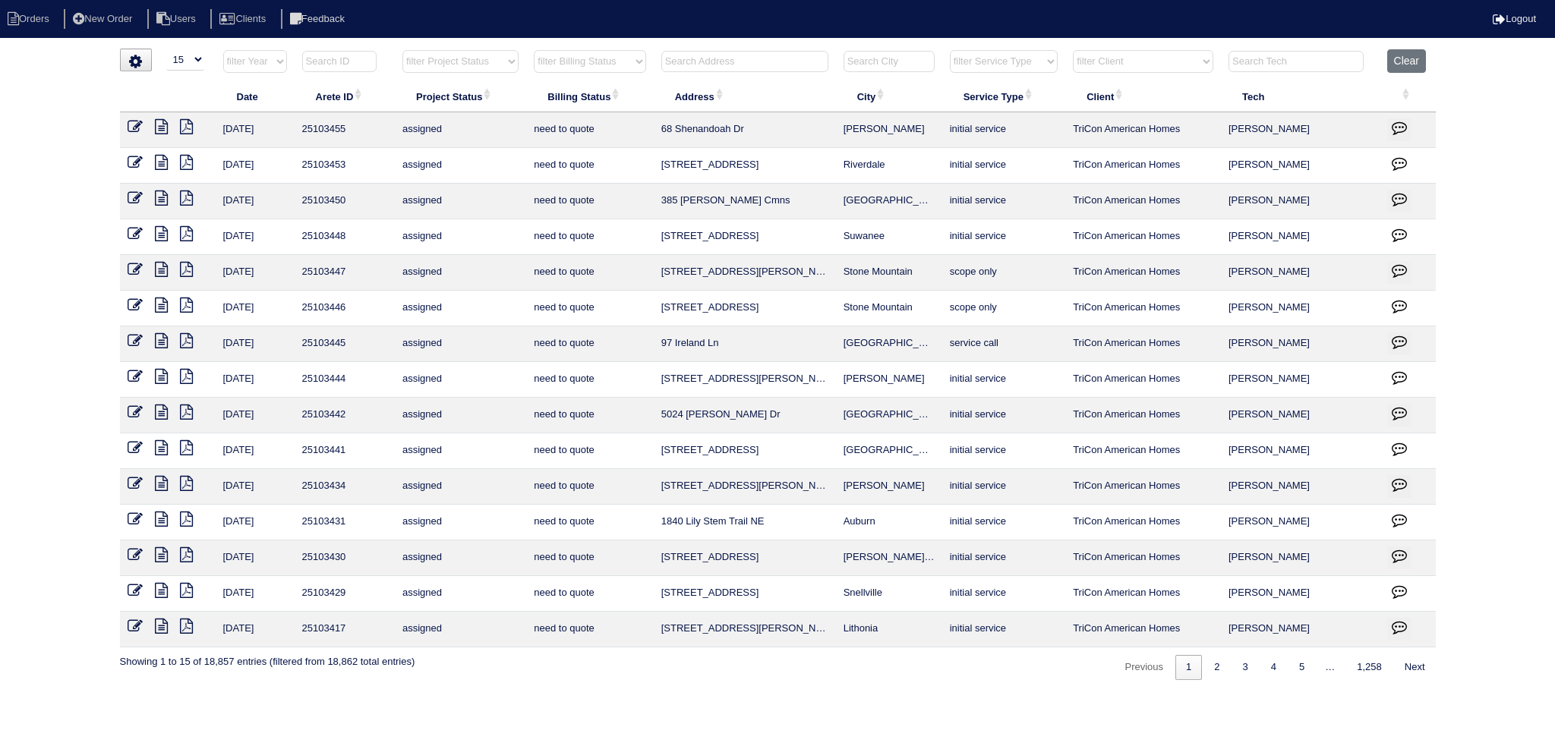
click at [789, 84] on th "Address" at bounding box center [745, 96] width 182 height 32
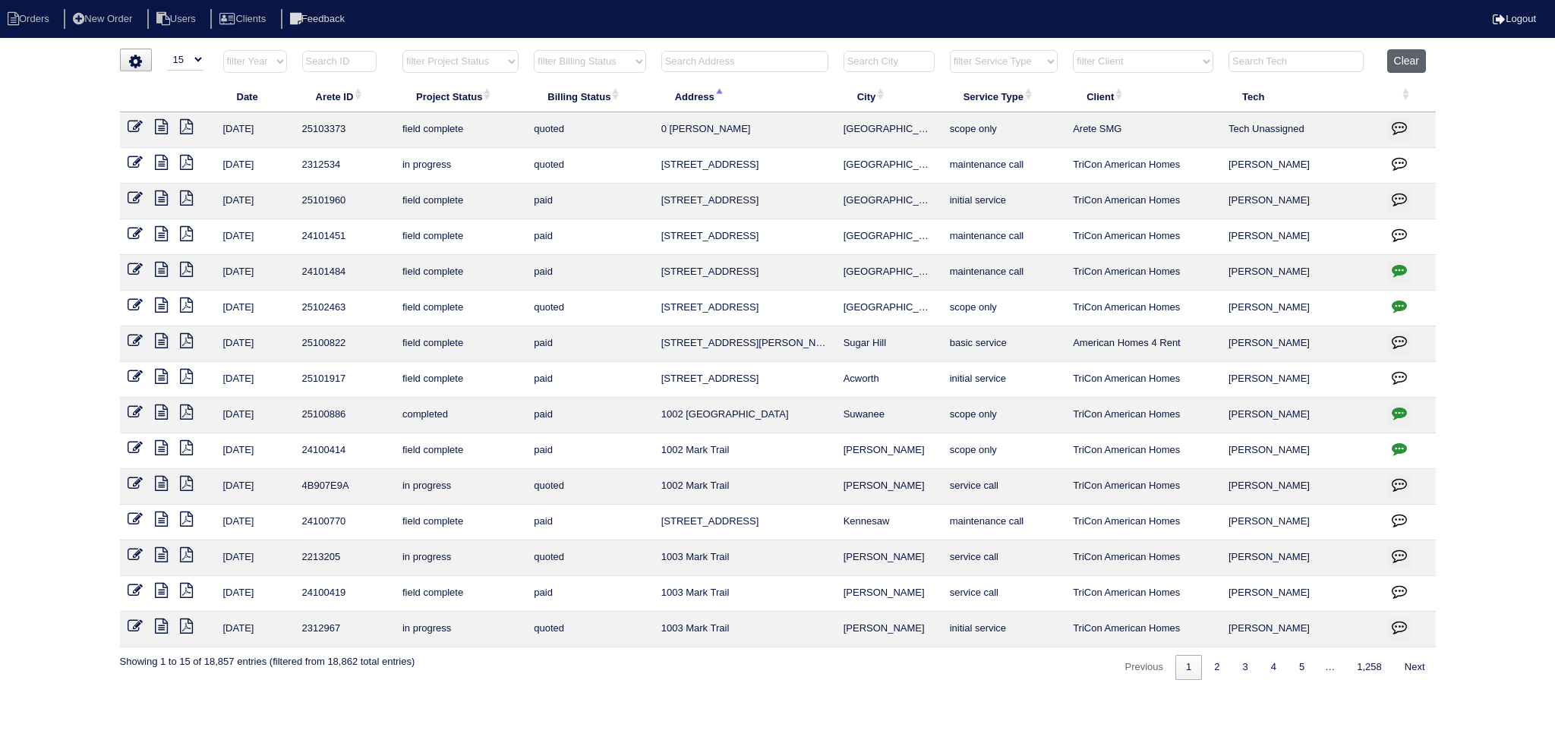
click at [1414, 66] on button "Clear" at bounding box center [1406, 61] width 39 height 24
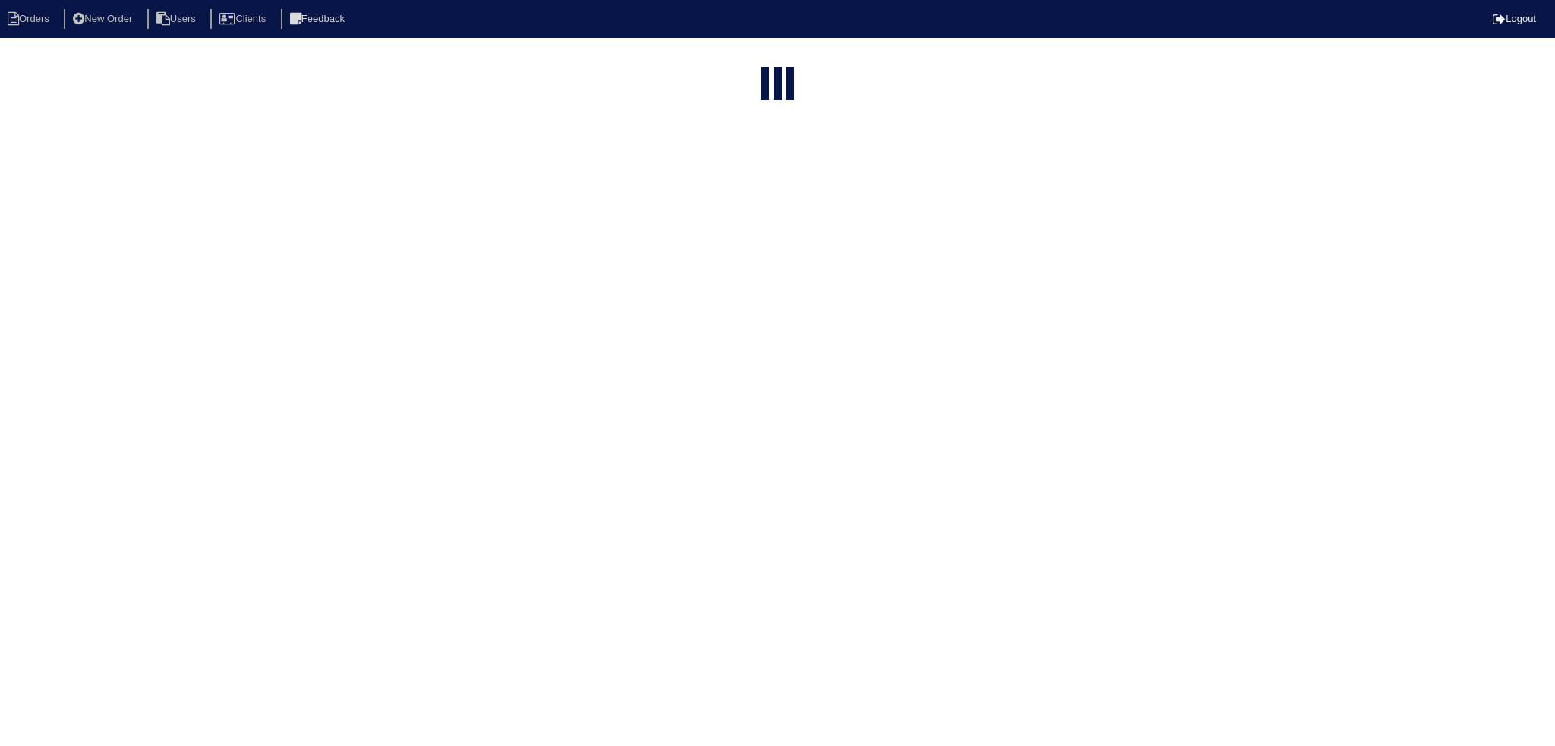
select select "15"
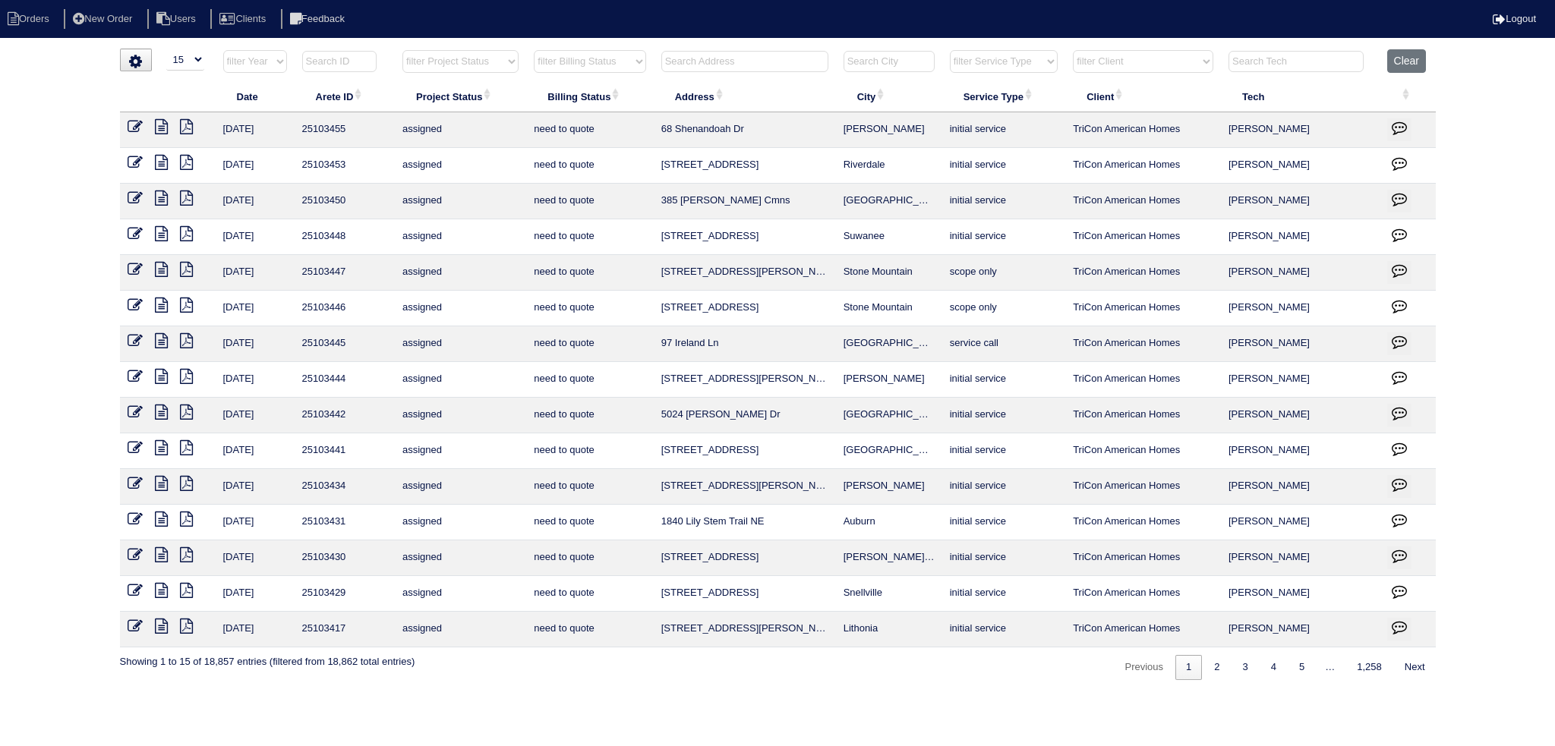
click at [777, 61] on input "text" at bounding box center [744, 61] width 167 height 21
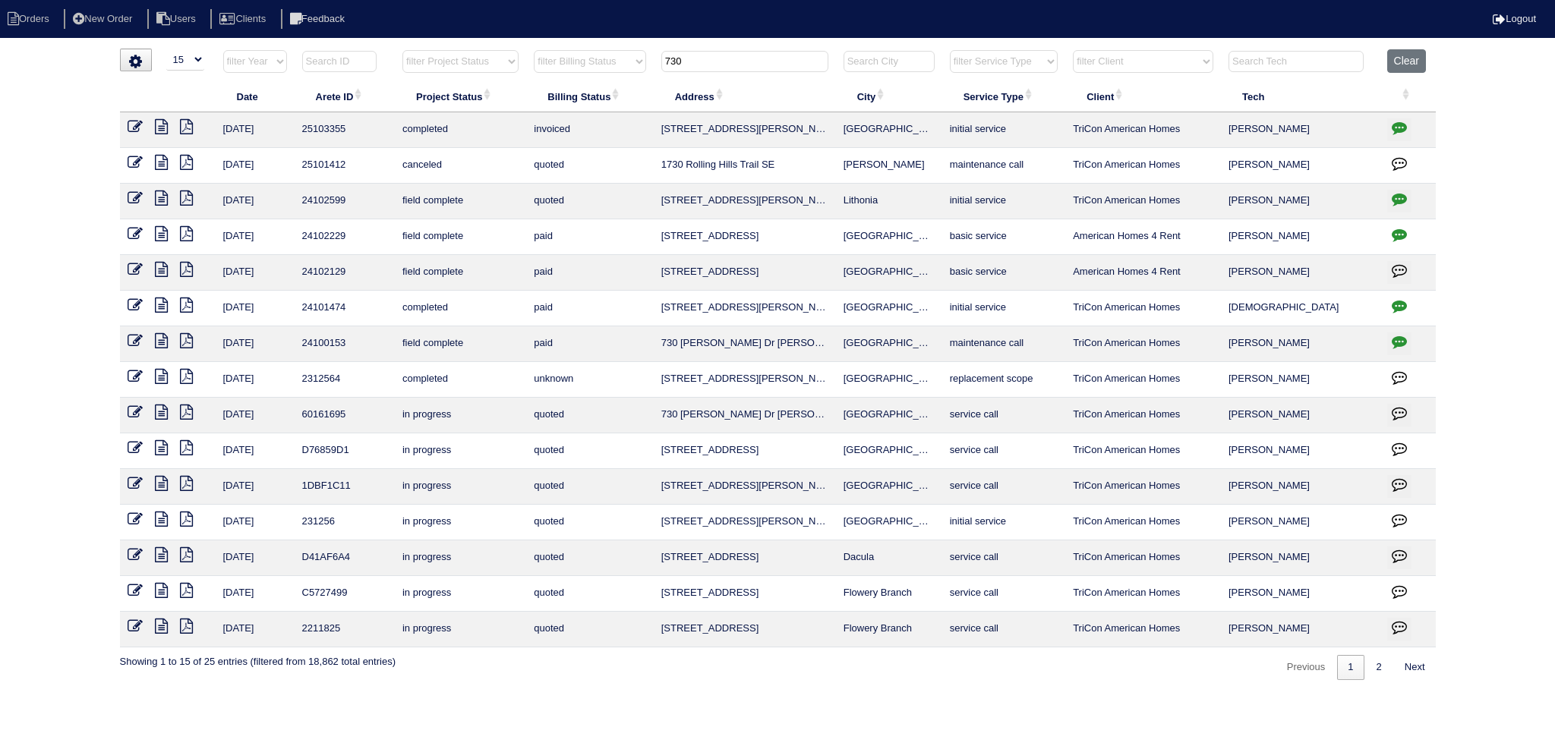
drag, startPoint x: 692, startPoint y: 59, endPoint x: 622, endPoint y: 71, distance: 70.1
click at [622, 71] on tr "filter Year -- Any Year -- 2025 2024 2023 2022 2021 2020 2019 filter Project St…" at bounding box center [778, 64] width 1316 height 31
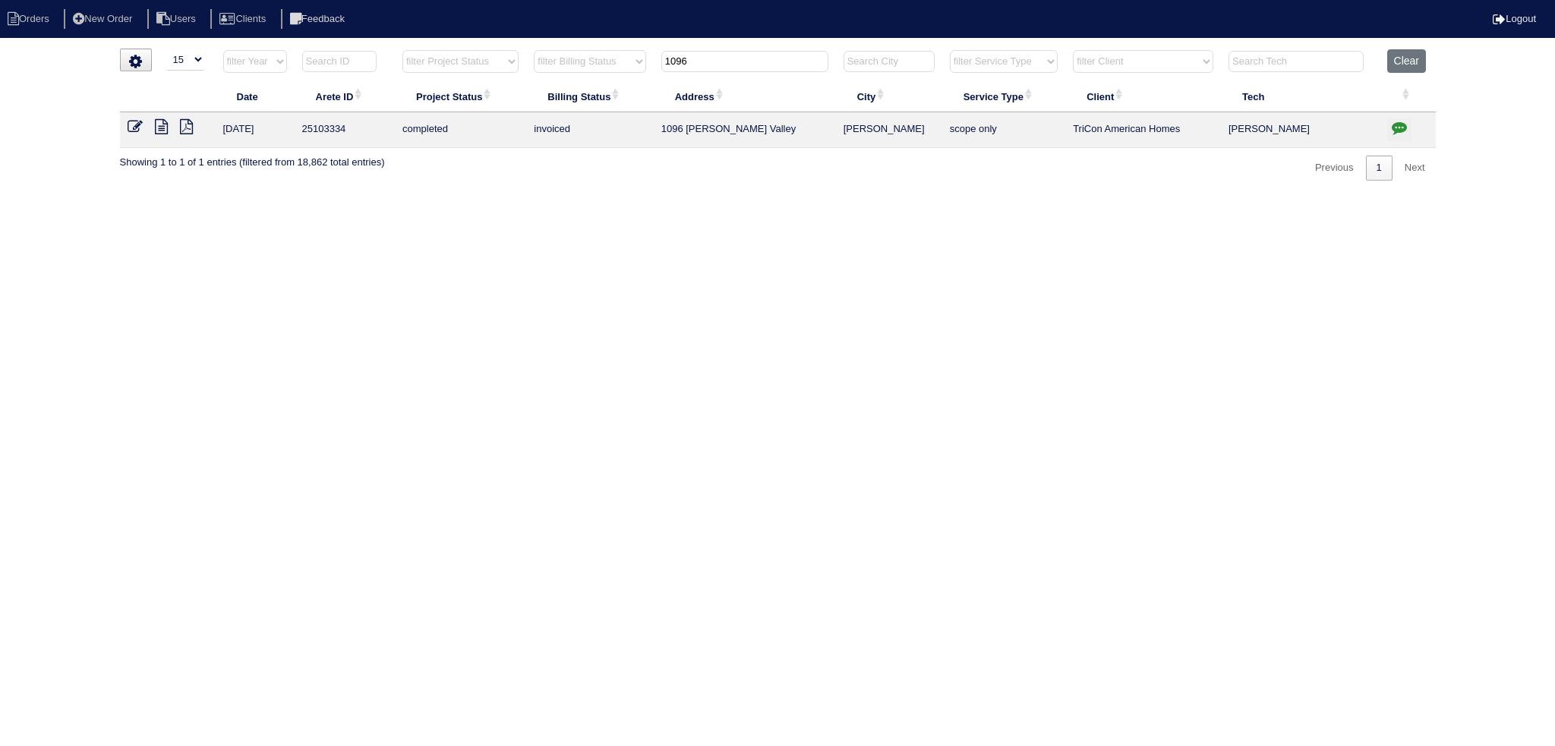
type input "1096"
click at [1439, 58] on div "loading... ▼ 10 15 25 50 200 500 Search: Date Arete ID Project Status Billing S…" at bounding box center [777, 115] width 1555 height 132
click at [1403, 61] on button "Clear" at bounding box center [1406, 61] width 39 height 24
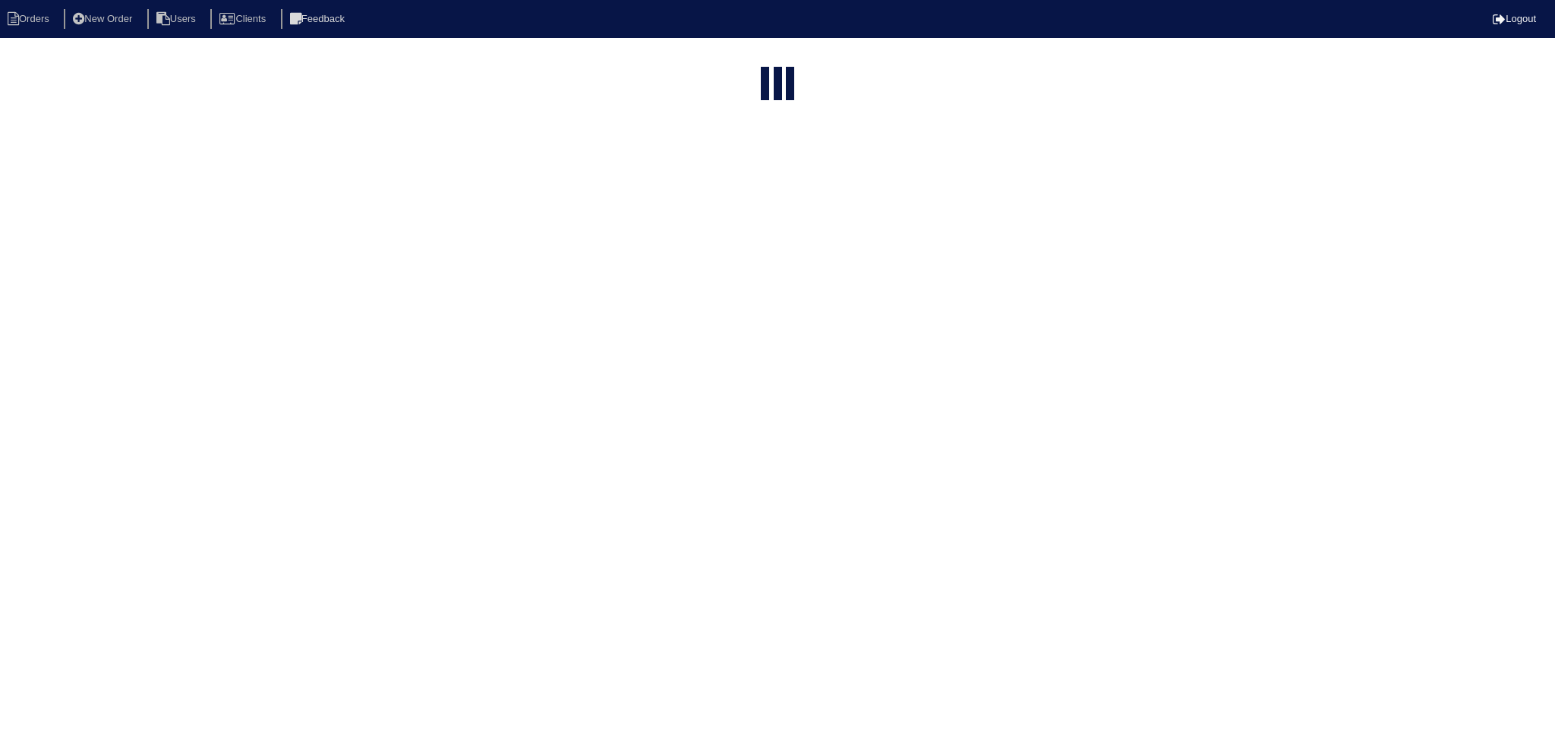
select select "15"
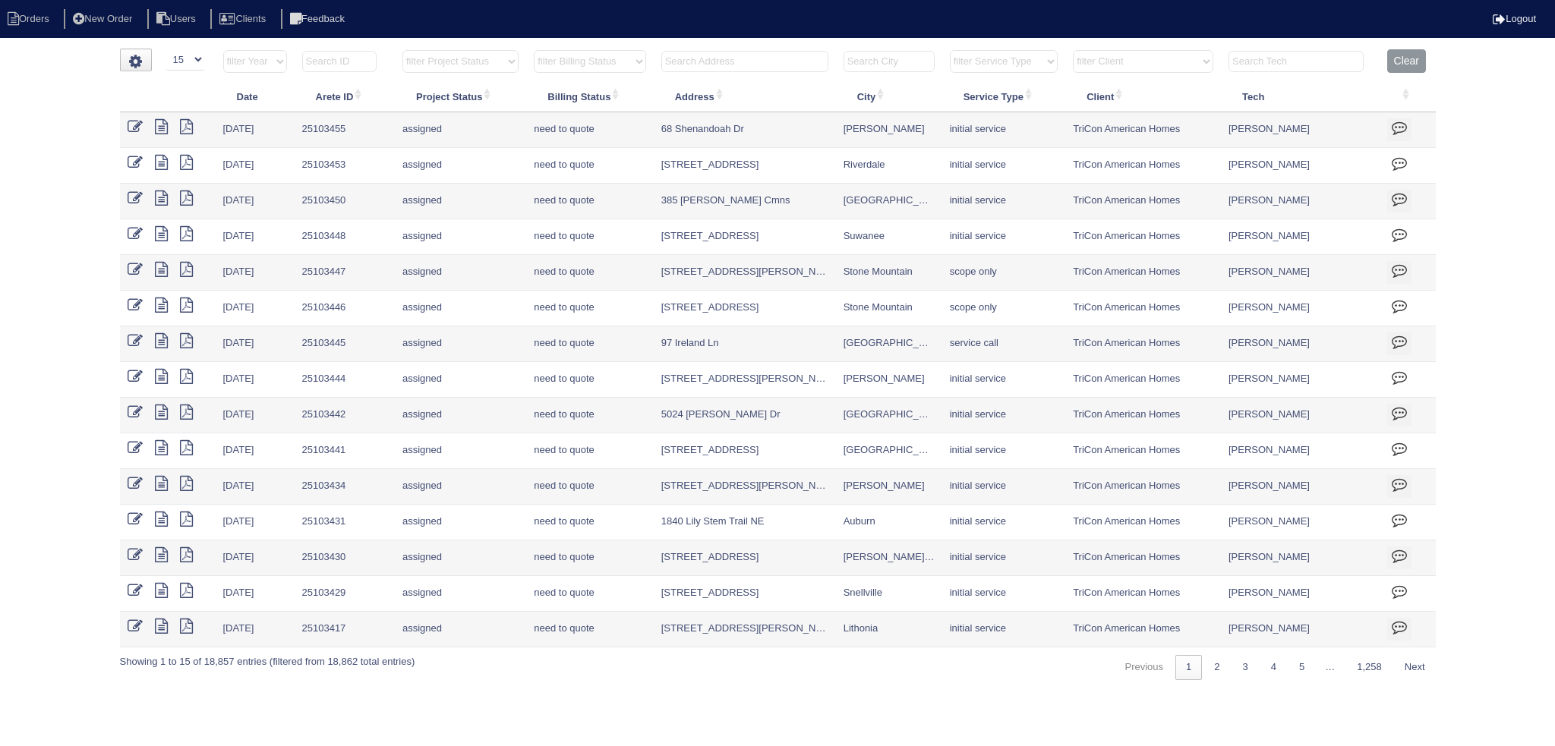
drag, startPoint x: 452, startPoint y: 63, endPoint x: 457, endPoint y: 71, distance: 9.5
click at [452, 63] on select "filter Project Status -- Any Project Status -- new order assigned in progress f…" at bounding box center [460, 61] width 116 height 23
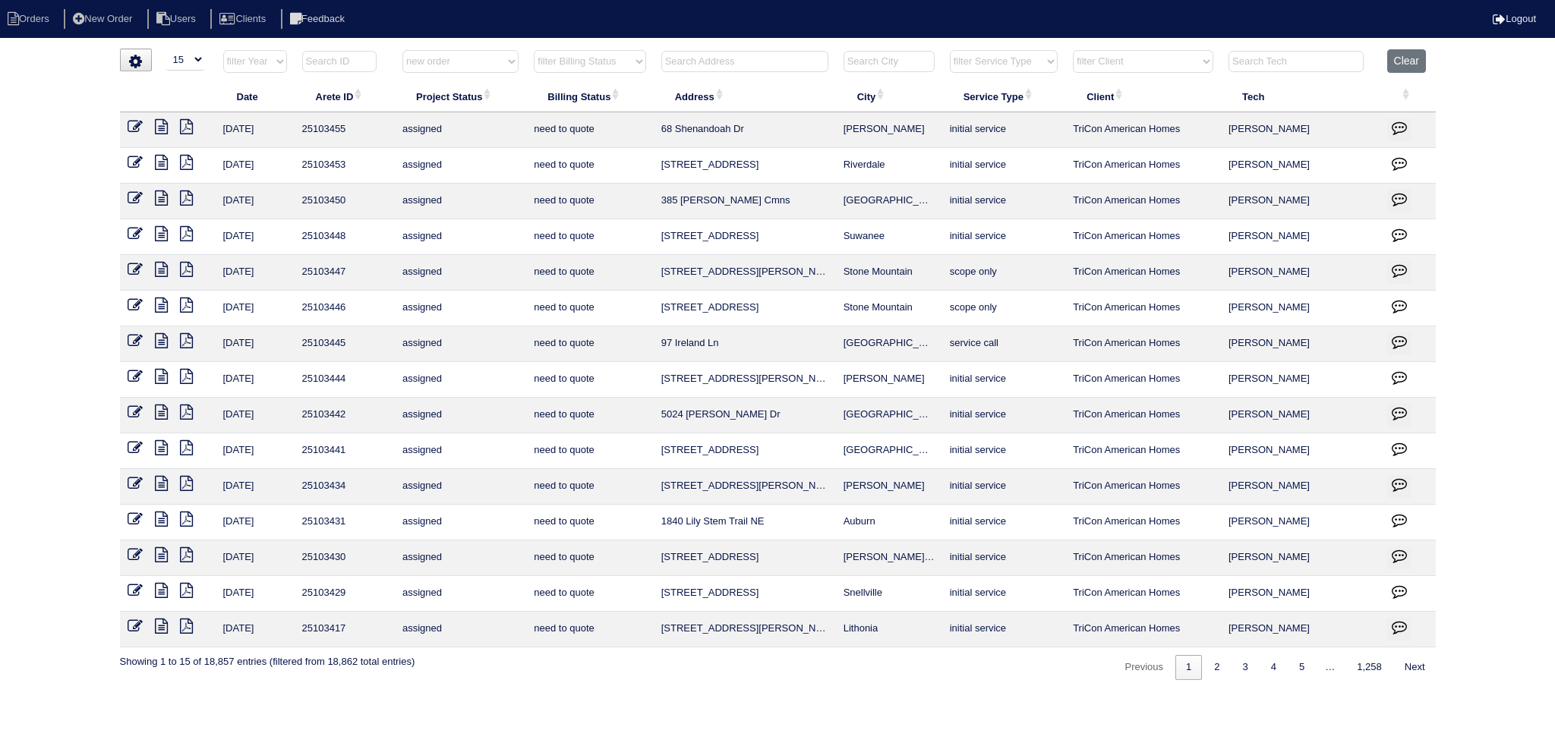
click at [402, 50] on select "filter Project Status -- Any Project Status -- new order assigned in progress f…" at bounding box center [460, 61] width 116 height 23
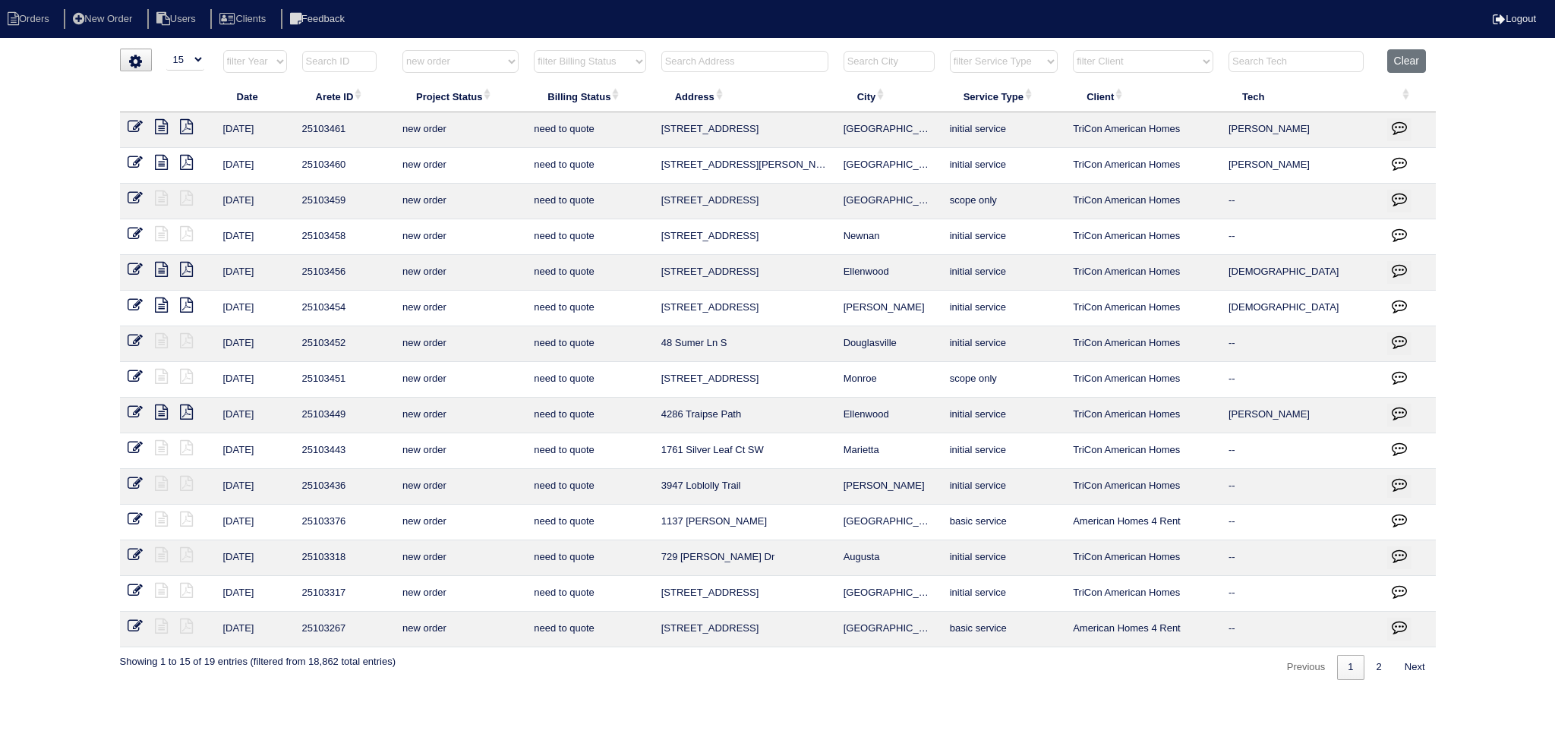
click at [1384, 651] on div "Previous 1 2 Next" at bounding box center [1355, 664] width 161 height 33
click at [1382, 661] on link "2" at bounding box center [1379, 667] width 27 height 25
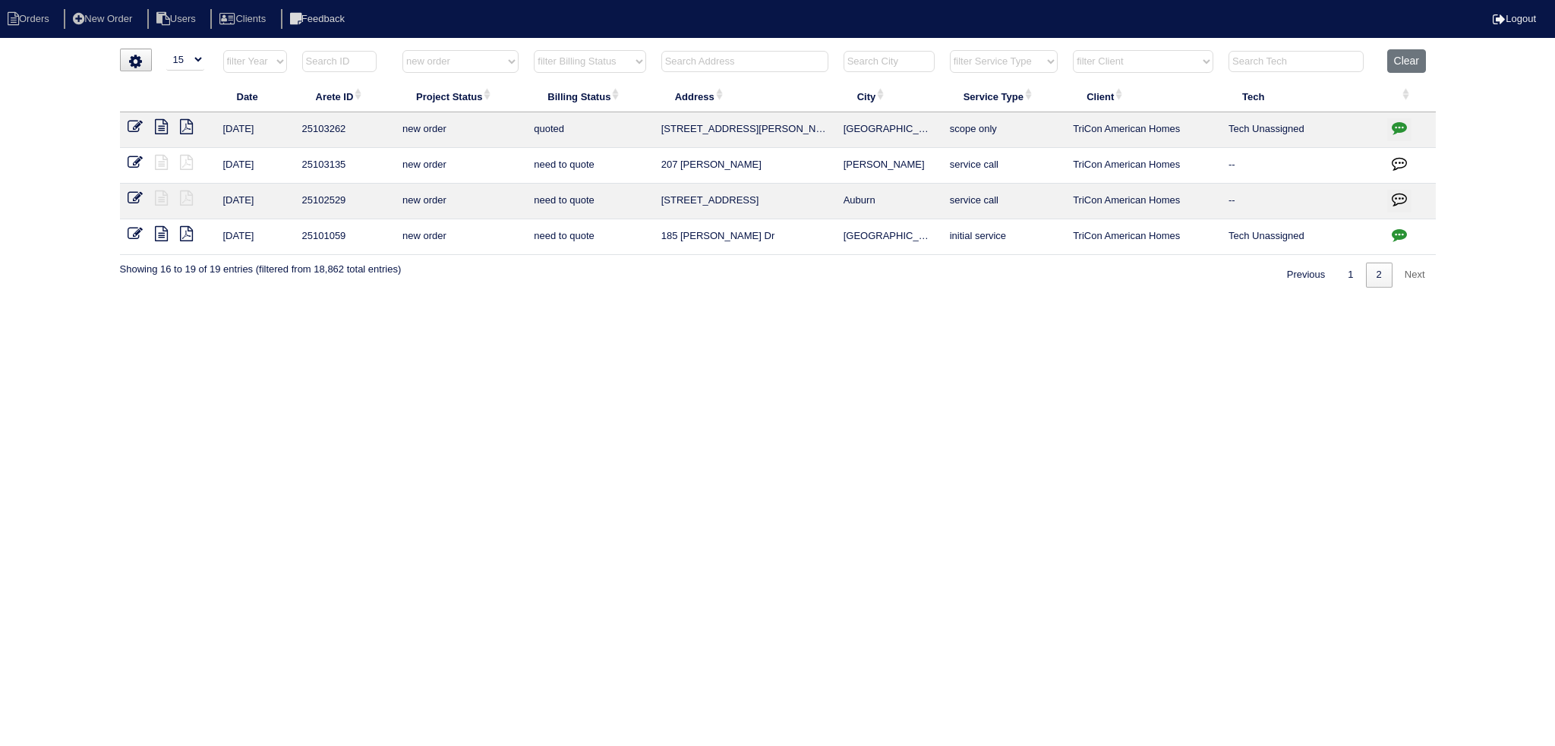
click at [1351, 286] on html "Orders New Order Users Clients Feedback Logout Orders New Order Users Clients M…" at bounding box center [777, 151] width 1555 height 303
click at [1352, 280] on link "1" at bounding box center [1350, 275] width 27 height 25
select select "new order"
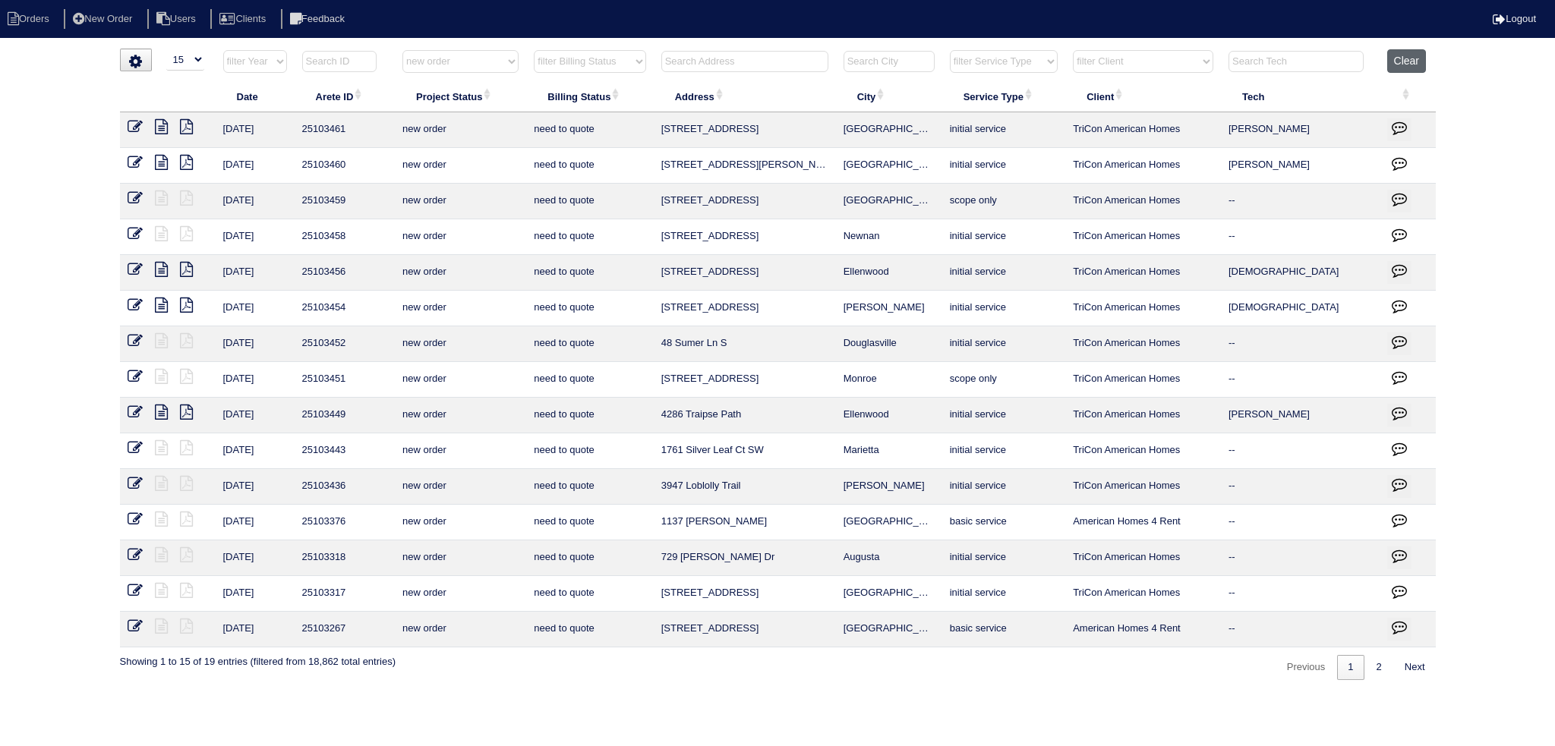
click at [1424, 54] on button "Clear" at bounding box center [1406, 61] width 39 height 24
select select
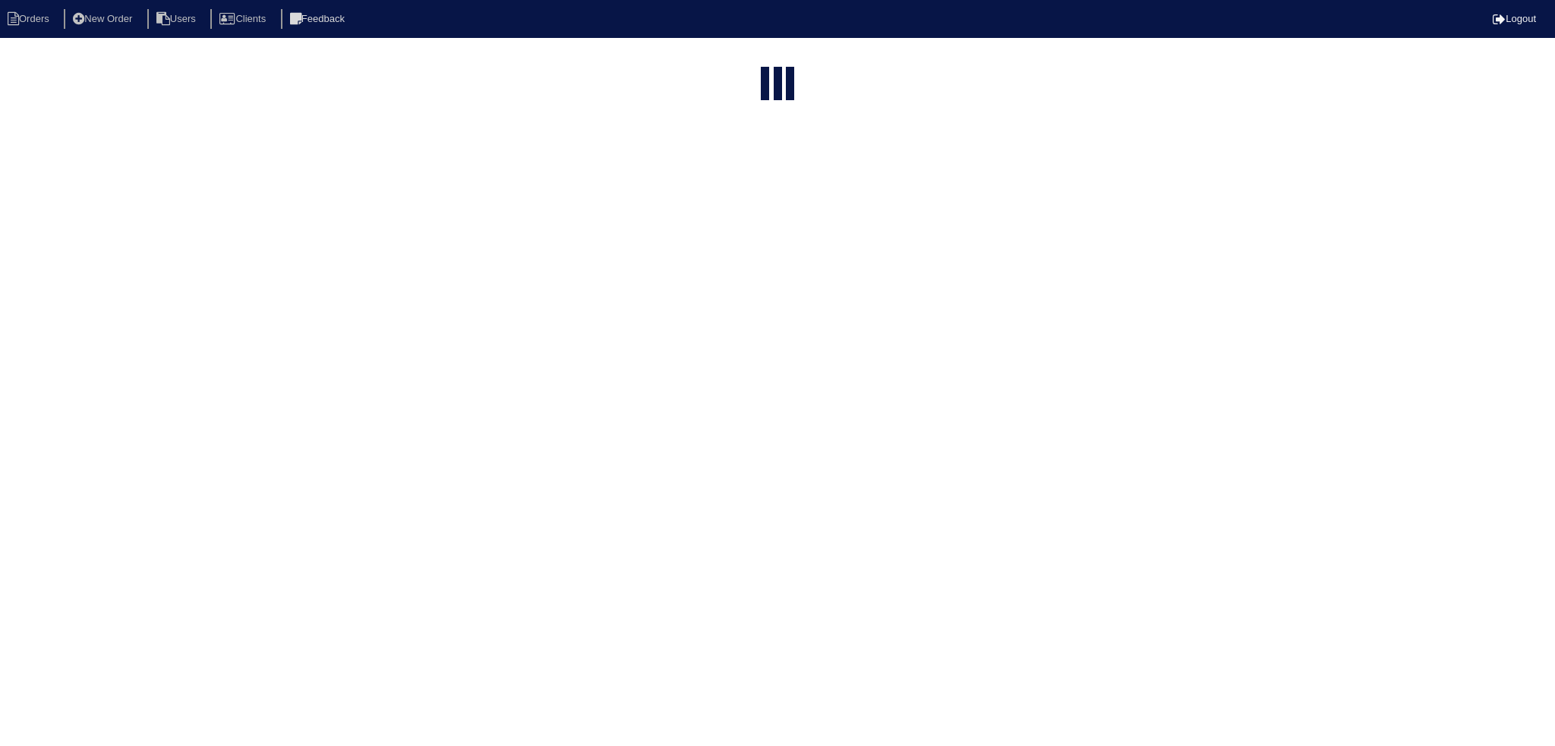
select select "15"
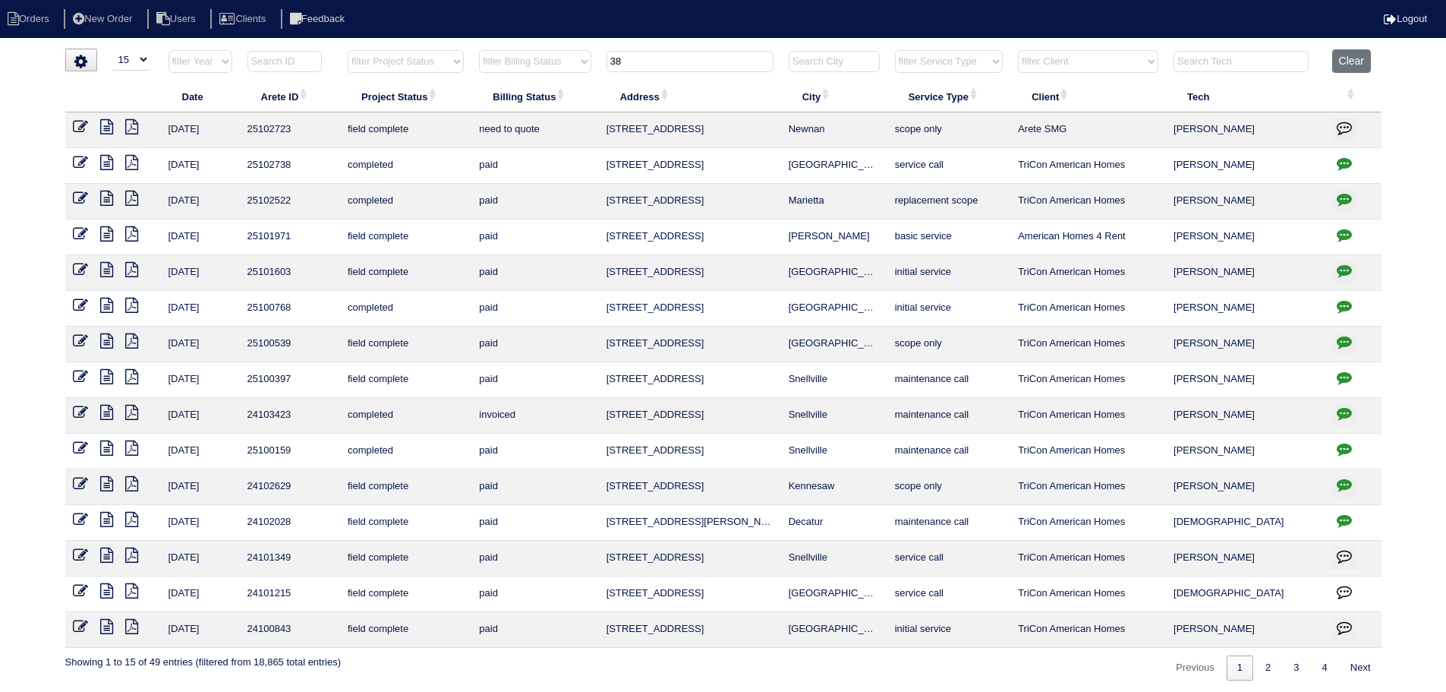
select select "15"
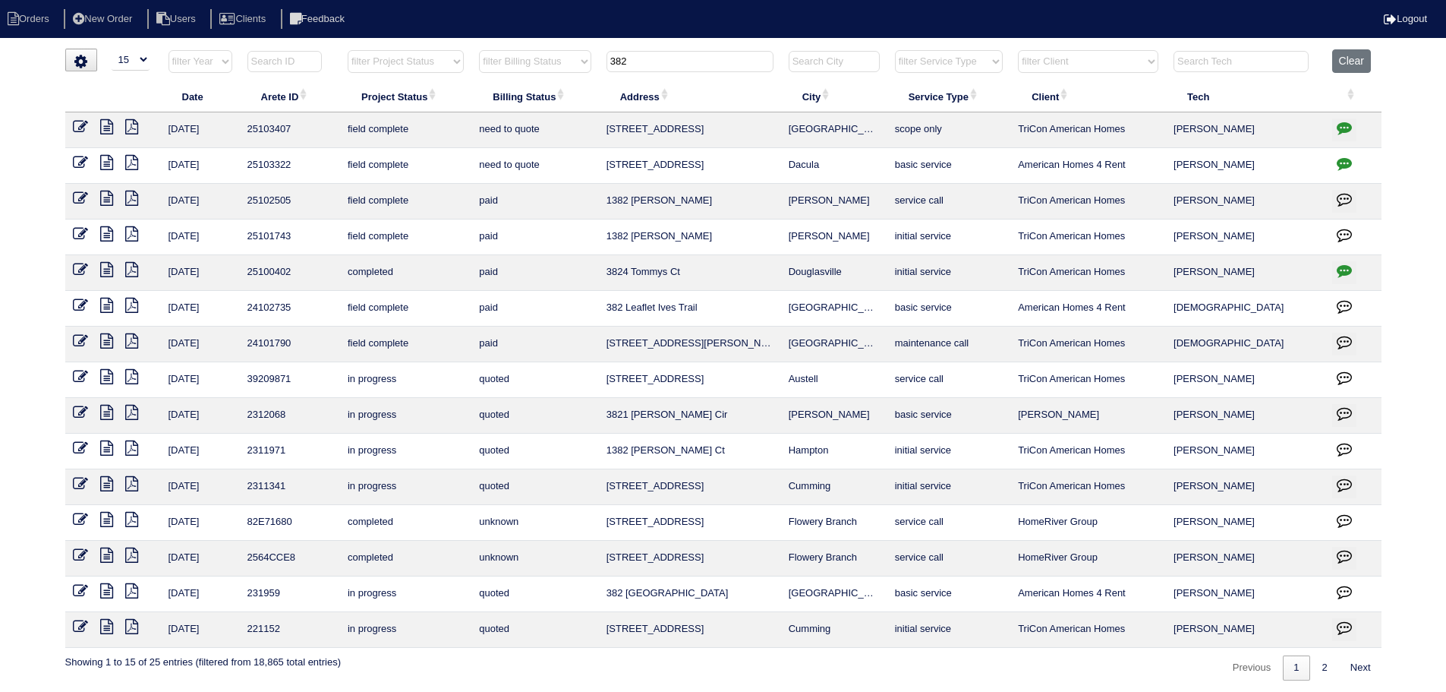
type input "382"
click at [105, 125] on icon at bounding box center [106, 126] width 13 height 15
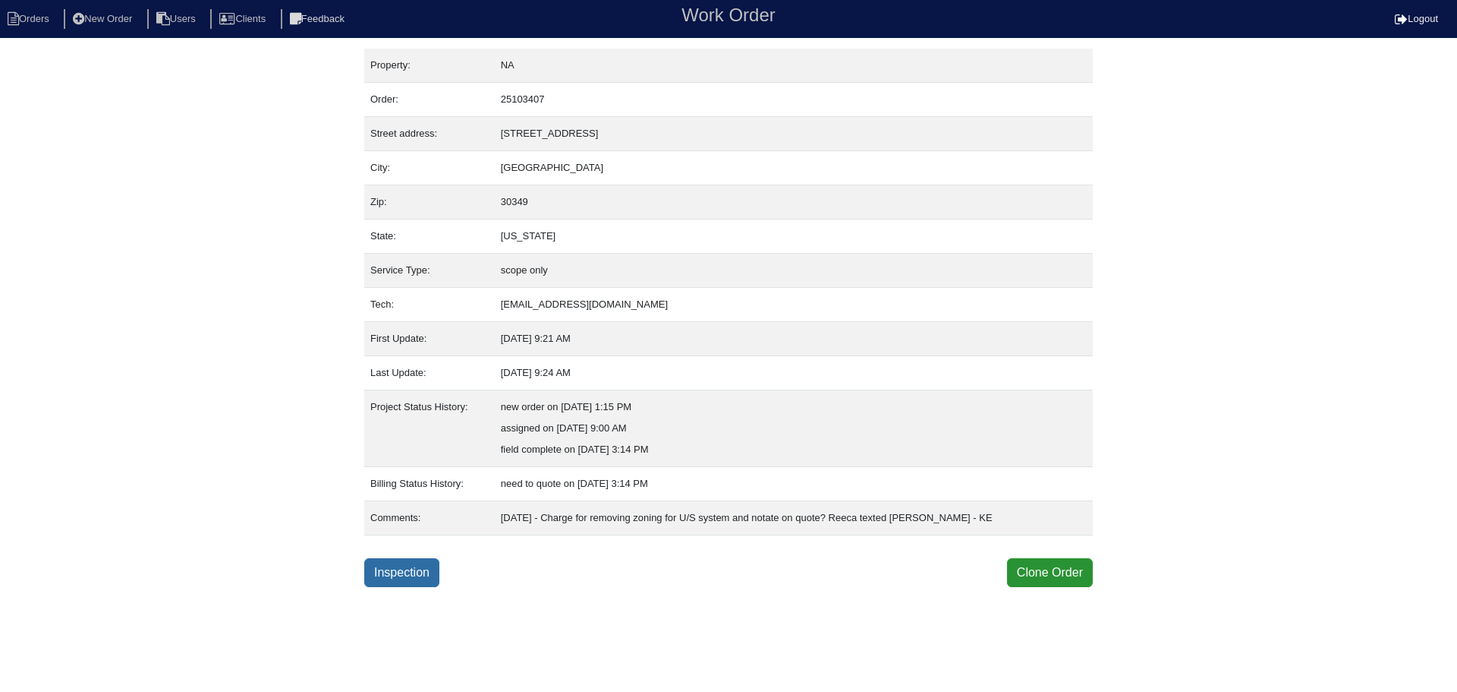
click at [402, 569] on link "Inspection" at bounding box center [401, 572] width 75 height 29
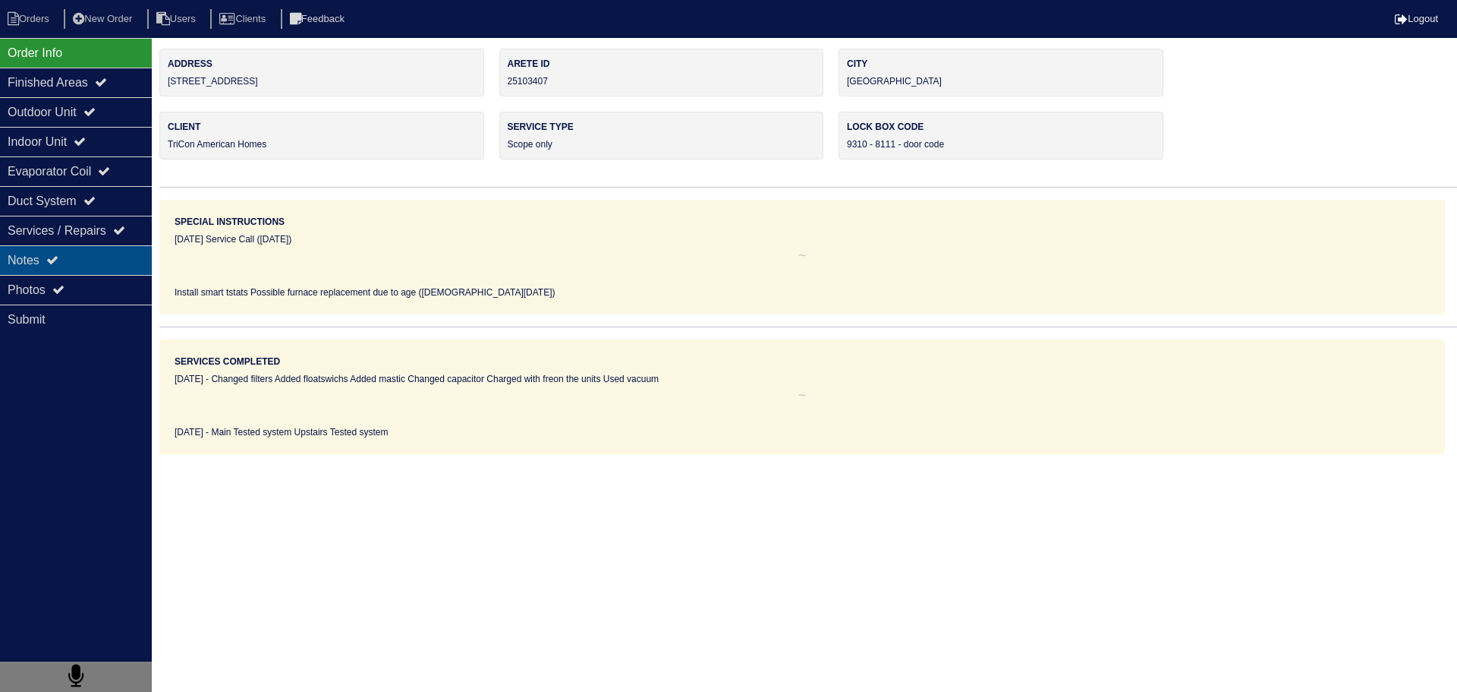
click at [140, 249] on div "Notes" at bounding box center [76, 260] width 152 height 30
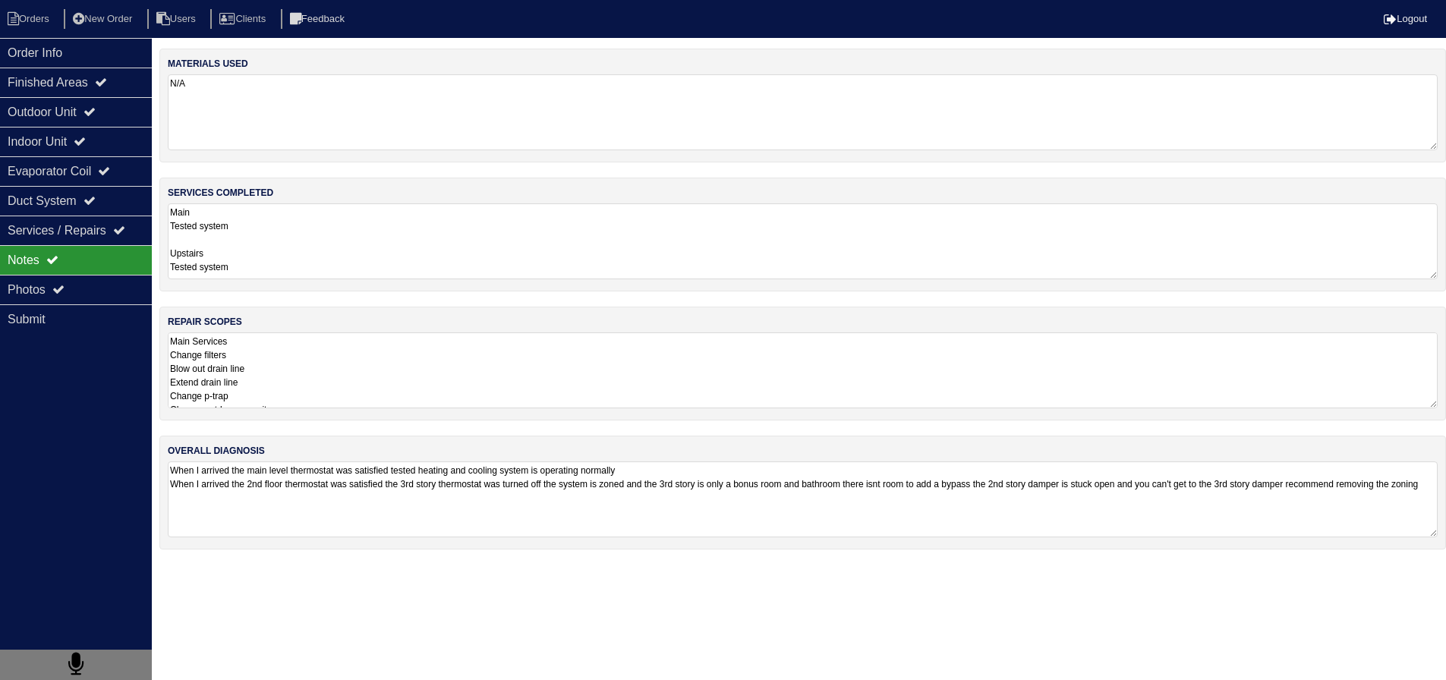
click at [284, 366] on textarea "Main Services Change filters Blow out drain line Extend drain line Change p-tra…" at bounding box center [803, 370] width 1270 height 76
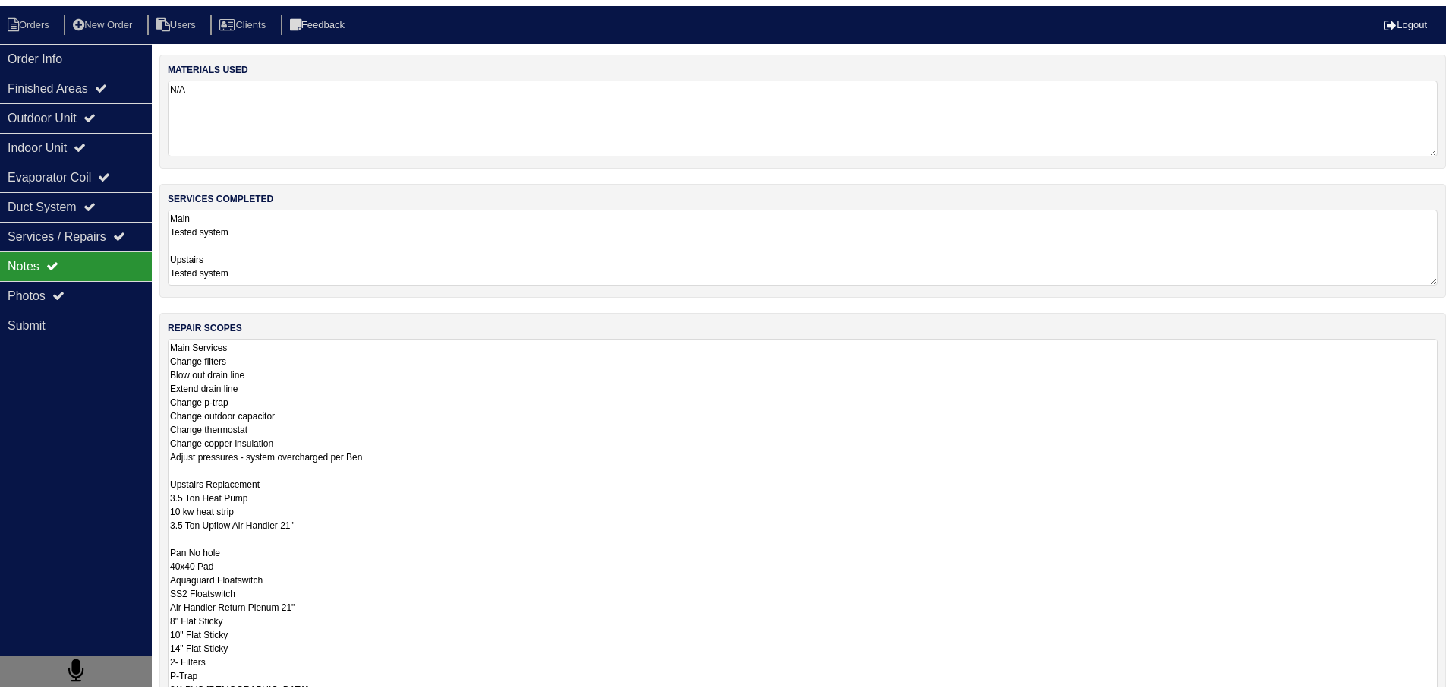
scroll to position [2, 0]
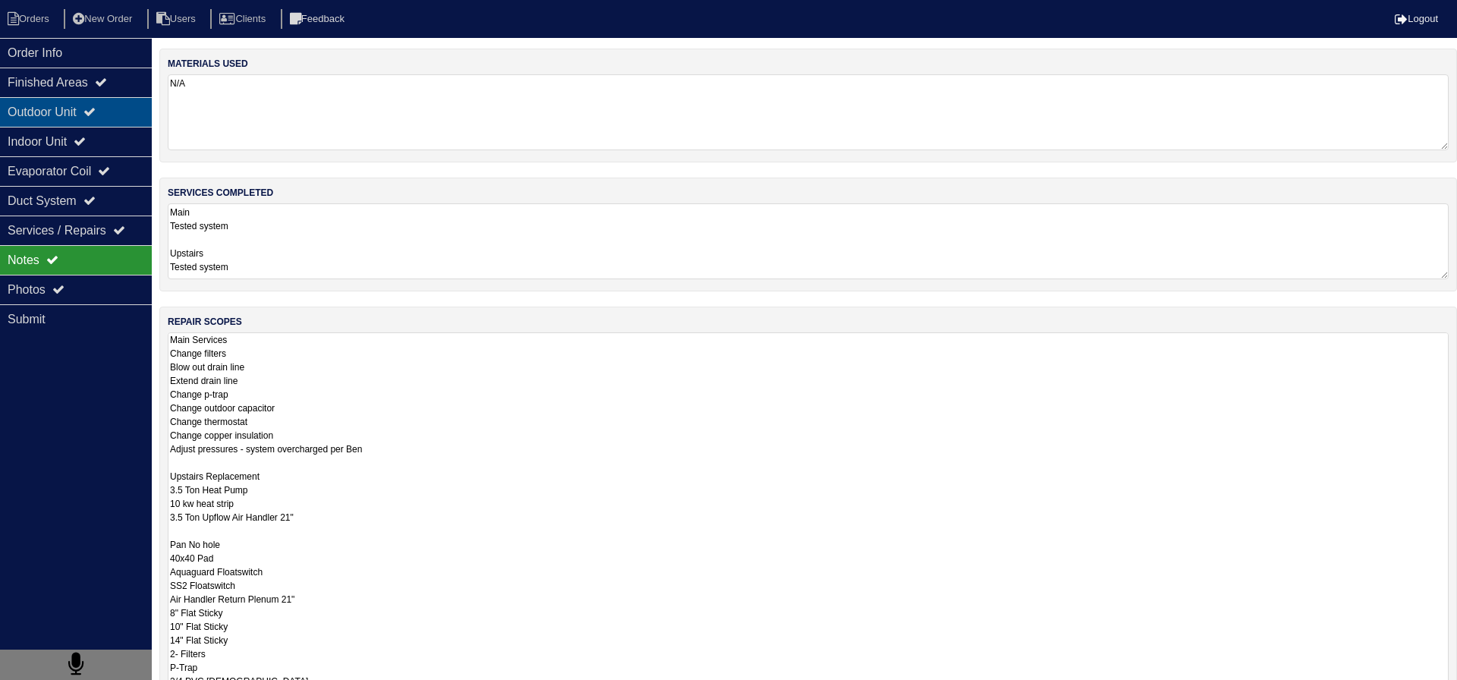
click at [96, 112] on icon at bounding box center [89, 112] width 12 height 12
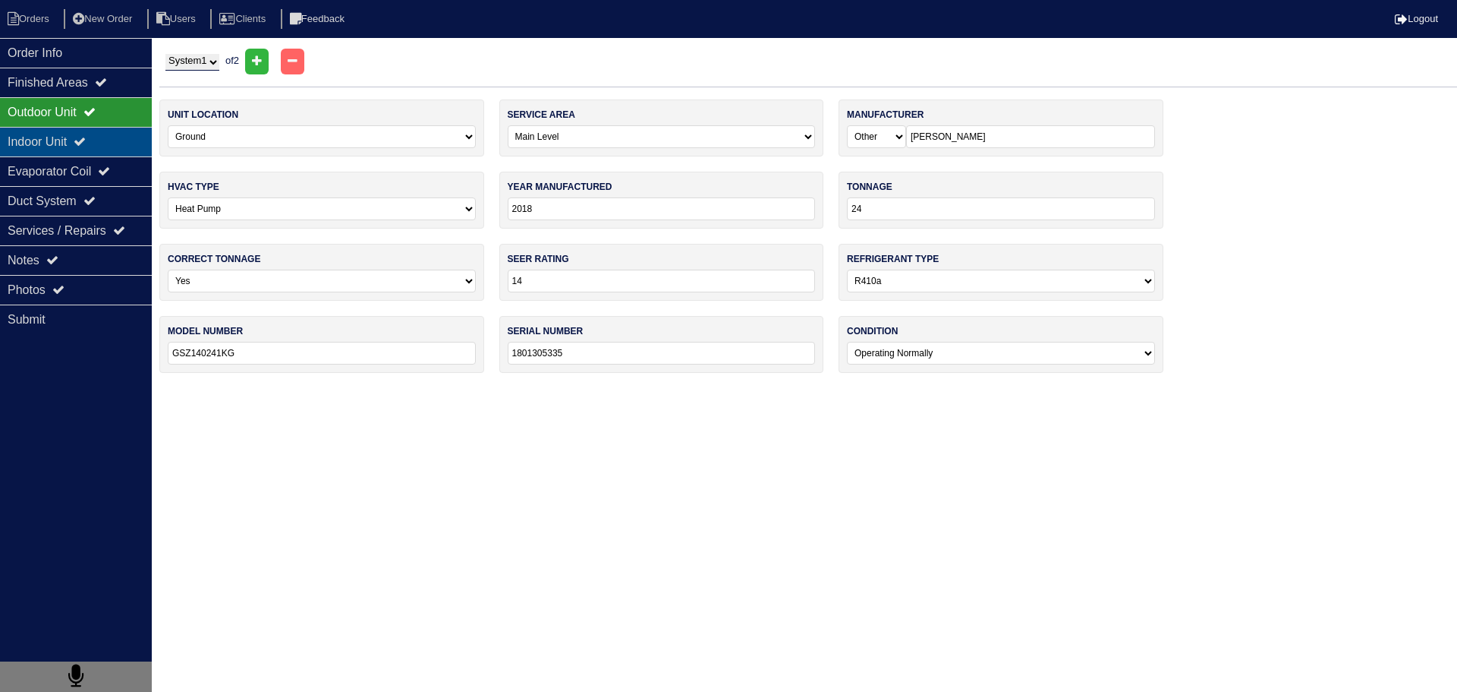
click at [101, 147] on div "Indoor Unit" at bounding box center [76, 142] width 152 height 30
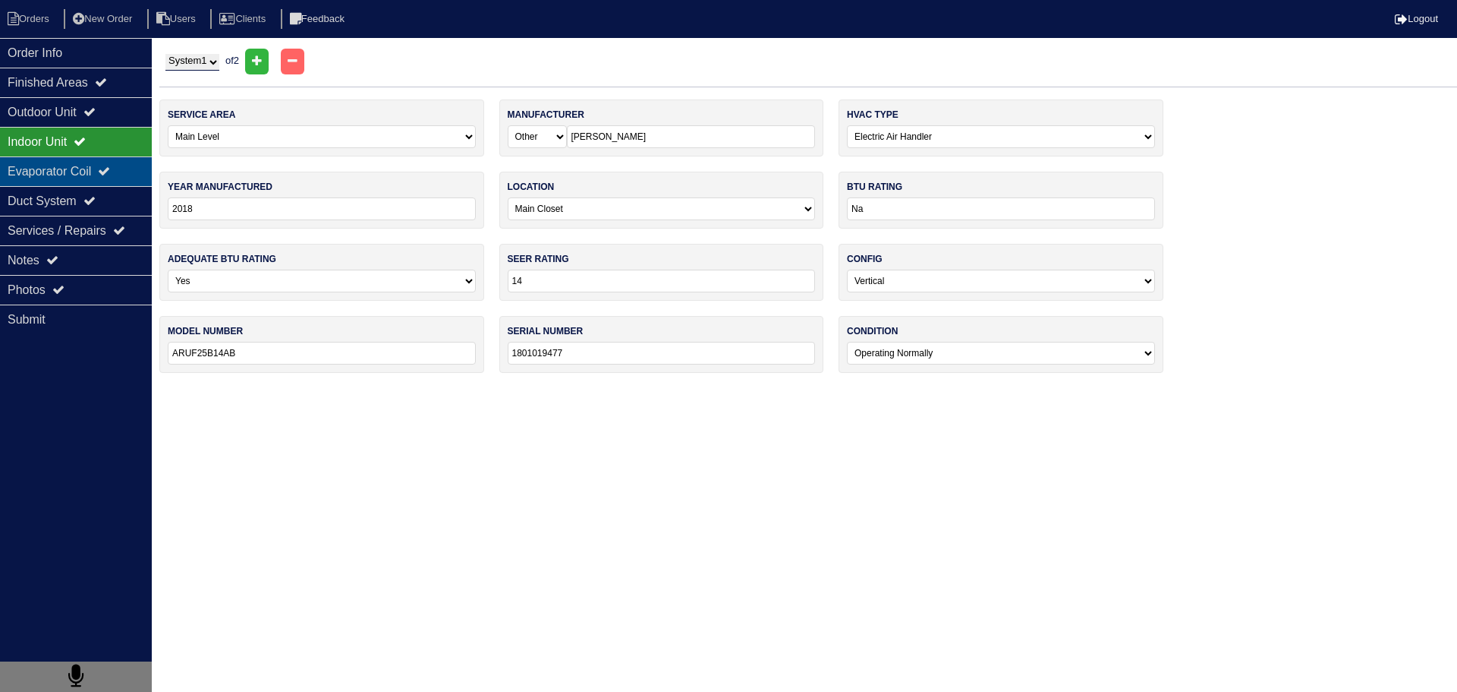
click at [93, 168] on div "Evaporator Coil" at bounding box center [76, 171] width 152 height 30
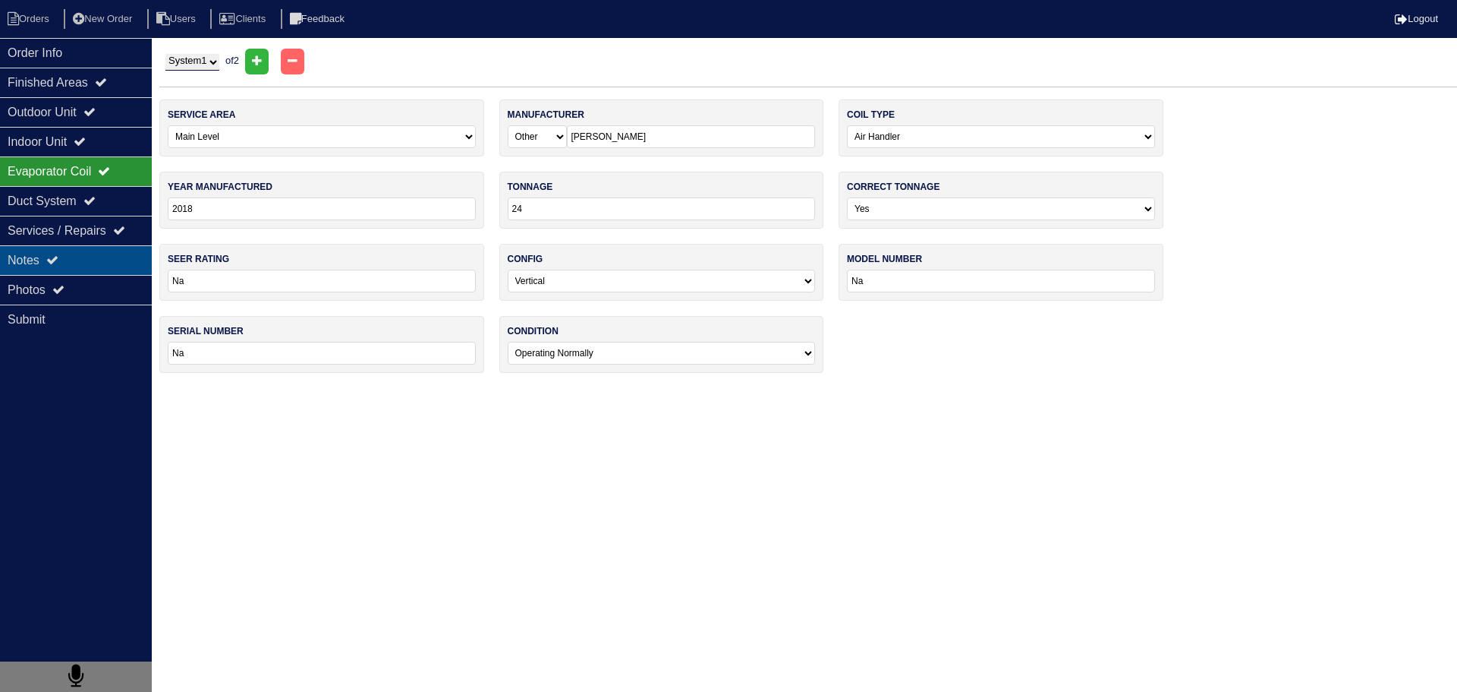
click at [78, 269] on div "Notes" at bounding box center [76, 260] width 152 height 30
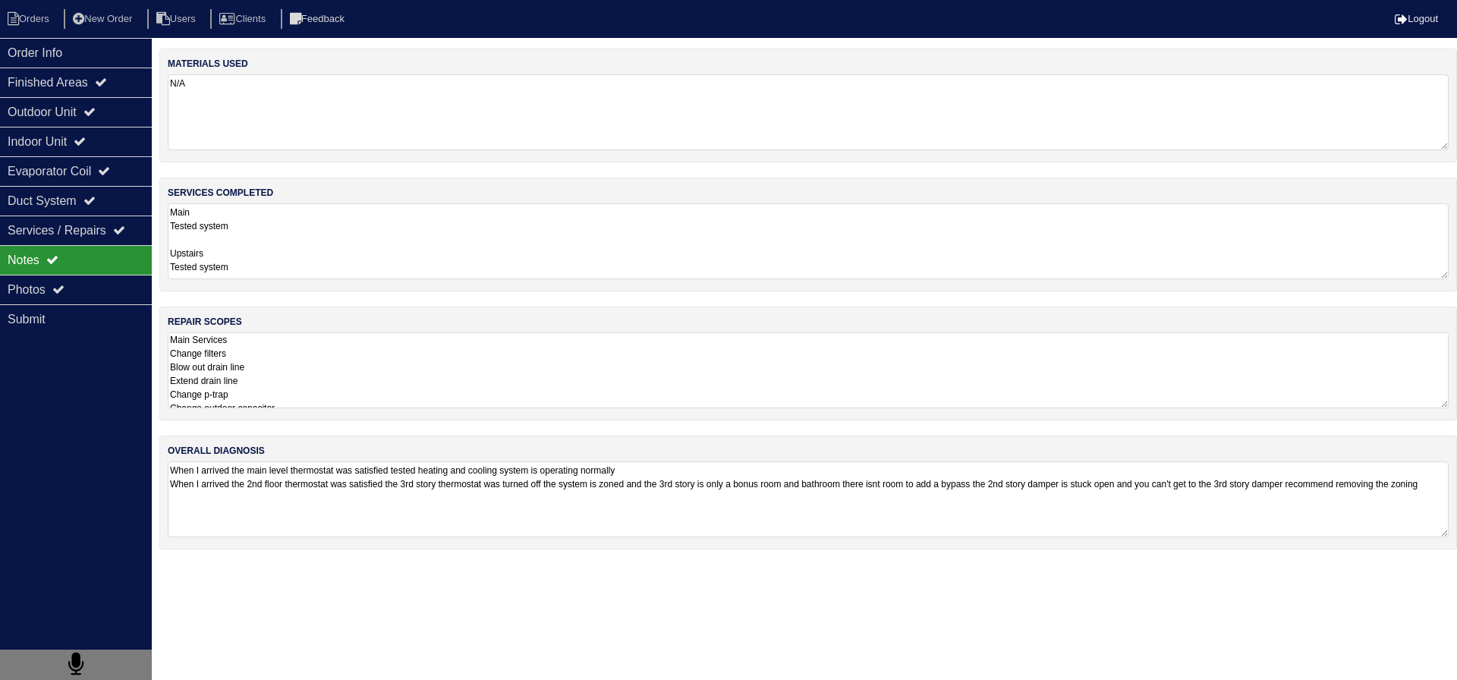
click at [327, 494] on textarea "When I arrived the main level thermostat was satisfied tested heating and cooli…" at bounding box center [808, 500] width 1281 height 76
click at [100, 279] on div "Photos" at bounding box center [76, 290] width 152 height 30
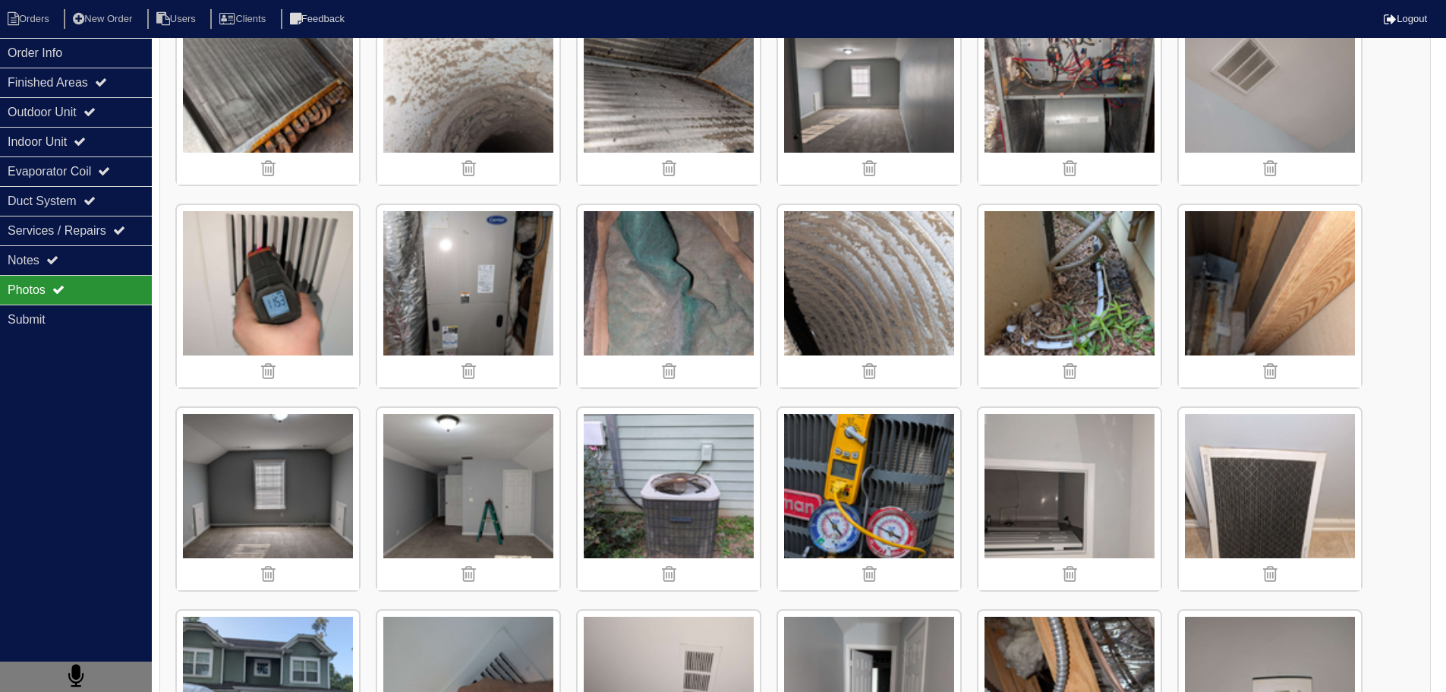
scroll to position [1063, 0]
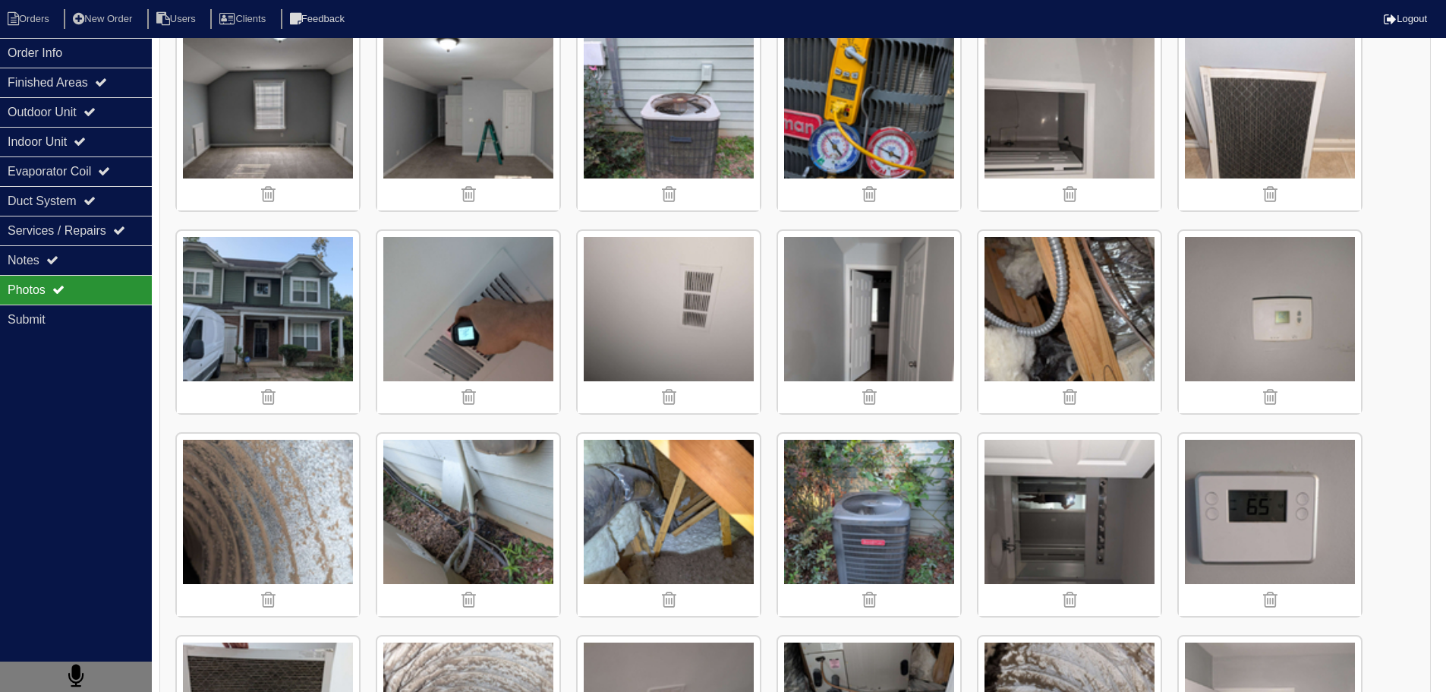
click at [235, 289] on img at bounding box center [268, 322] width 182 height 182
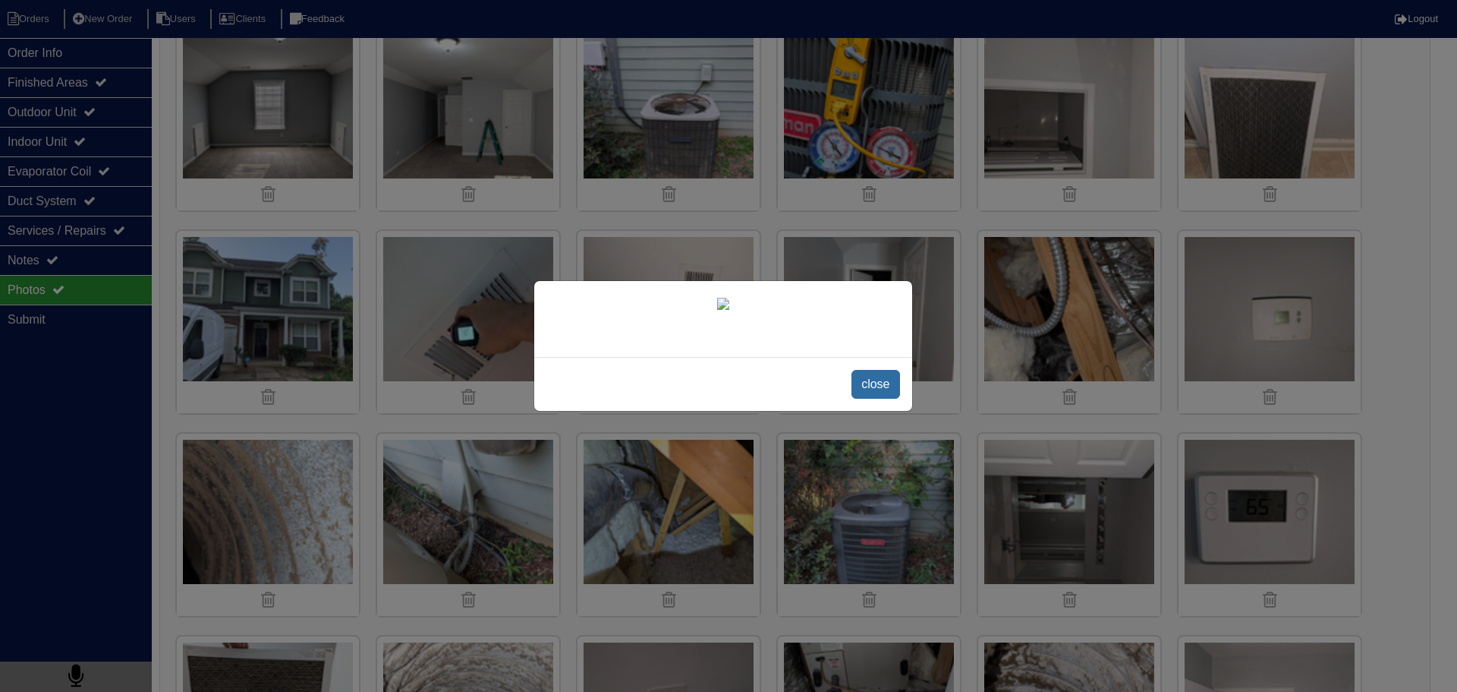
click at [869, 399] on span "close" at bounding box center [876, 384] width 48 height 29
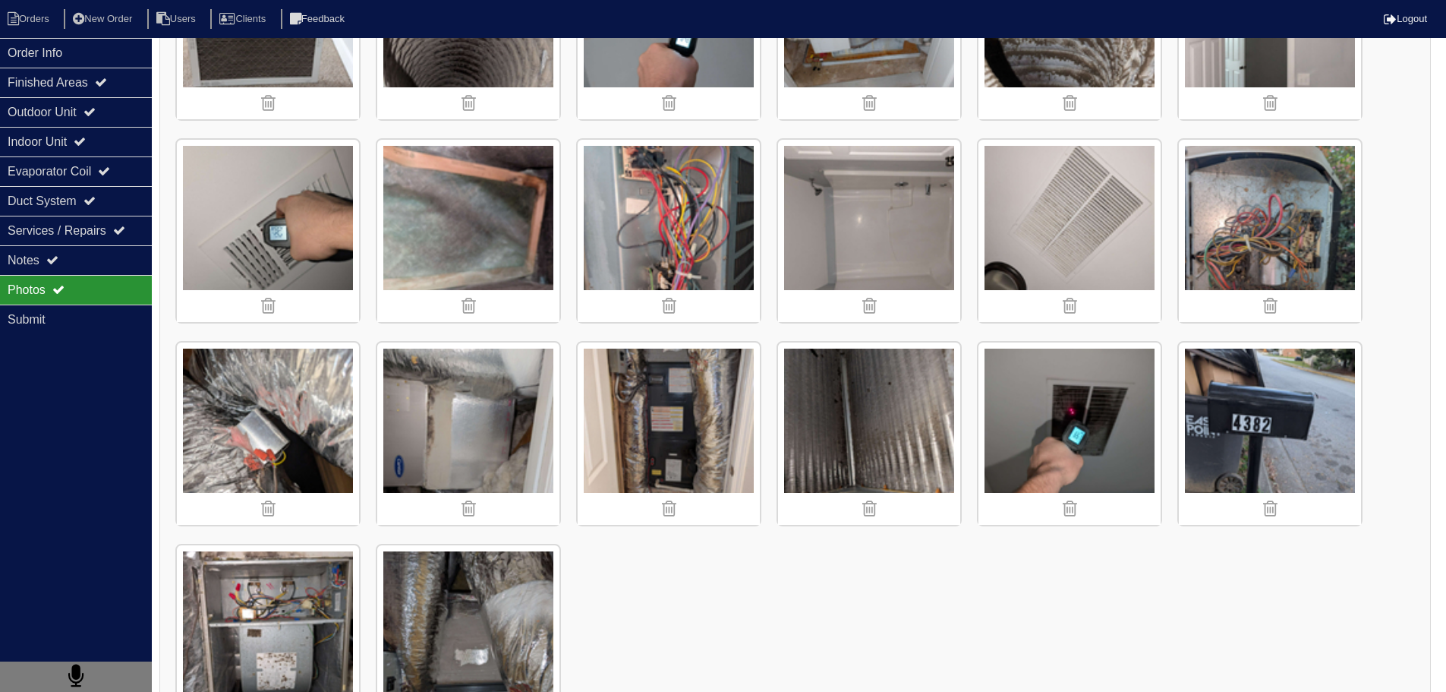
scroll to position [1824, 0]
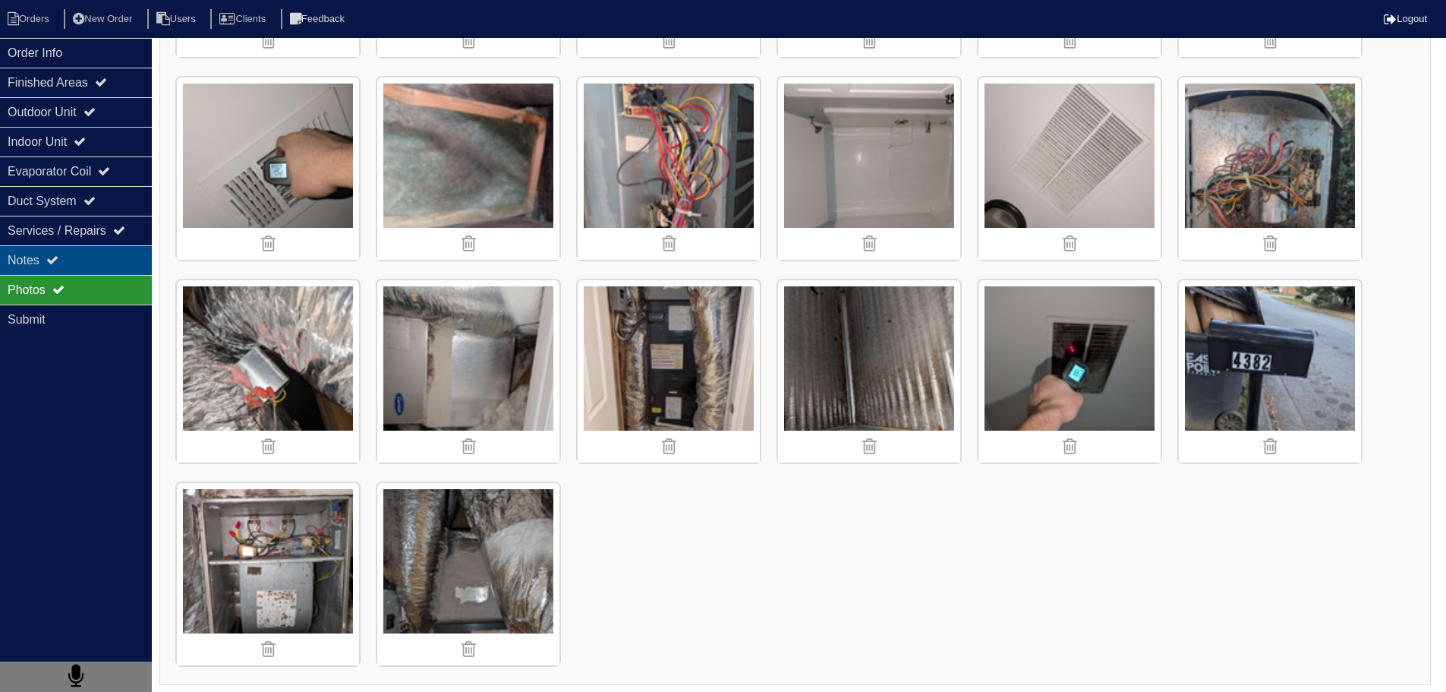
click at [87, 253] on div "Notes" at bounding box center [76, 260] width 152 height 30
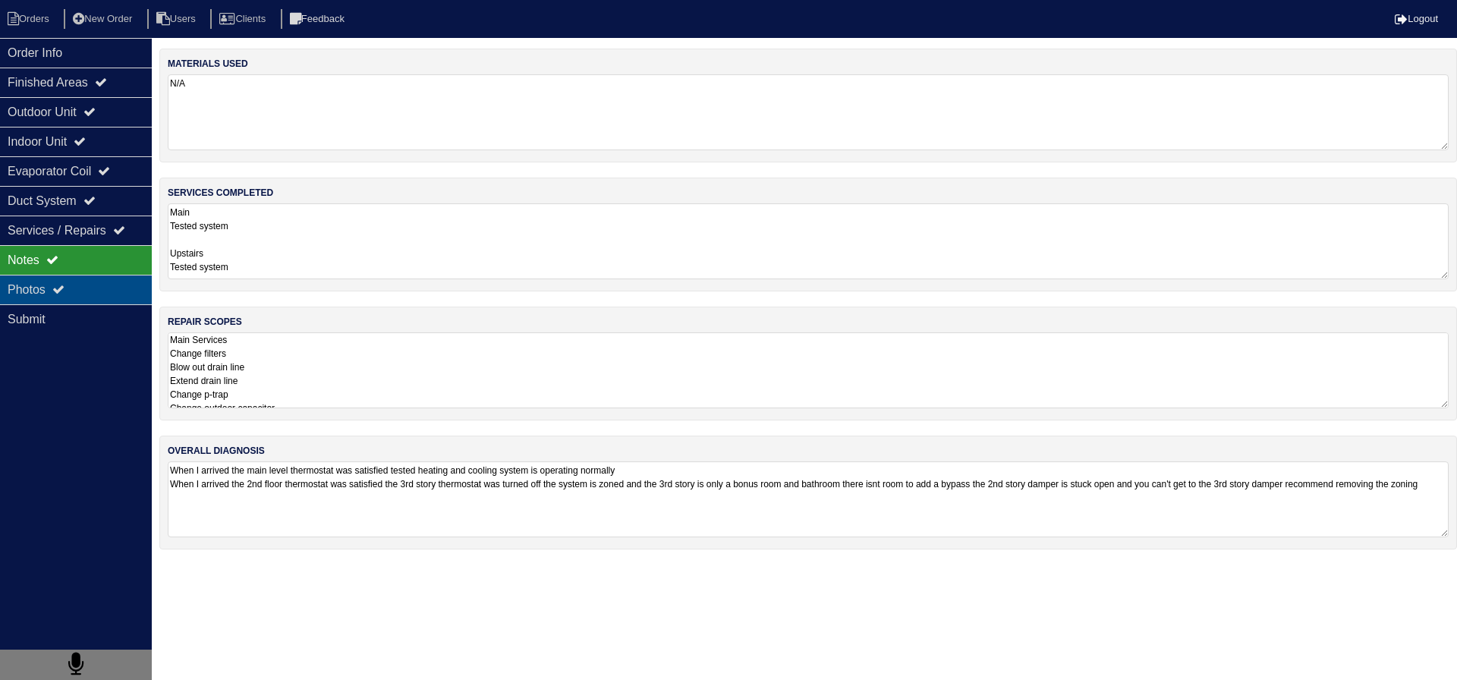
click at [128, 298] on div "Photos" at bounding box center [76, 290] width 152 height 30
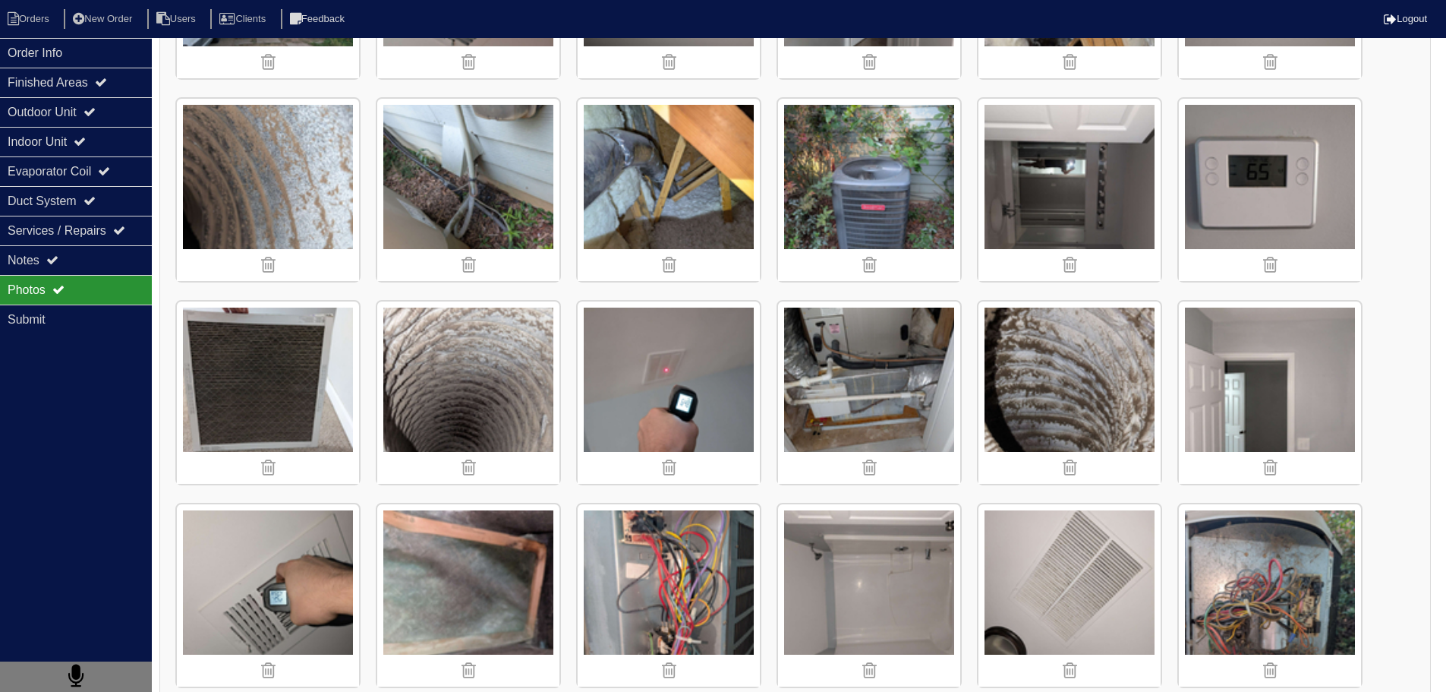
scroll to position [1290, 0]
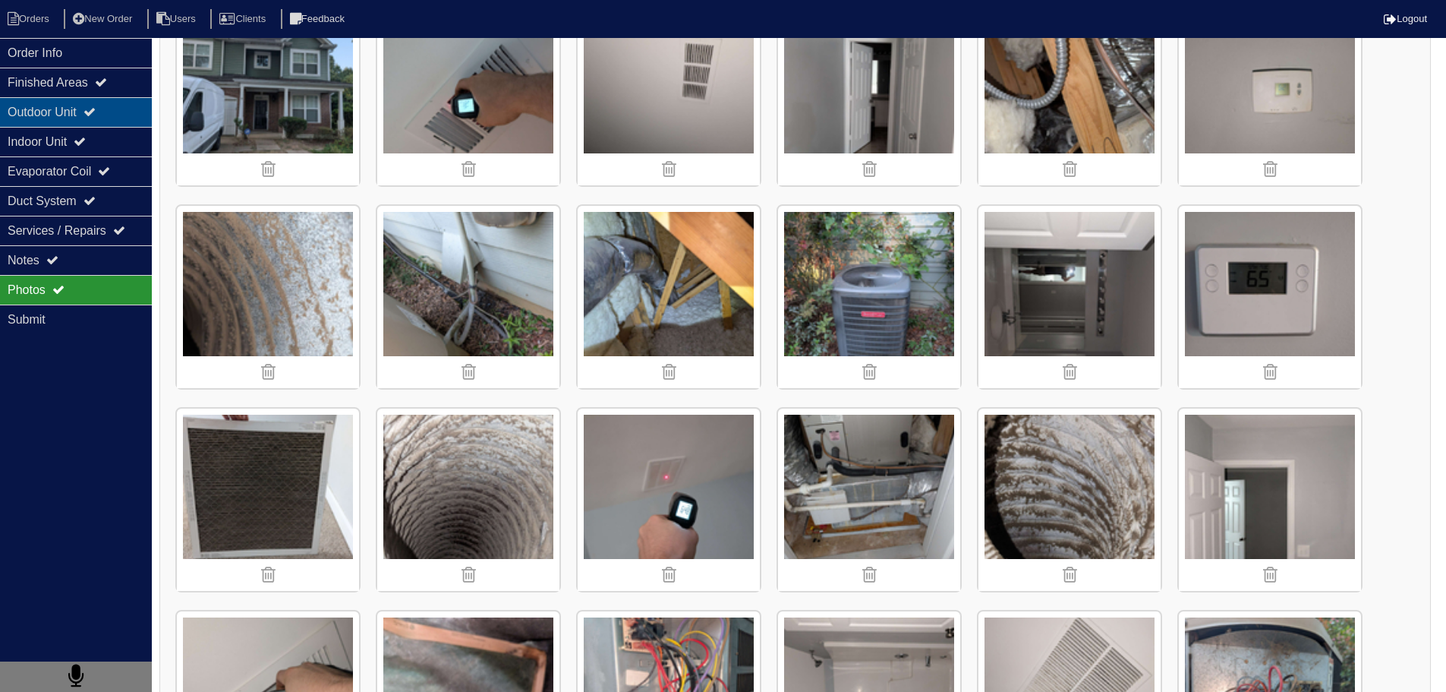
click at [96, 116] on icon at bounding box center [89, 112] width 12 height 12
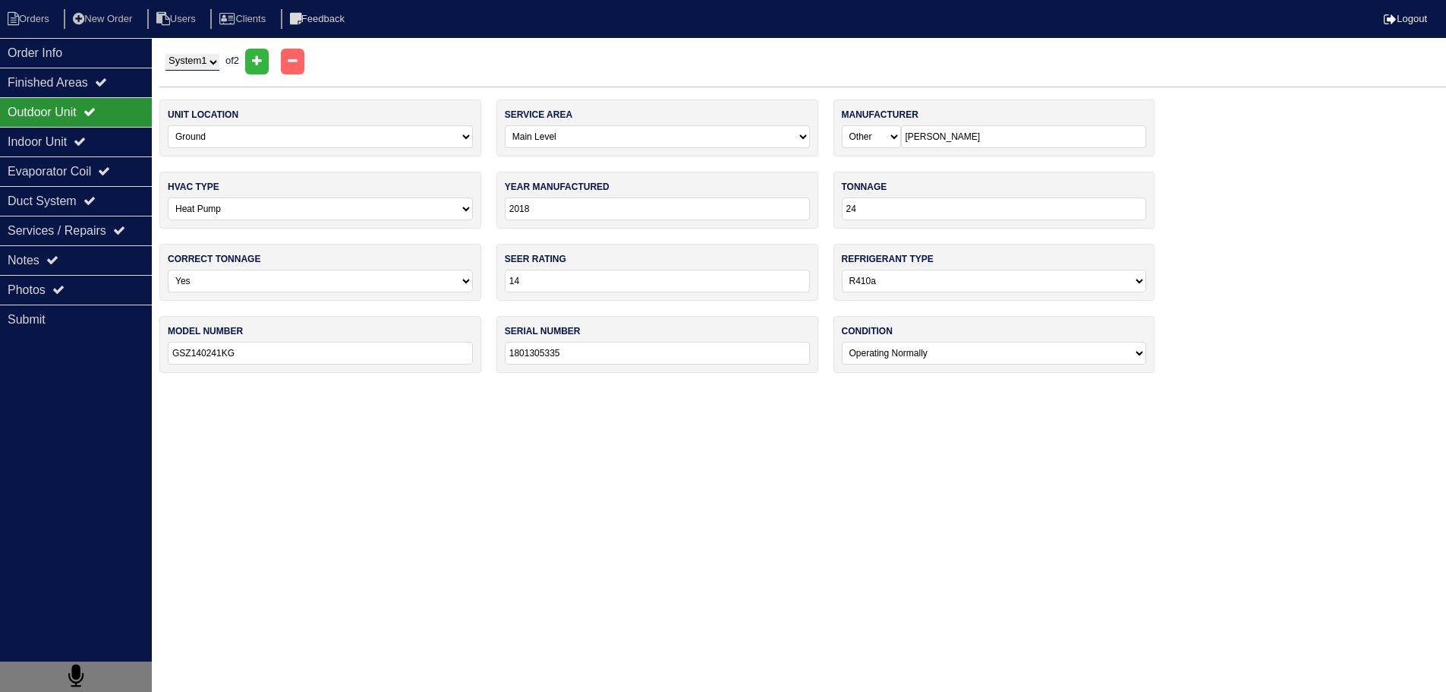
scroll to position [0, 0]
click at [213, 59] on select "System 1 System 2" at bounding box center [192, 62] width 54 height 17
select select "2"
click at [165, 54] on select "System 1 System 2" at bounding box center [192, 62] width 54 height 17
select select "1"
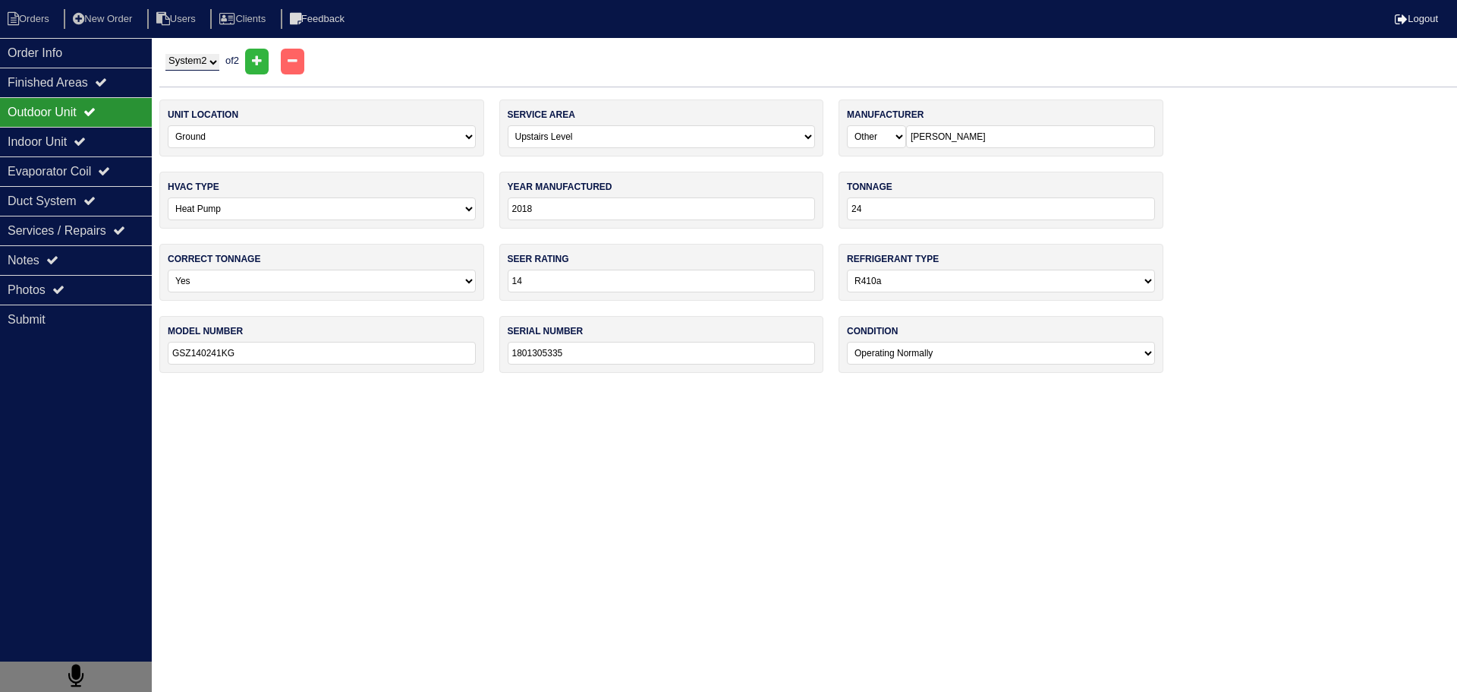
select select "Duncane"
type input "2005"
type input "42"
type input "10"
select select "0"
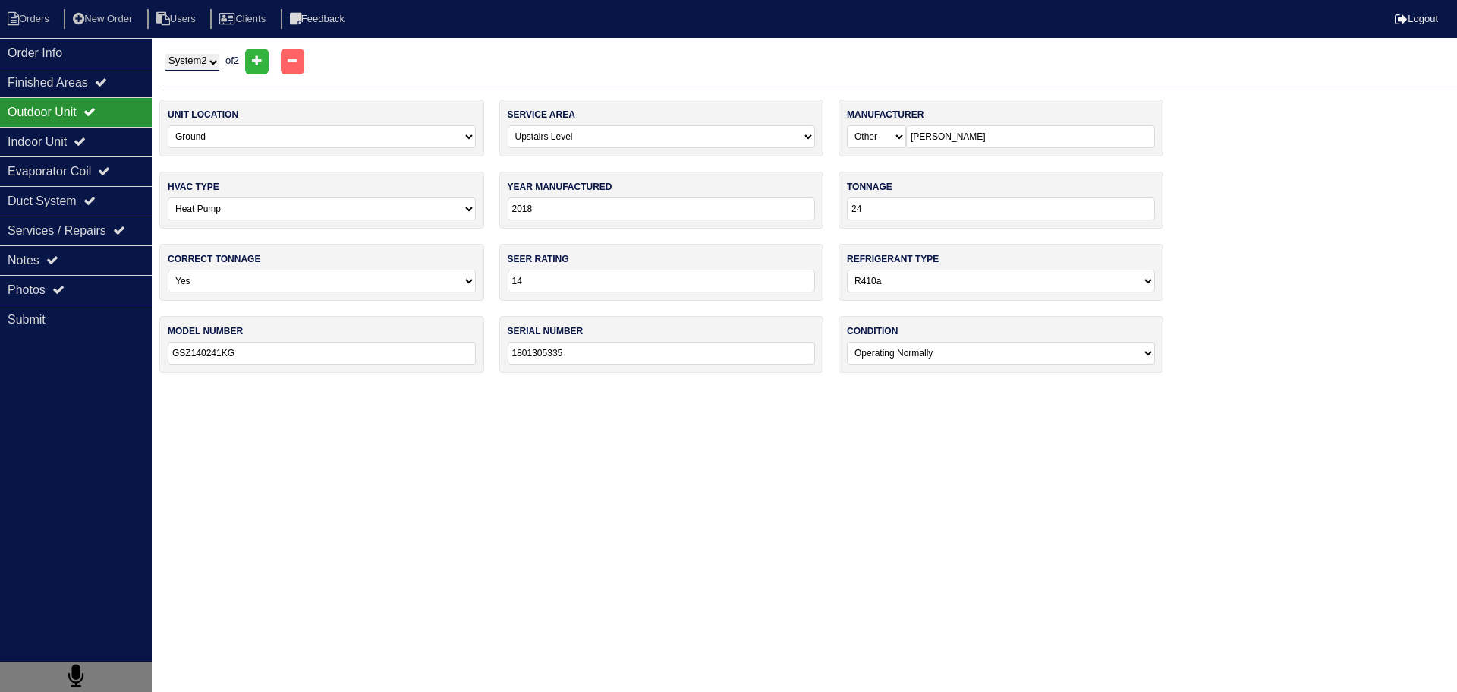
type input "HP10B42"
type input "5033270522"
select select "2"
select select "1"
type input "2013"
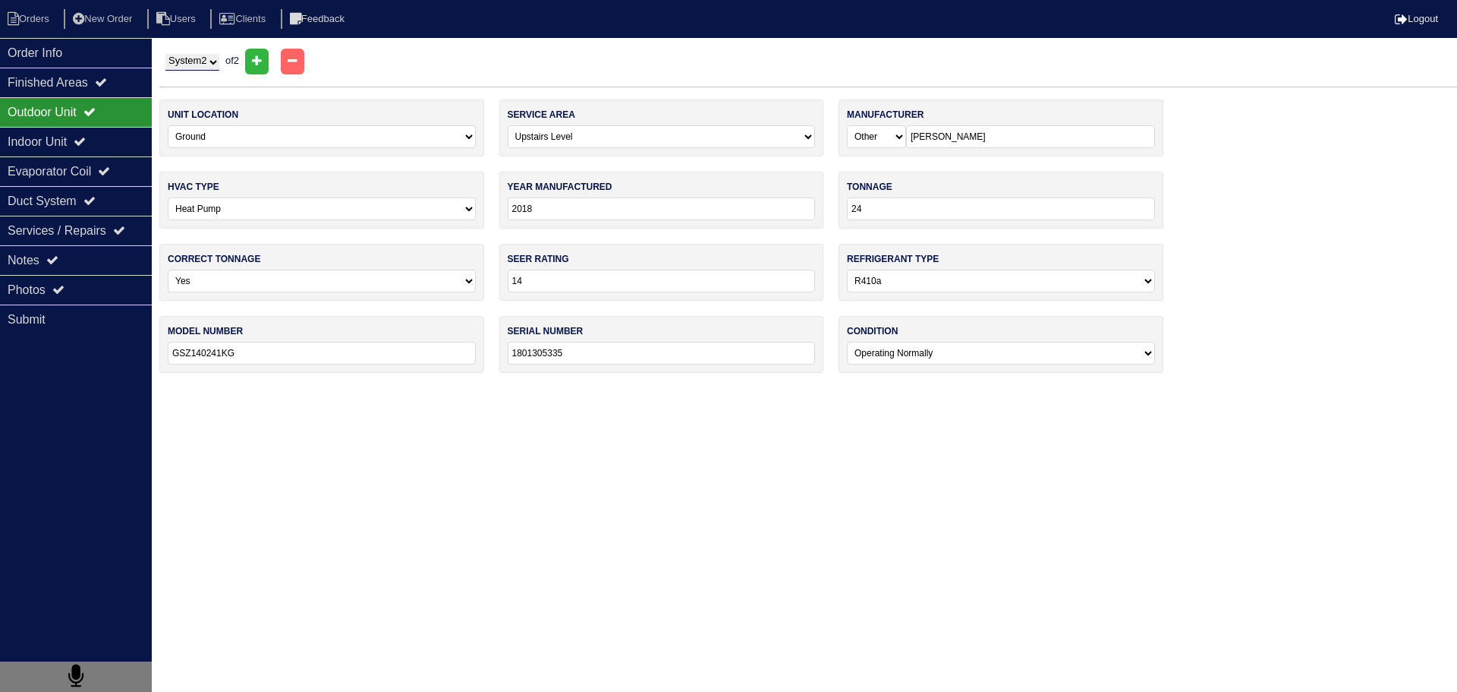
select select "0"
type input "12"
type input "FB4CNF042"
type input "1213A86829"
select select "2"
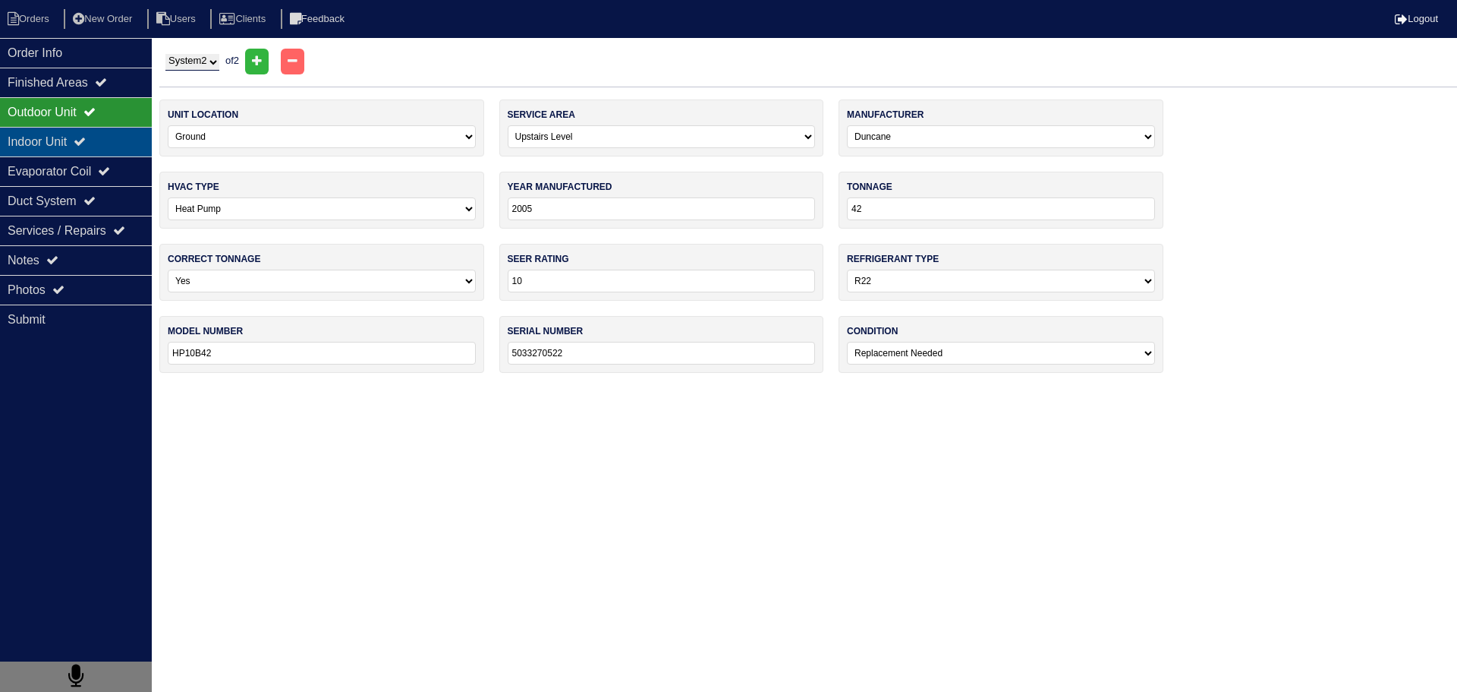
click at [71, 147] on div "Indoor Unit" at bounding box center [76, 142] width 152 height 30
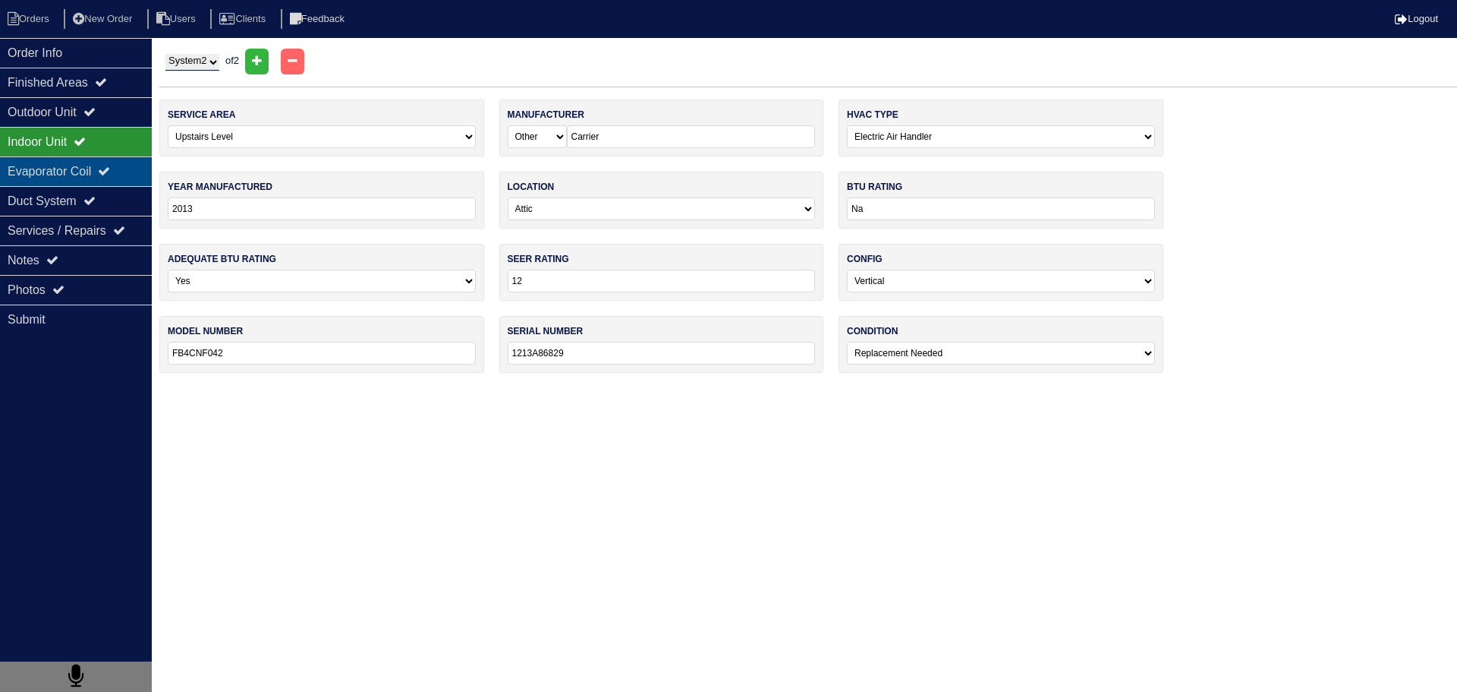
click at [68, 162] on div "Evaporator Coil" at bounding box center [76, 171] width 152 height 30
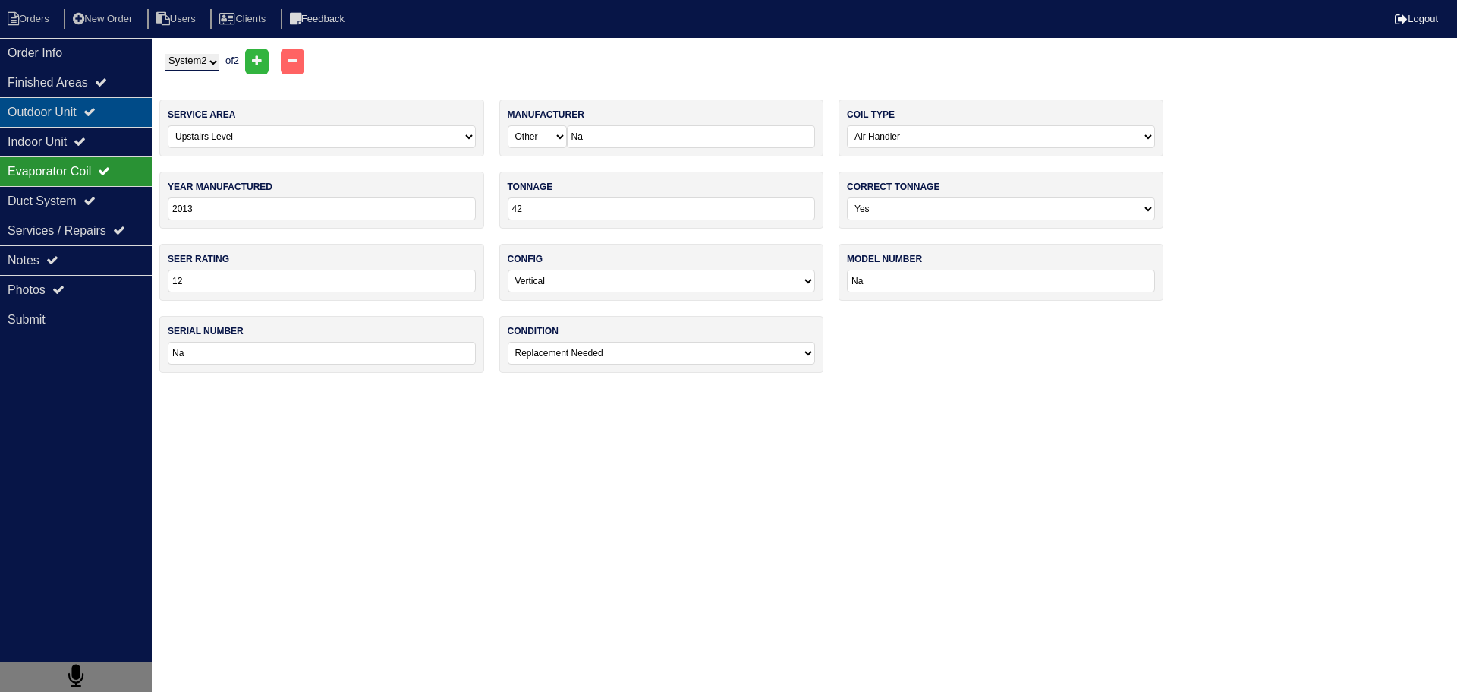
click at [93, 106] on div "Outdoor Unit" at bounding box center [76, 112] width 152 height 30
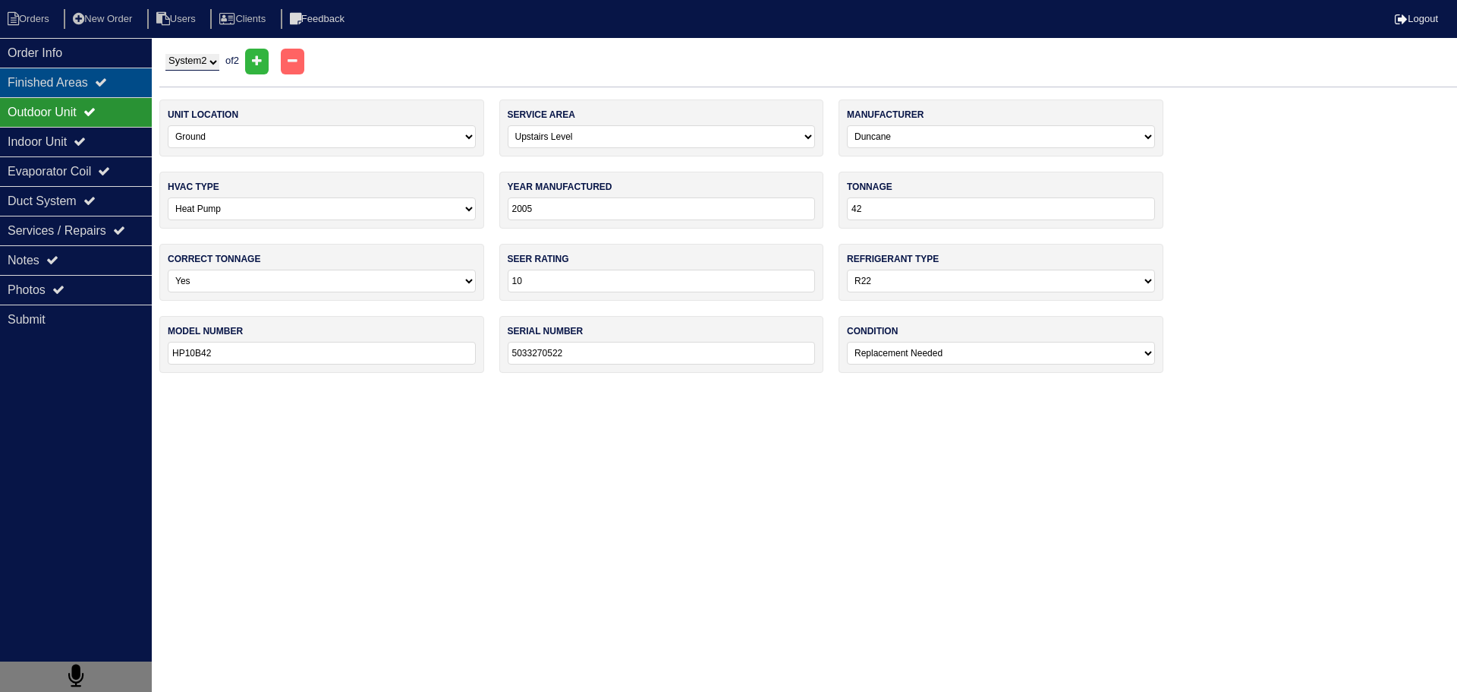
click at [96, 85] on div "Finished Areas" at bounding box center [76, 83] width 152 height 30
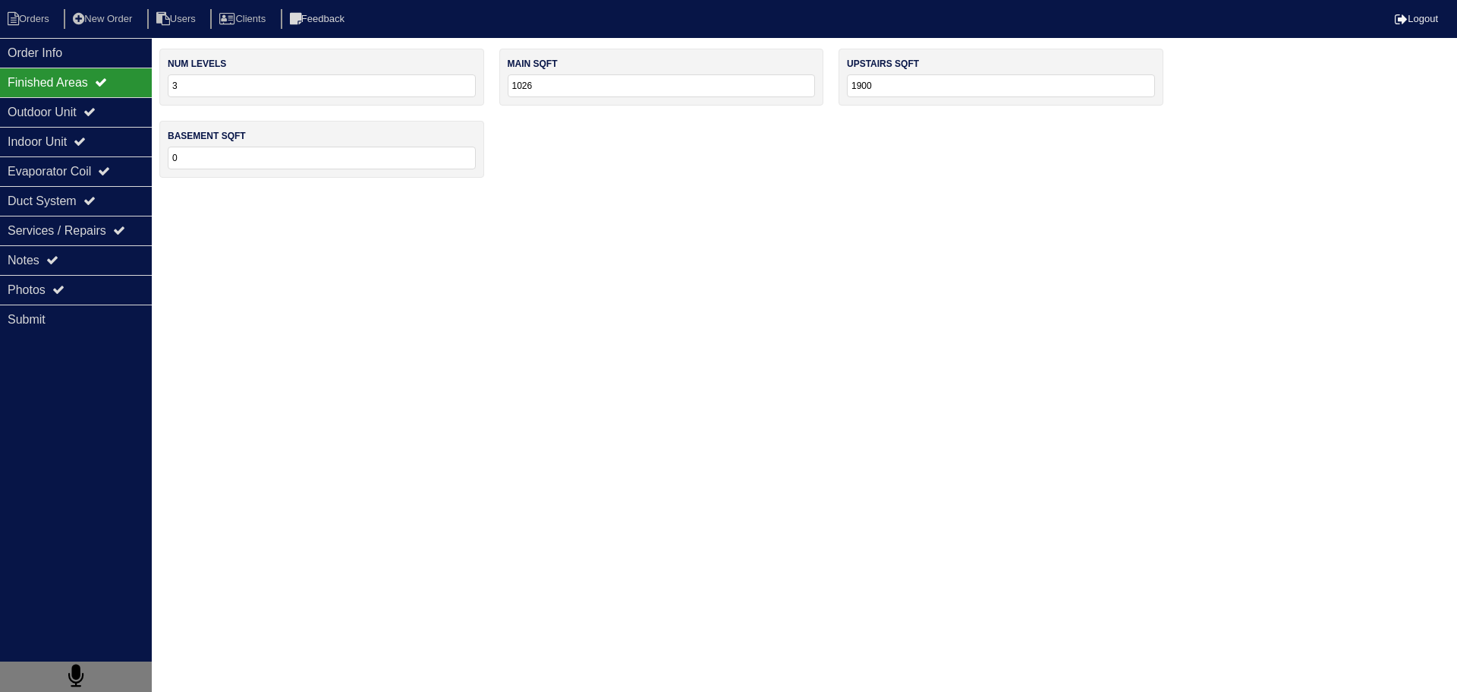
click at [99, 93] on div "Finished Areas" at bounding box center [76, 83] width 152 height 30
click at [96, 109] on icon at bounding box center [89, 112] width 12 height 12
select select "2"
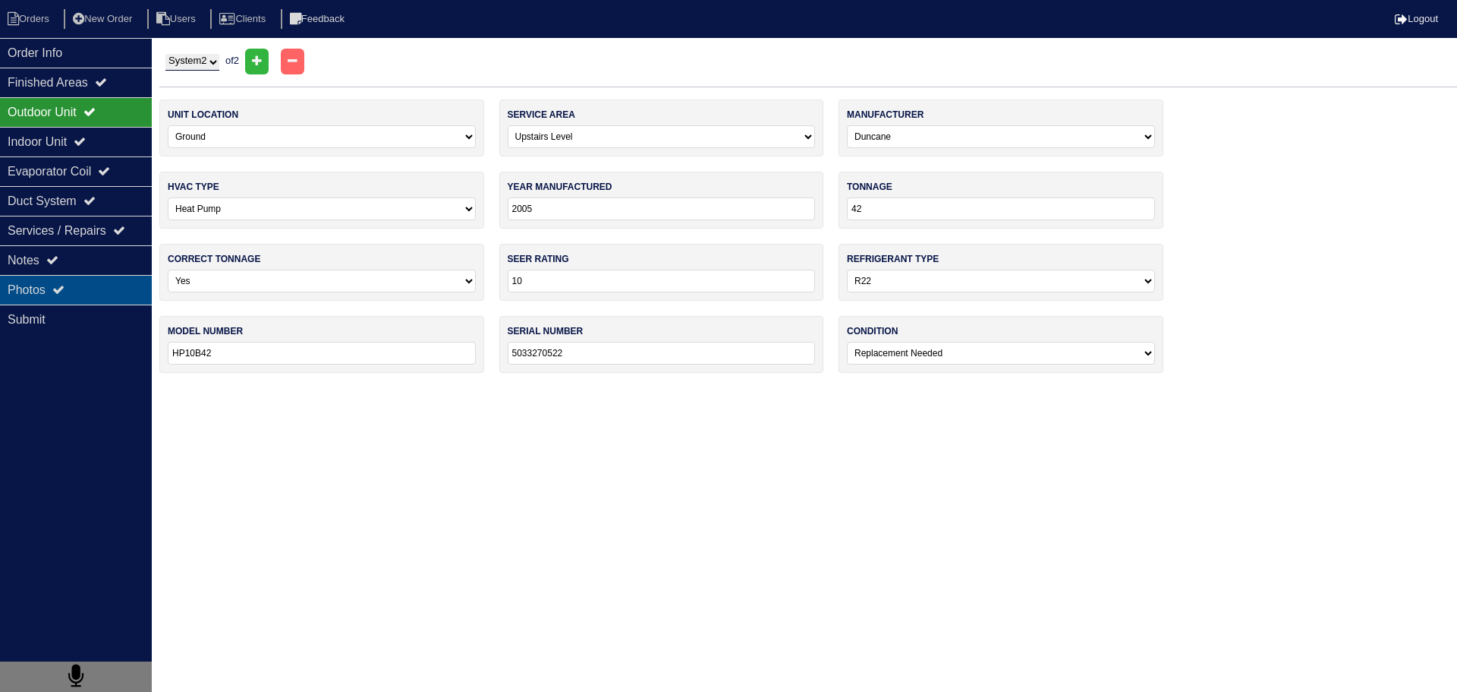
click at [102, 298] on div "Photos" at bounding box center [76, 290] width 152 height 30
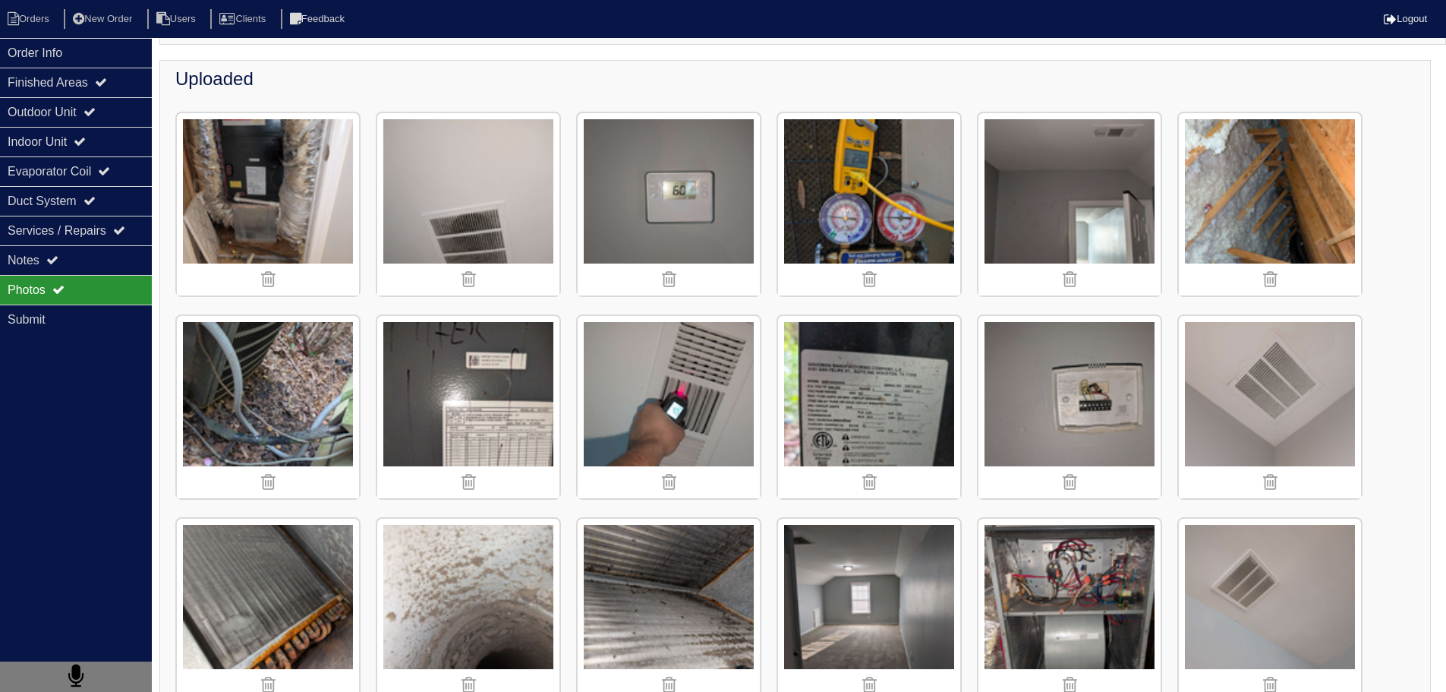
scroll to position [228, 0]
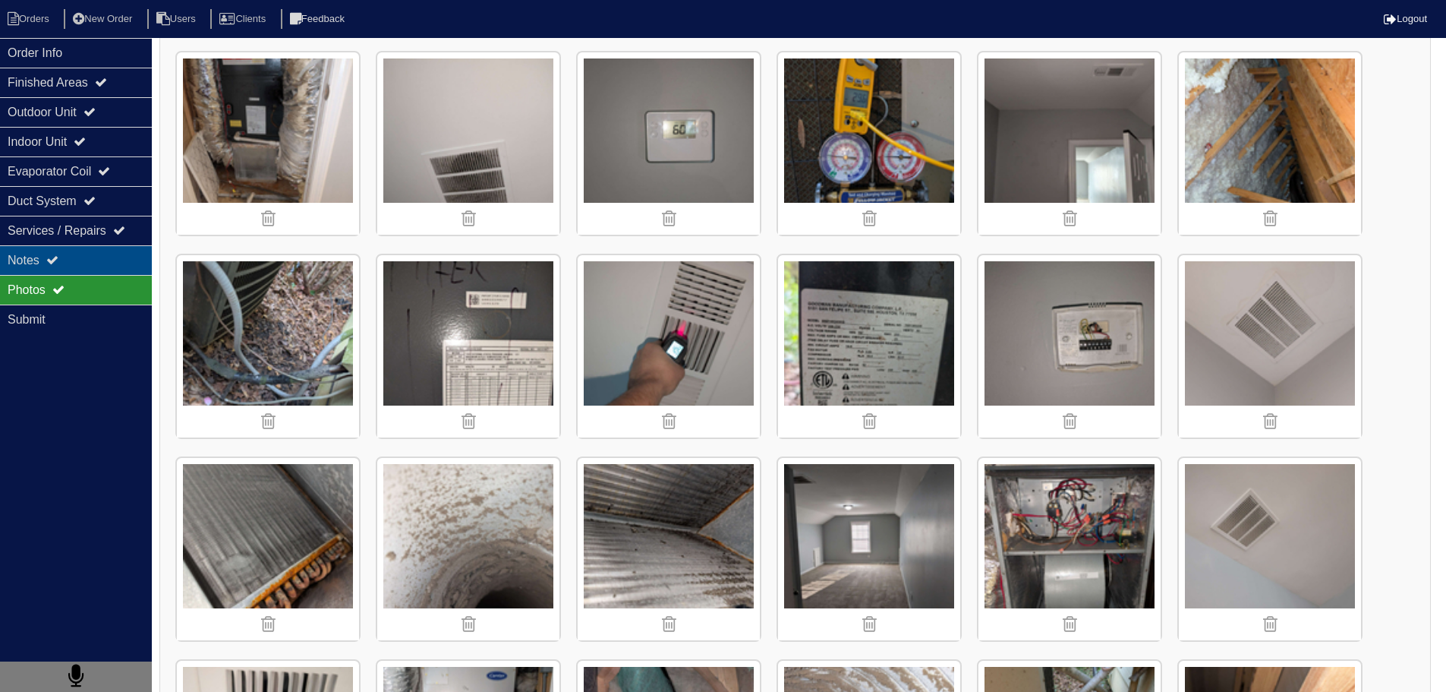
click at [71, 256] on div "Notes" at bounding box center [76, 260] width 152 height 30
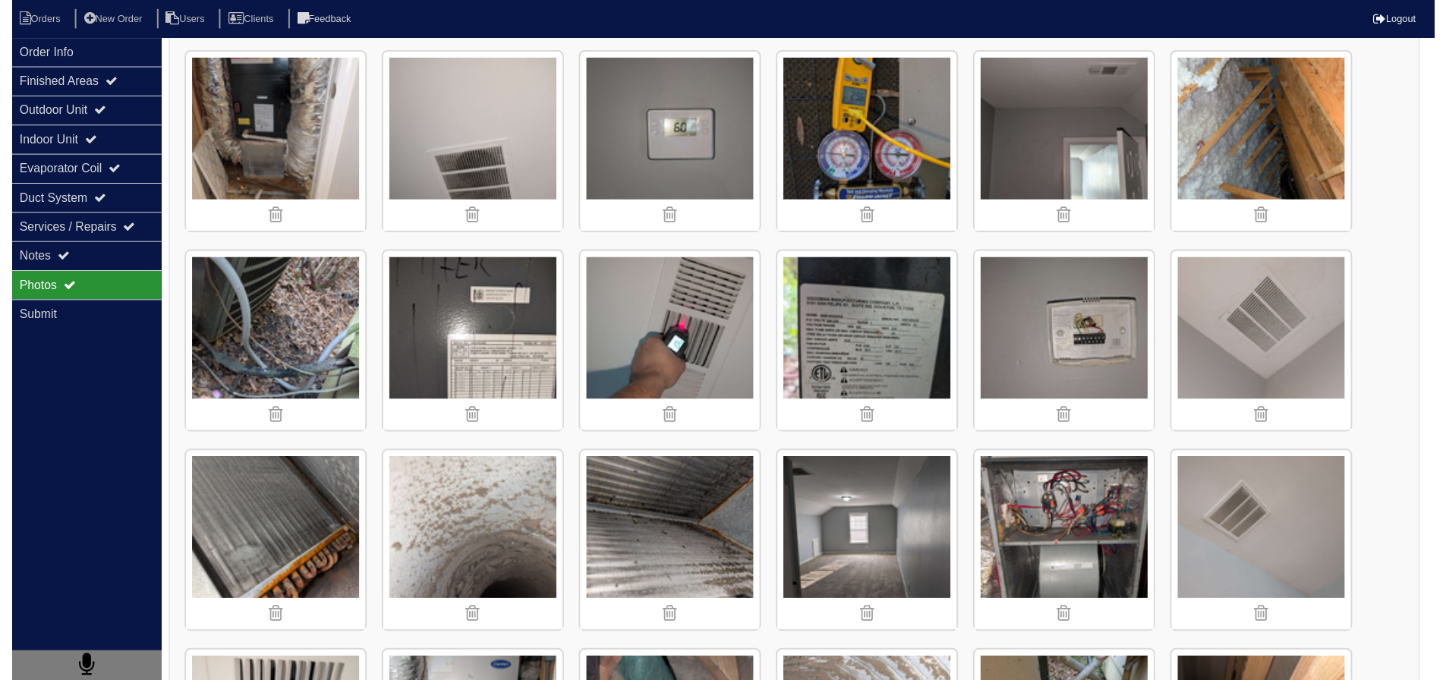
scroll to position [0, 0]
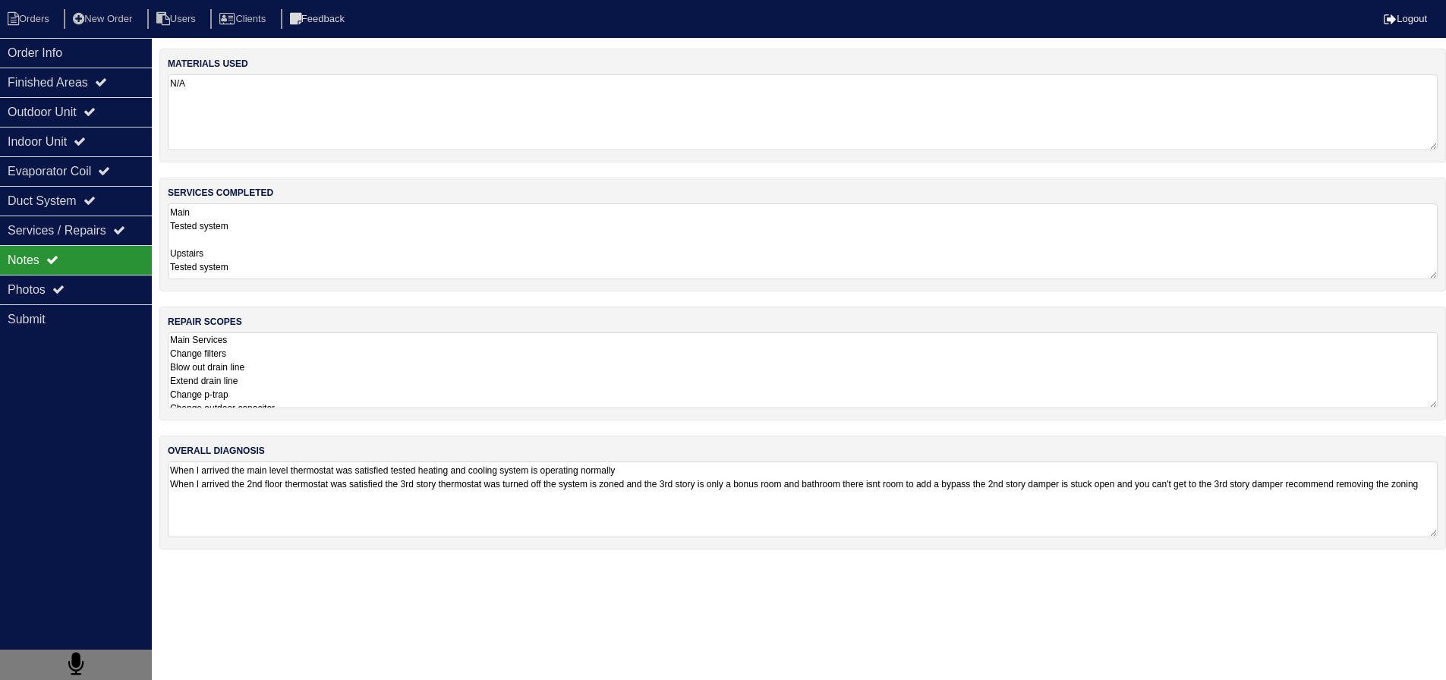
click at [301, 361] on textarea "Main Services Change filters Blow out drain line Extend drain line Change p-tra…" at bounding box center [803, 370] width 1270 height 76
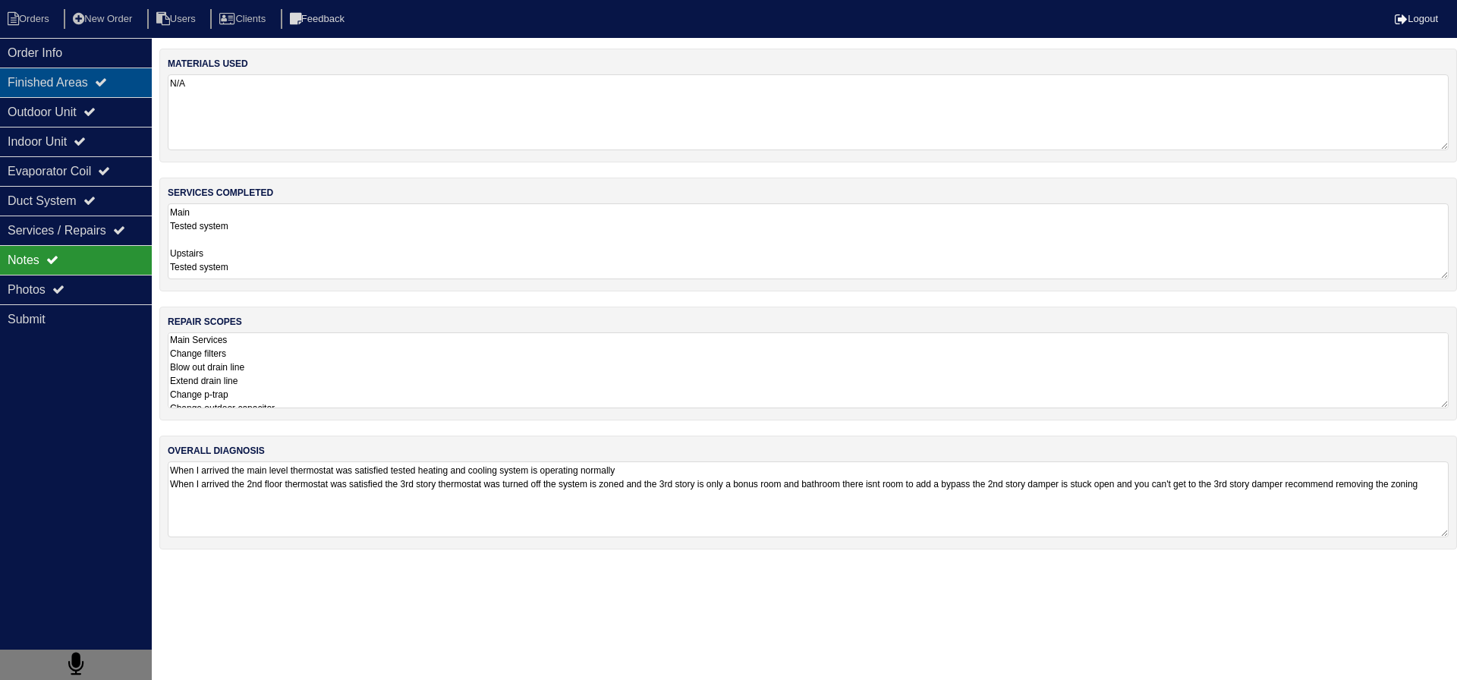
click at [92, 84] on div "Finished Areas" at bounding box center [76, 83] width 152 height 30
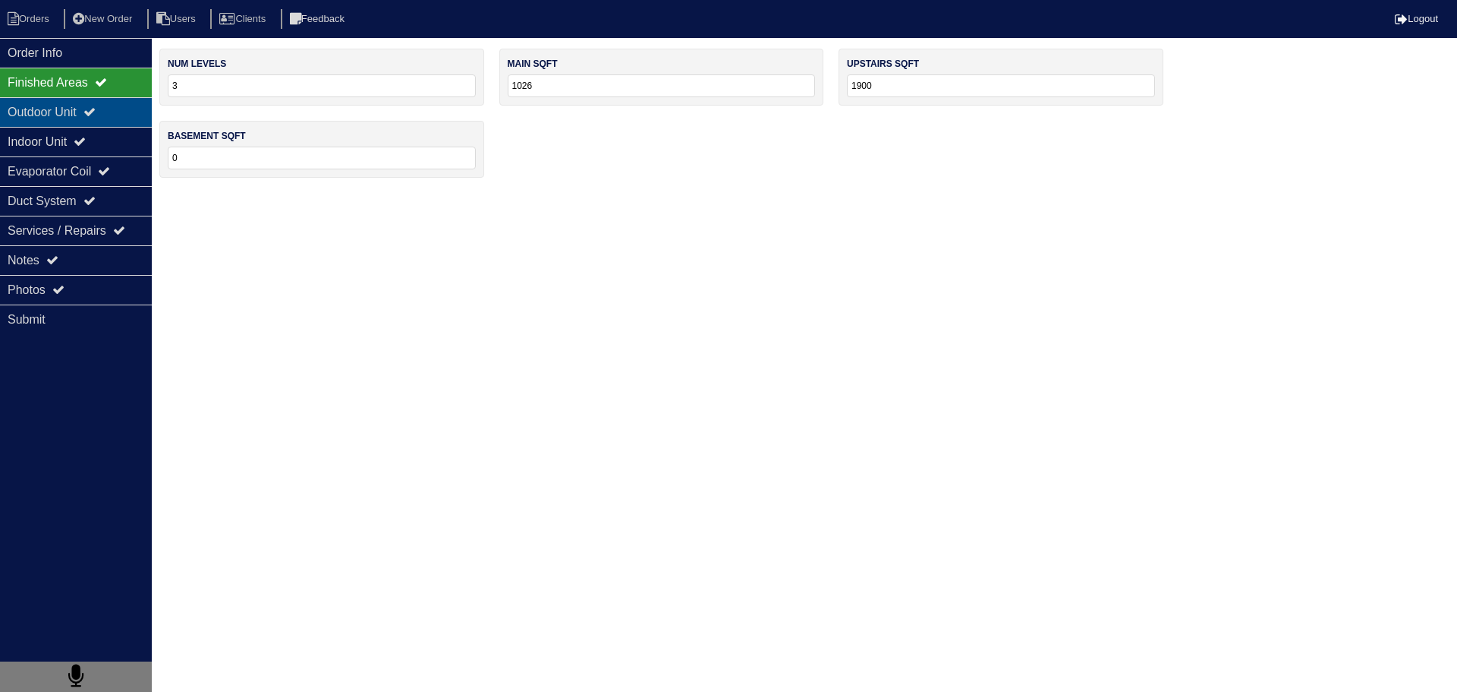
click at [88, 112] on div "Outdoor Unit" at bounding box center [76, 112] width 152 height 30
select select "2"
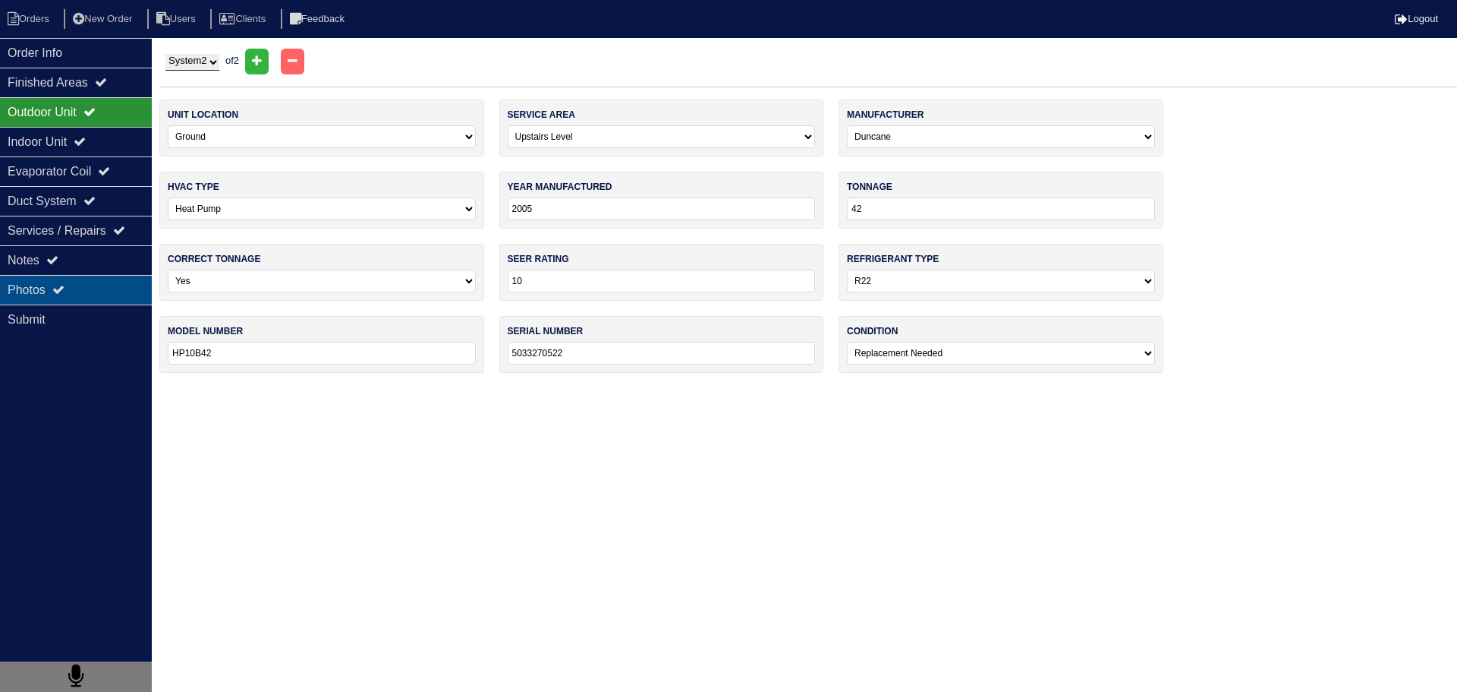
click at [95, 296] on div "Photos" at bounding box center [76, 290] width 152 height 30
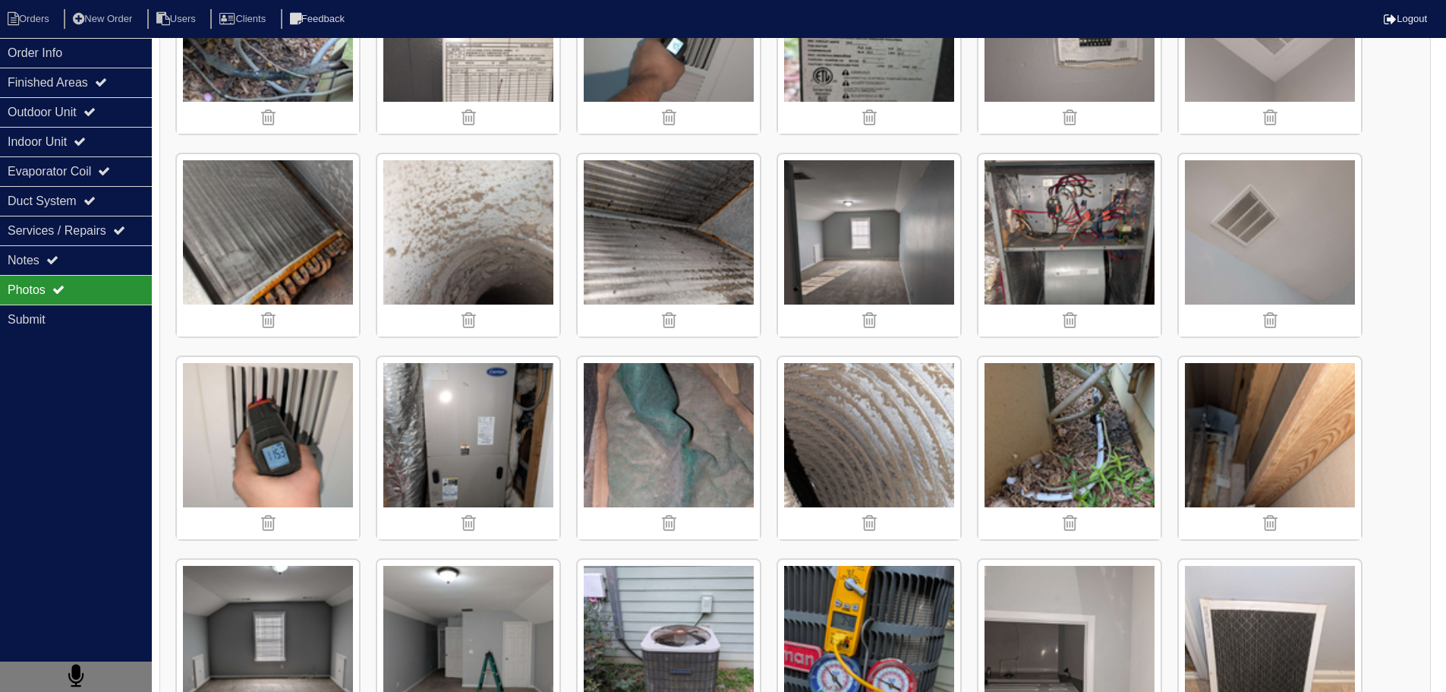
scroll to position [987, 0]
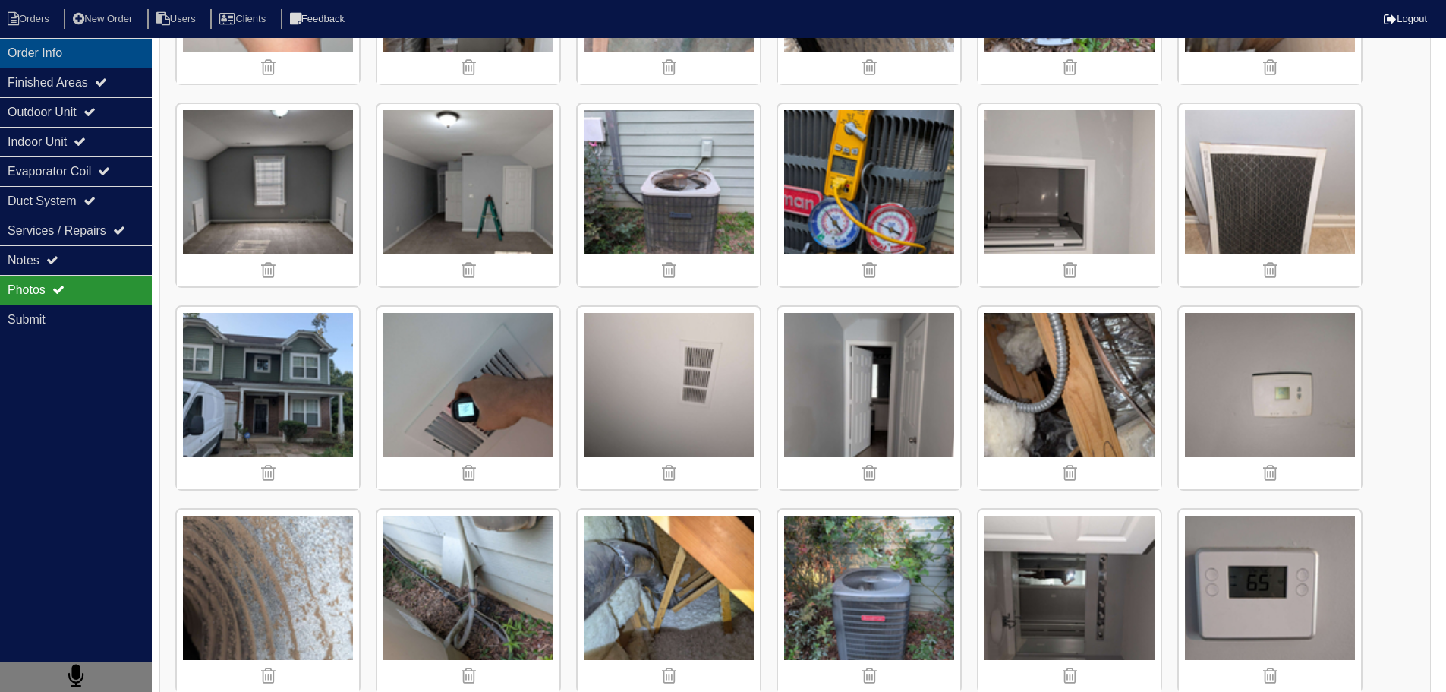
click at [83, 48] on div "Order Info" at bounding box center [76, 53] width 152 height 30
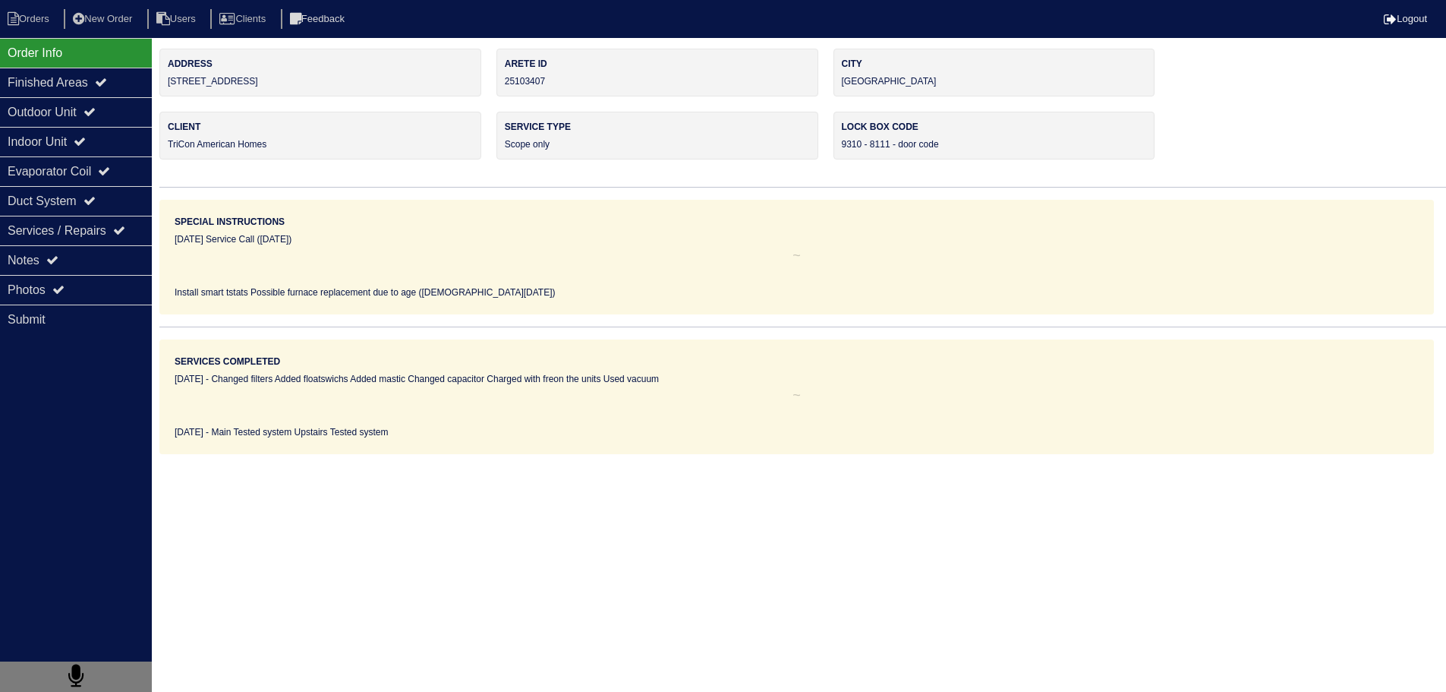
scroll to position [0, 0]
drag, startPoint x: 317, startPoint y: 95, endPoint x: 163, endPoint y: 86, distance: 153.6
click at [163, 86] on div "Address [STREET_ADDRESS]" at bounding box center [321, 73] width 325 height 48
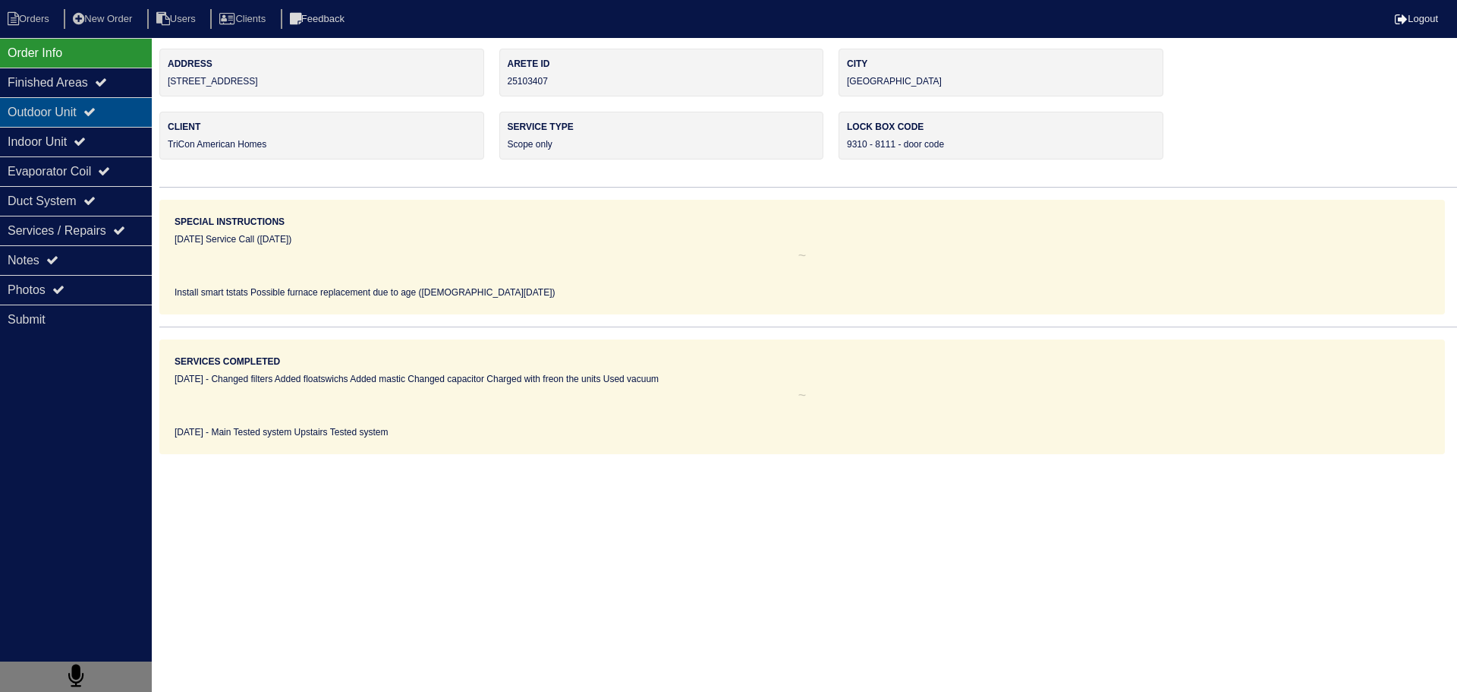
drag, startPoint x: 61, startPoint y: 108, endPoint x: 61, endPoint y: 99, distance: 8.3
click at [61, 103] on div "Outdoor Unit" at bounding box center [76, 112] width 152 height 30
select select "2"
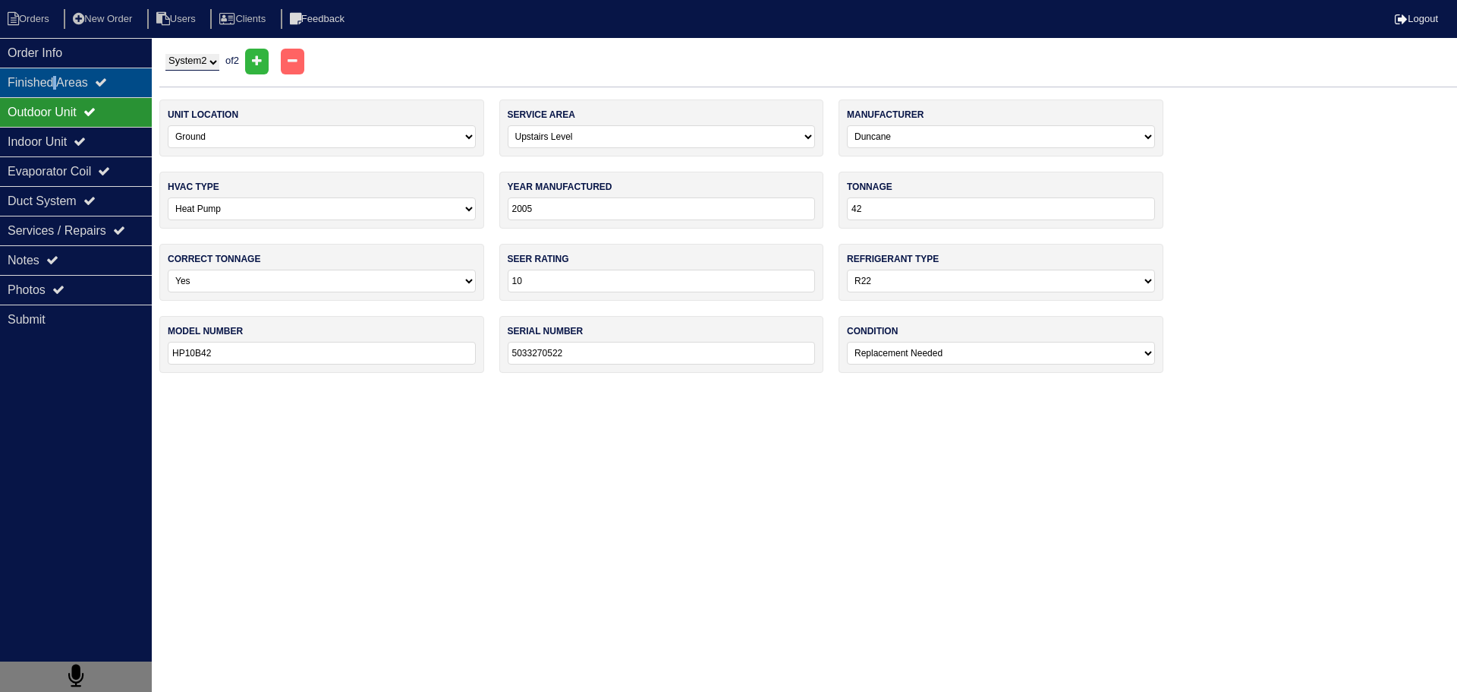
click at [65, 88] on div "Finished Areas" at bounding box center [76, 83] width 152 height 30
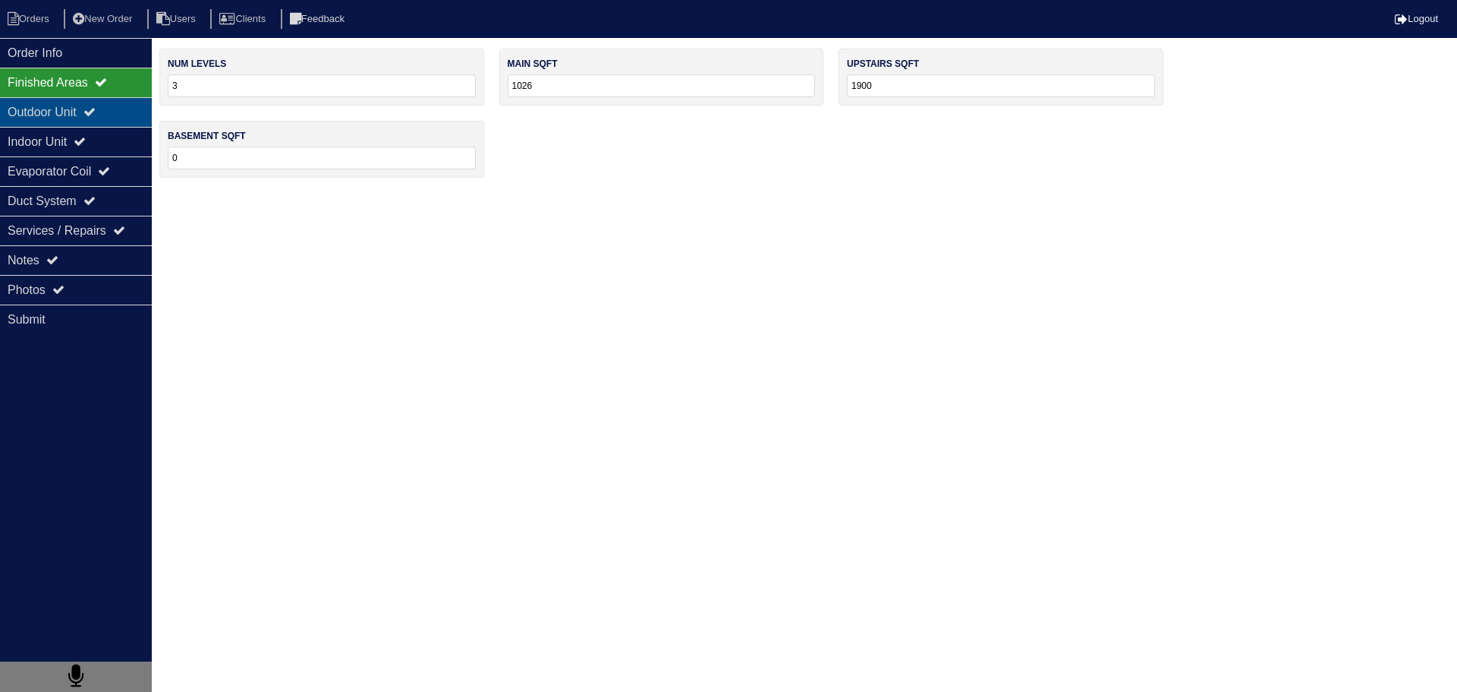
click at [112, 125] on div "Outdoor Unit" at bounding box center [76, 112] width 152 height 30
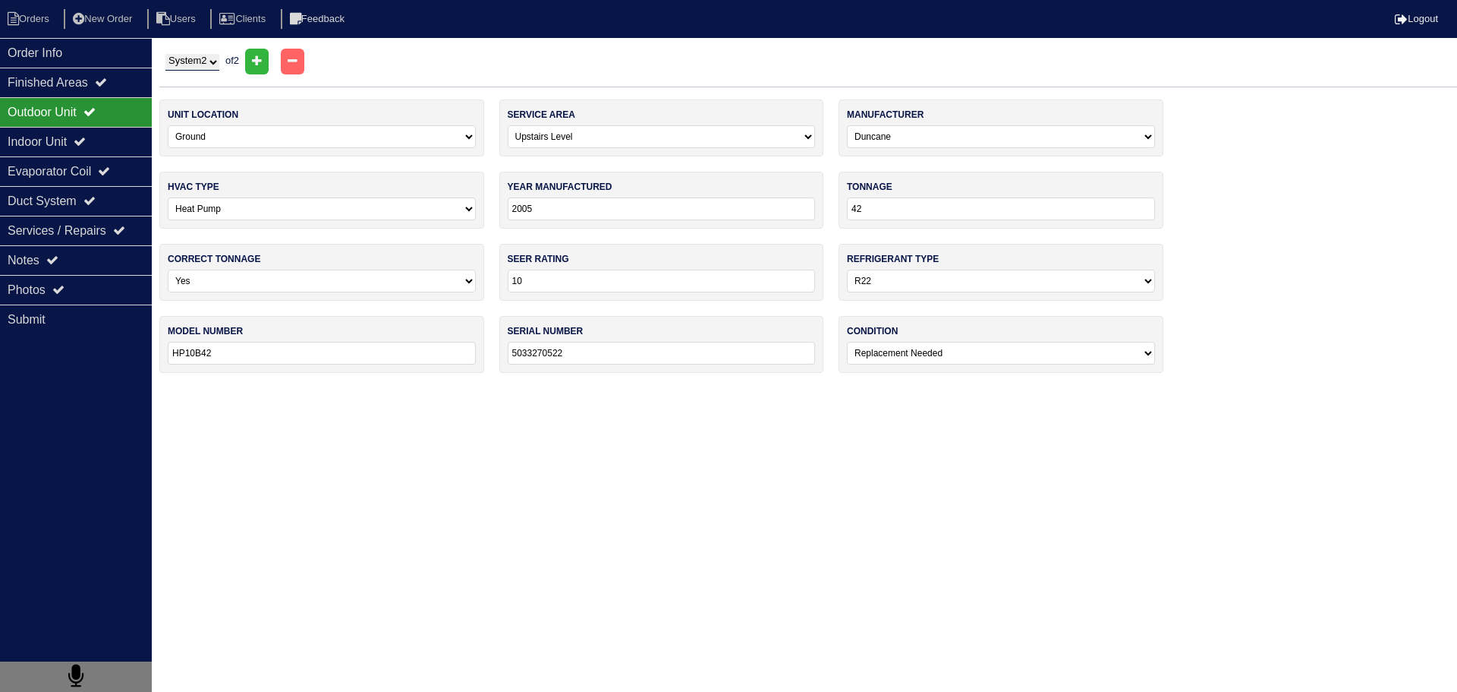
click at [121, 102] on div "Outdoor Unit" at bounding box center [76, 112] width 152 height 30
drag, startPoint x: 199, startPoint y: 61, endPoint x: 203, endPoint y: 71, distance: 9.9
click at [199, 61] on select "System 1 System 2" at bounding box center [192, 62] width 54 height 17
select select "1"
click at [165, 54] on select "System 1 System 2" at bounding box center [192, 62] width 54 height 17
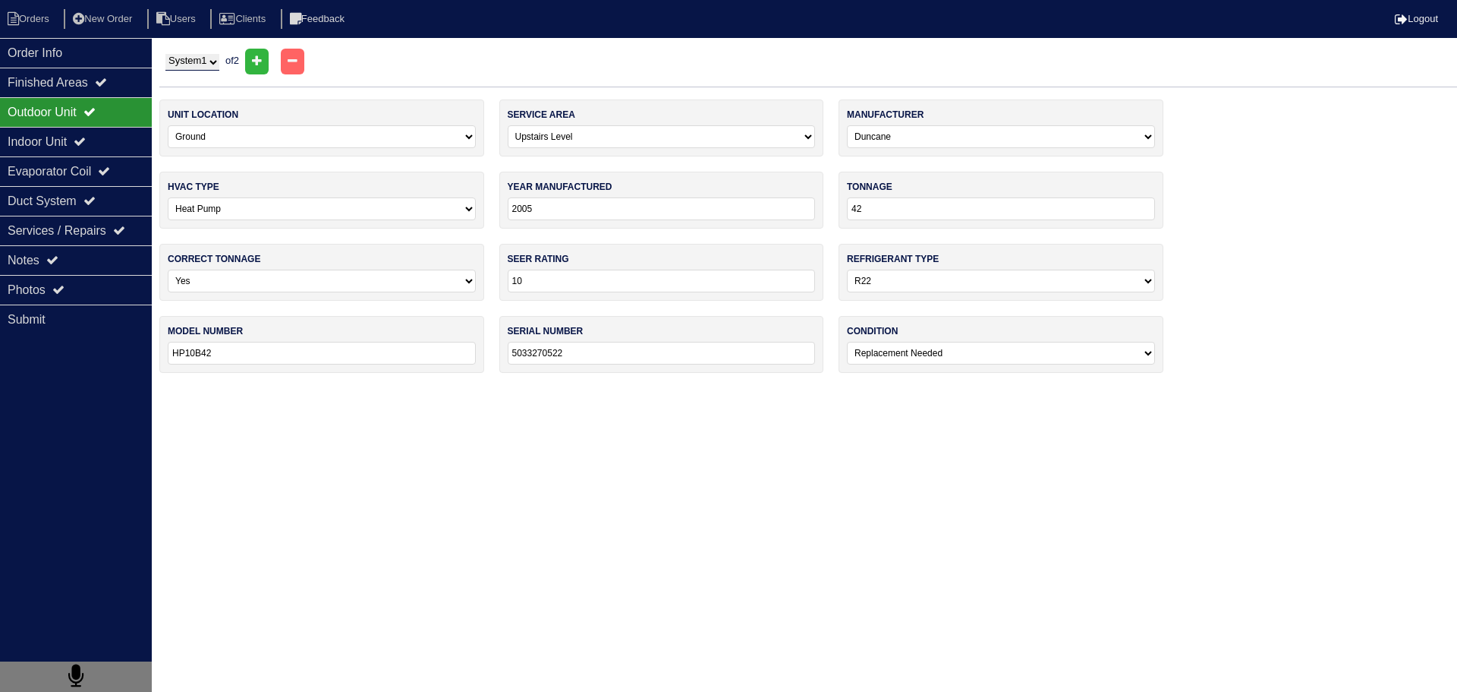
select select "0"
select select "Other"
type input "2018"
type input "24"
type input "14"
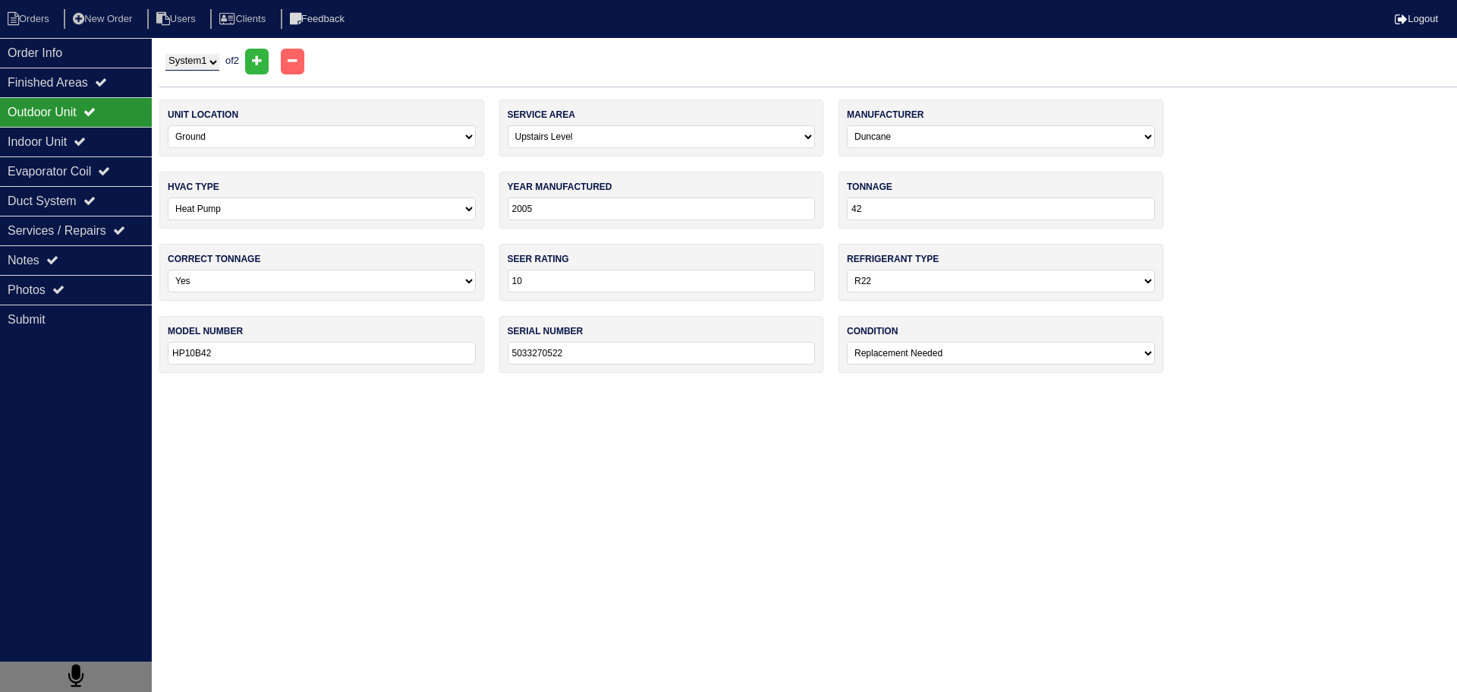
select select "1"
type input "GSZ140241KG"
type input "1801305335"
select select "0"
click at [85, 291] on div "Photos" at bounding box center [76, 290] width 152 height 30
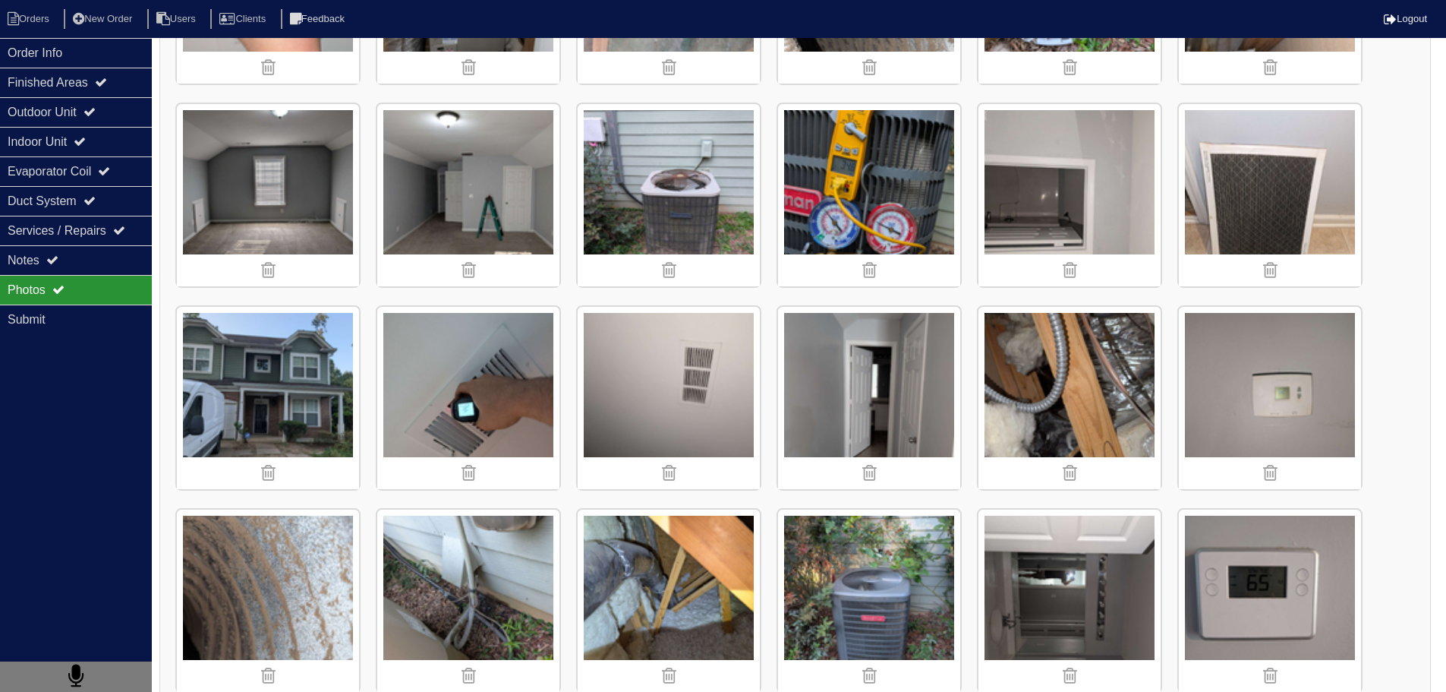
scroll to position [1366, 0]
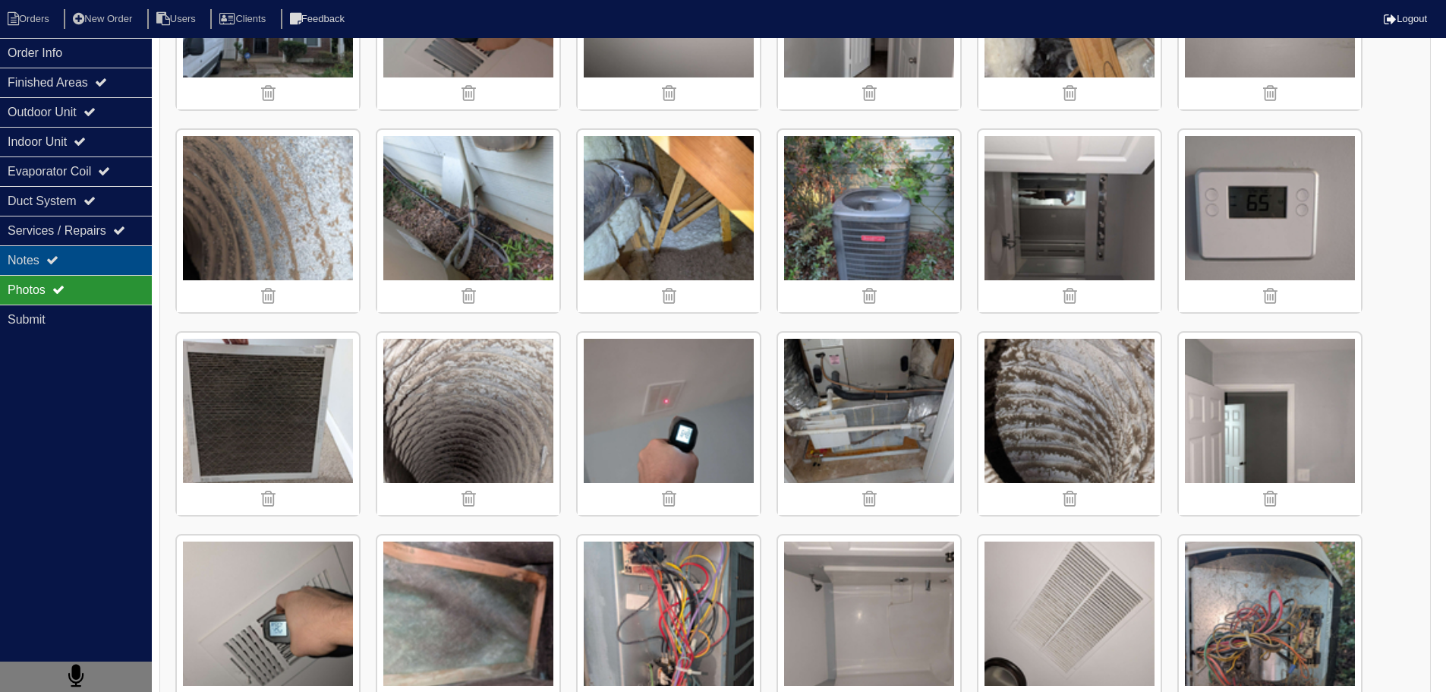
click at [101, 263] on div "Notes" at bounding box center [76, 260] width 152 height 30
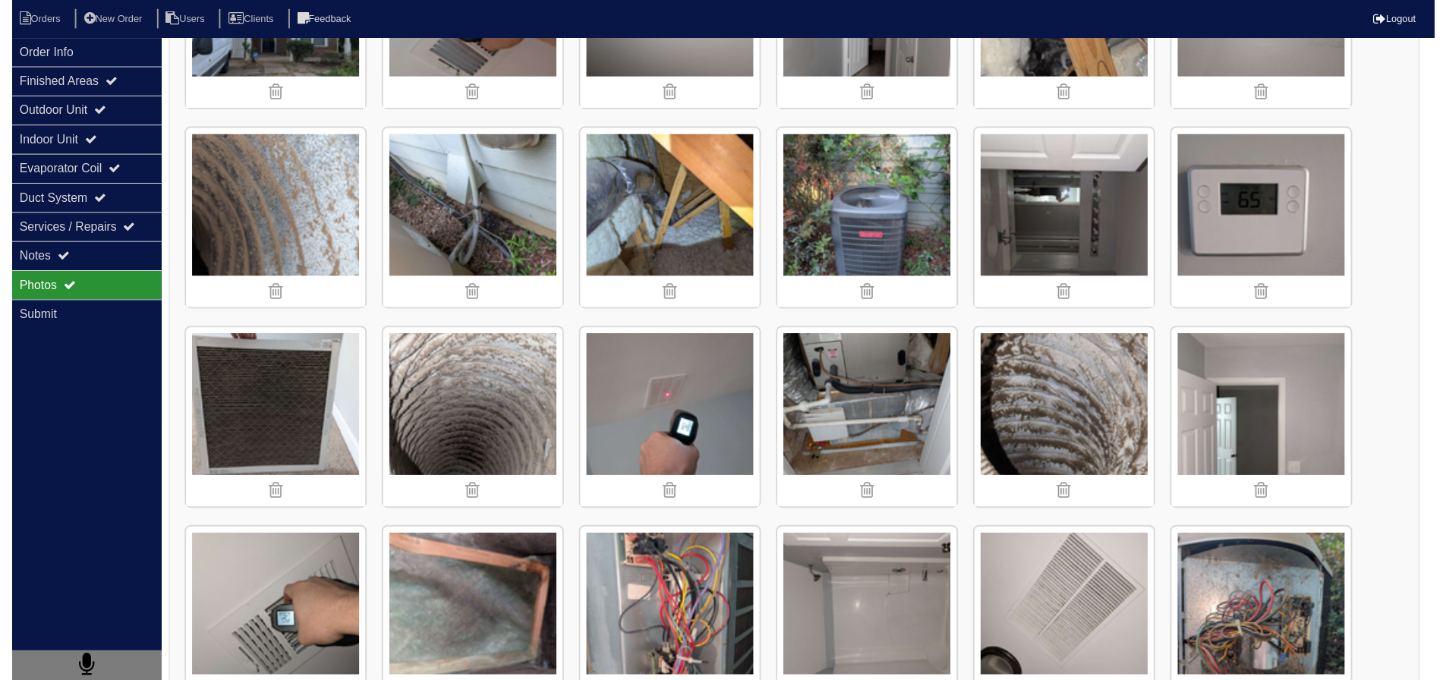
scroll to position [0, 0]
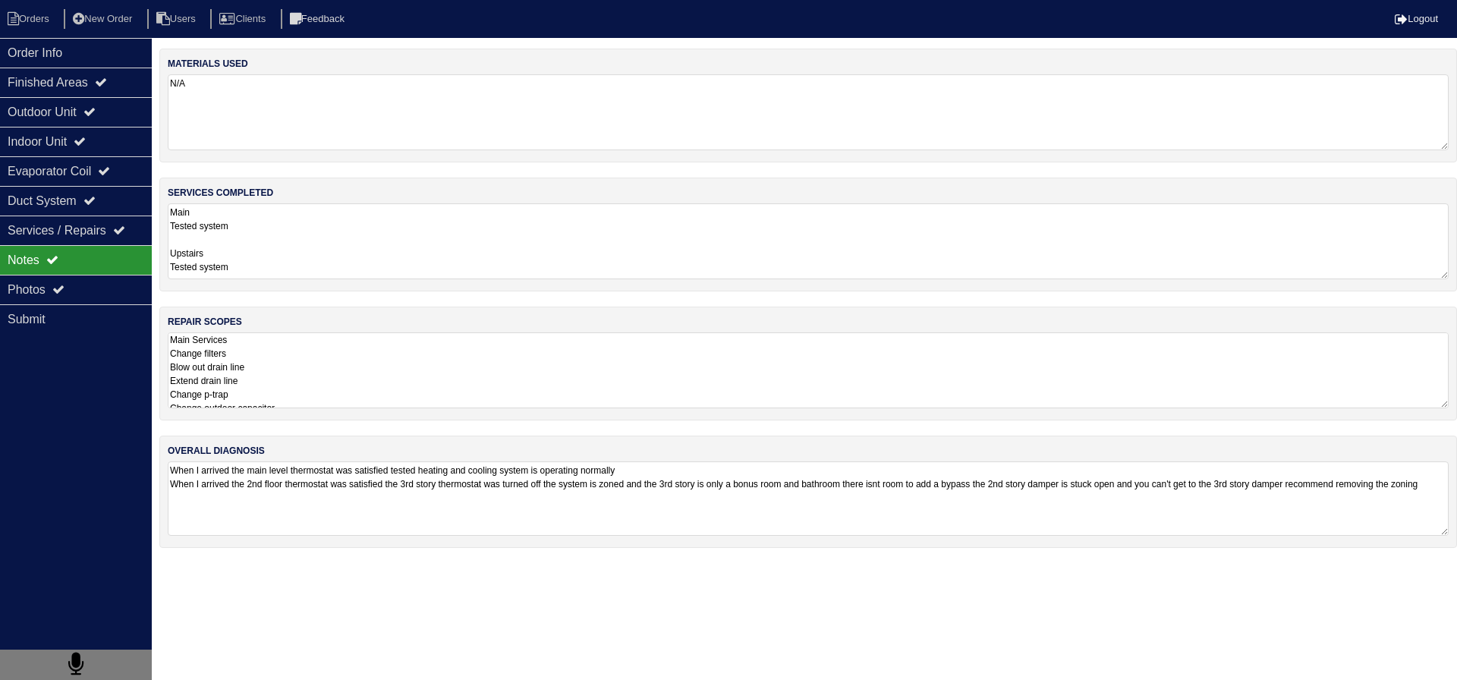
click at [422, 490] on textarea "When I arrived the main level thermostat was satisfied tested heating and cooli…" at bounding box center [808, 499] width 1281 height 74
click at [310, 367] on textarea "Main Services Change filters Blow out drain line Extend drain line Change p-tra…" at bounding box center [803, 370] width 1270 height 76
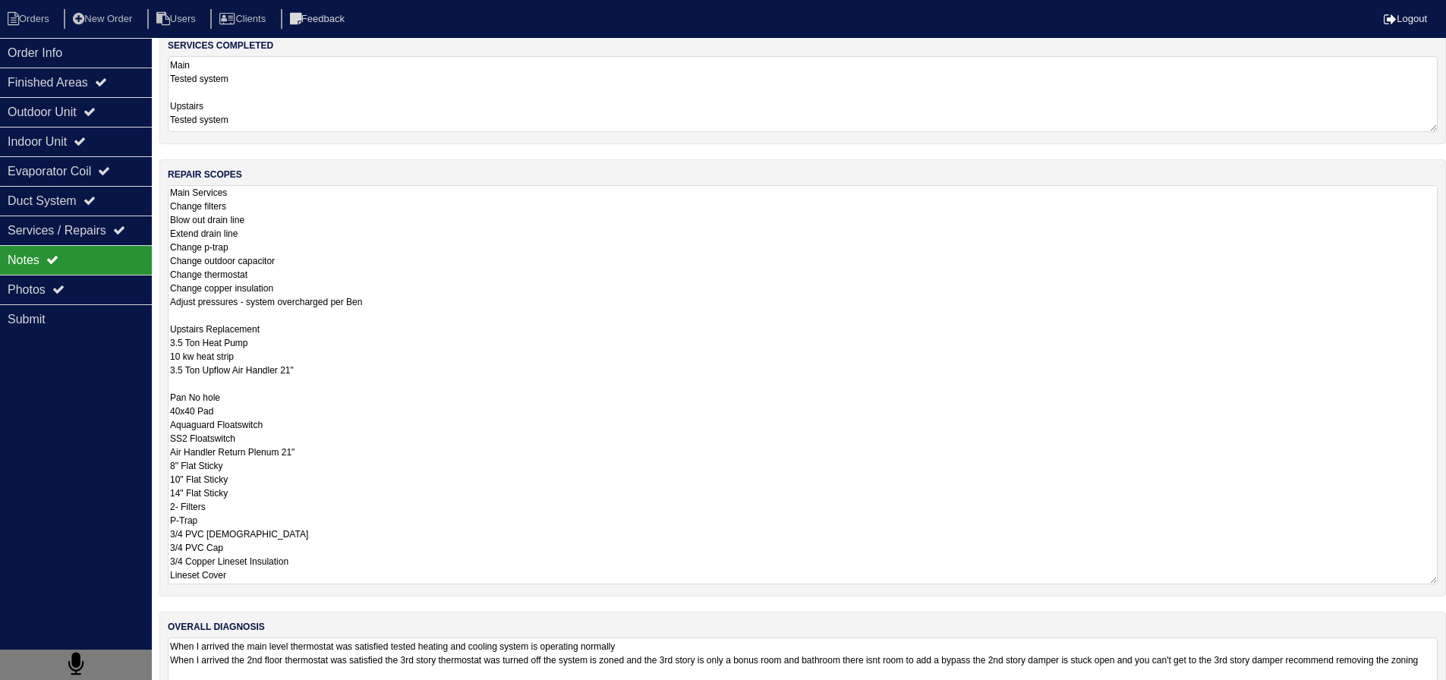
scroll to position [152, 0]
